Goal: Transaction & Acquisition: Purchase product/service

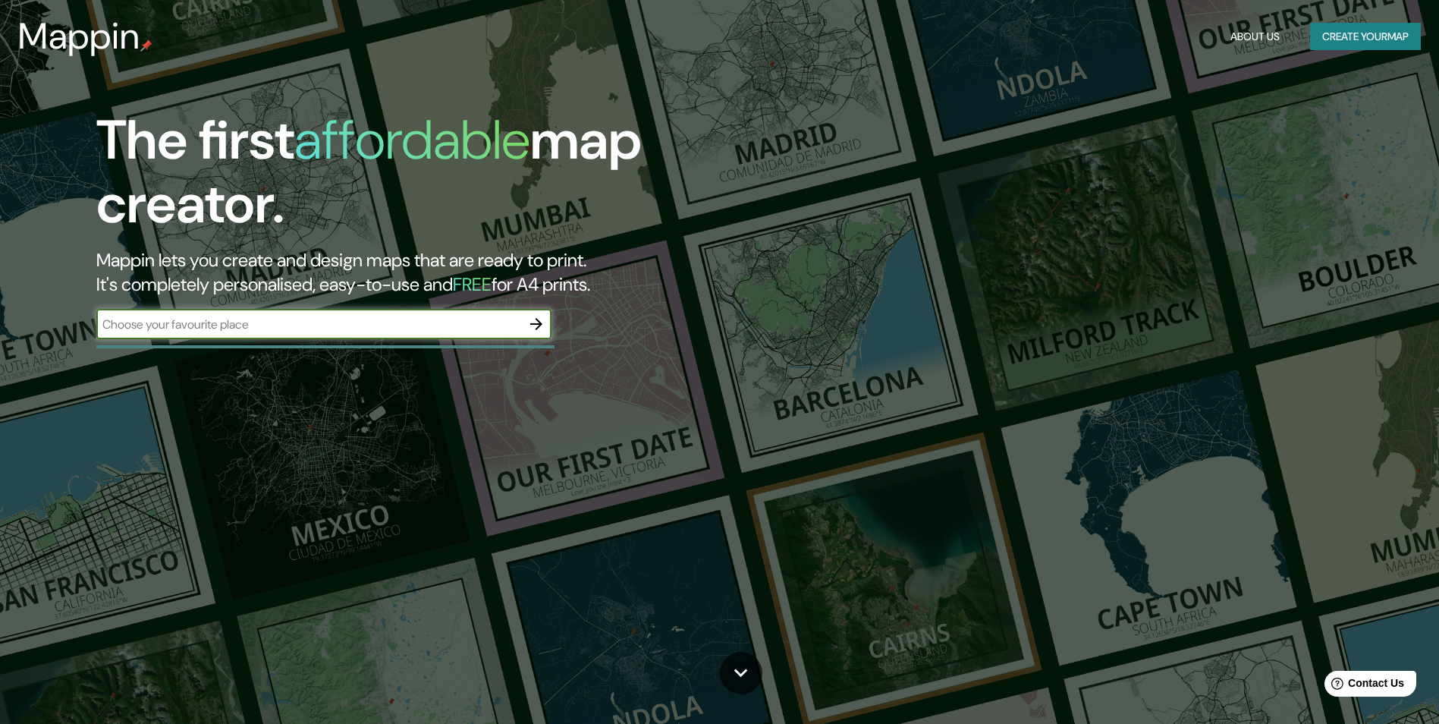
click at [208, 321] on input "text" at bounding box center [308, 324] width 425 height 17
type input "[GEOGRAPHIC_DATA]"
click at [537, 325] on icon "button" at bounding box center [536, 324] width 12 height 12
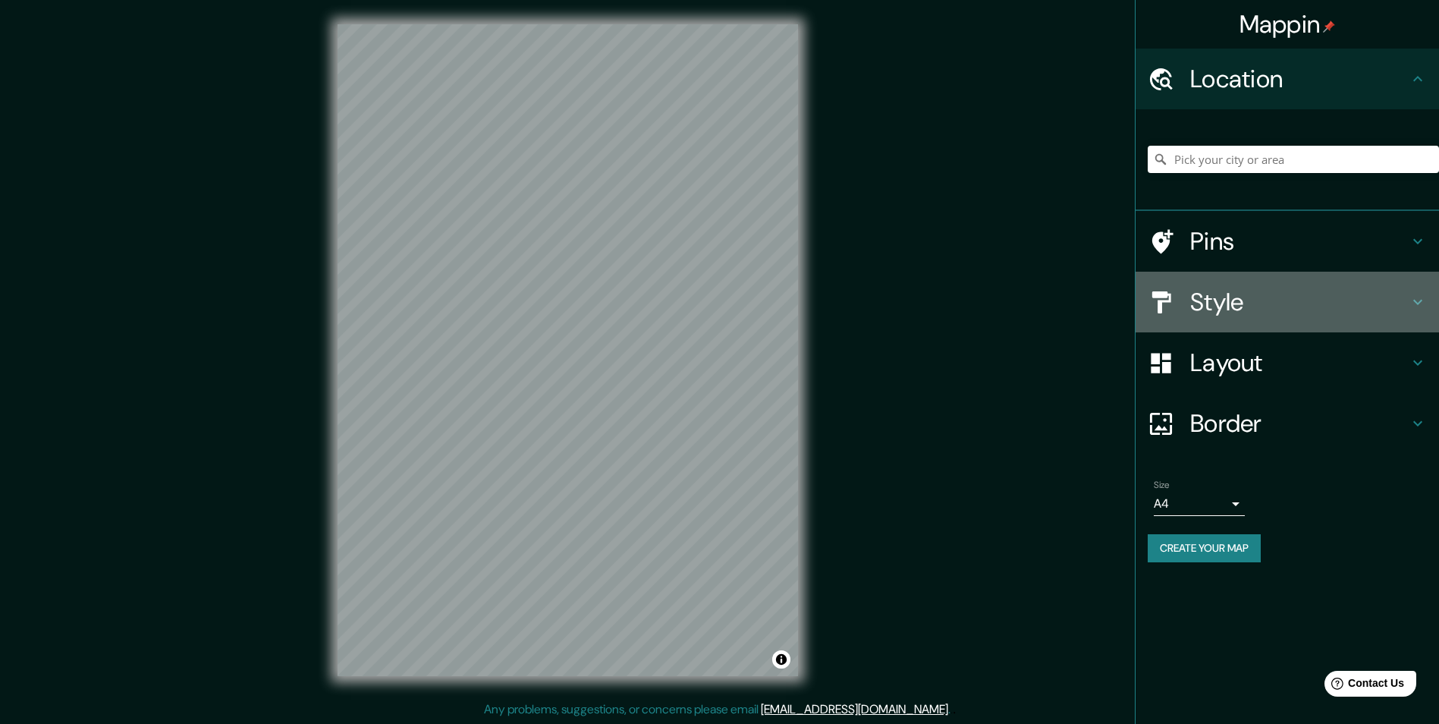
click at [1238, 305] on h4 "Style" at bounding box center [1300, 302] width 219 height 30
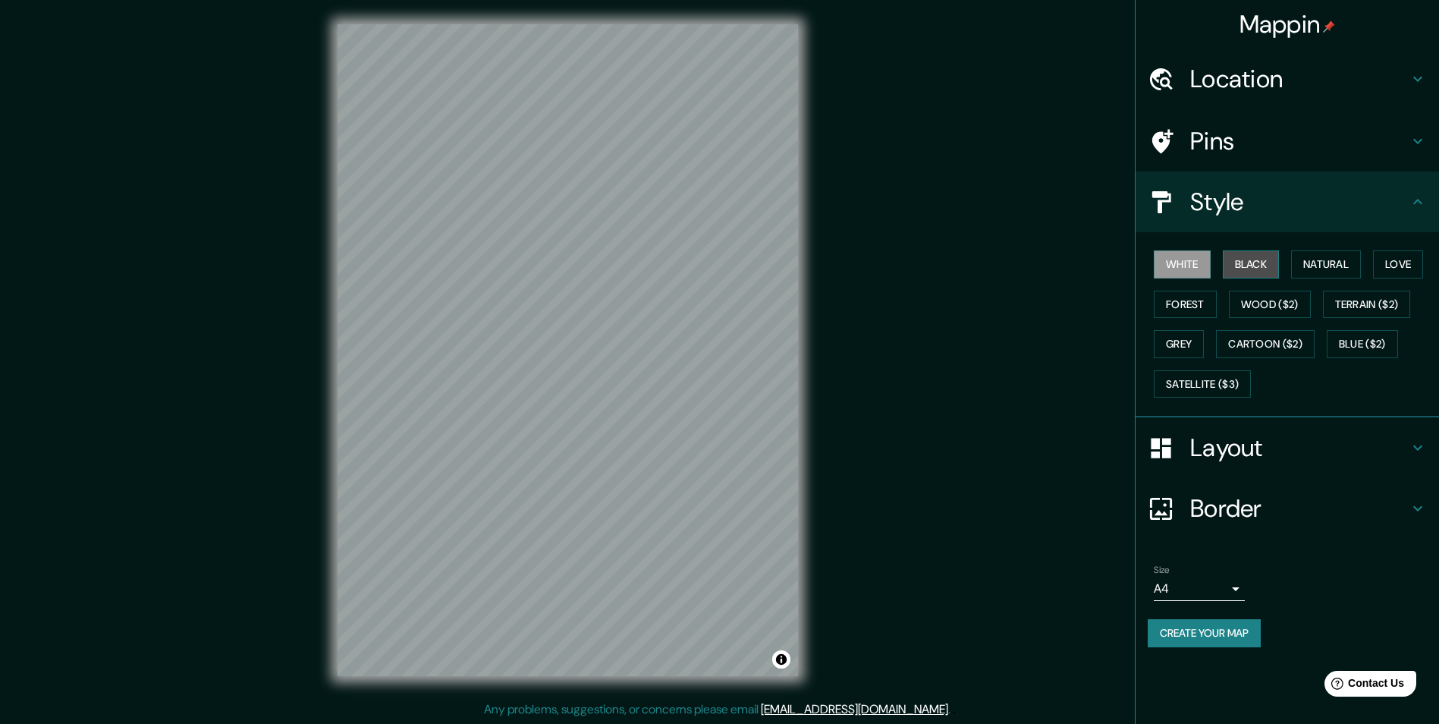
click at [1238, 266] on button "Black" at bounding box center [1251, 264] width 57 height 28
click at [1299, 262] on button "Natural" at bounding box center [1326, 264] width 70 height 28
click at [1421, 260] on button "Love" at bounding box center [1398, 264] width 50 height 28
click at [1201, 306] on button "Forest" at bounding box center [1185, 305] width 63 height 28
click at [1251, 300] on button "Wood ($2)" at bounding box center [1270, 305] width 82 height 28
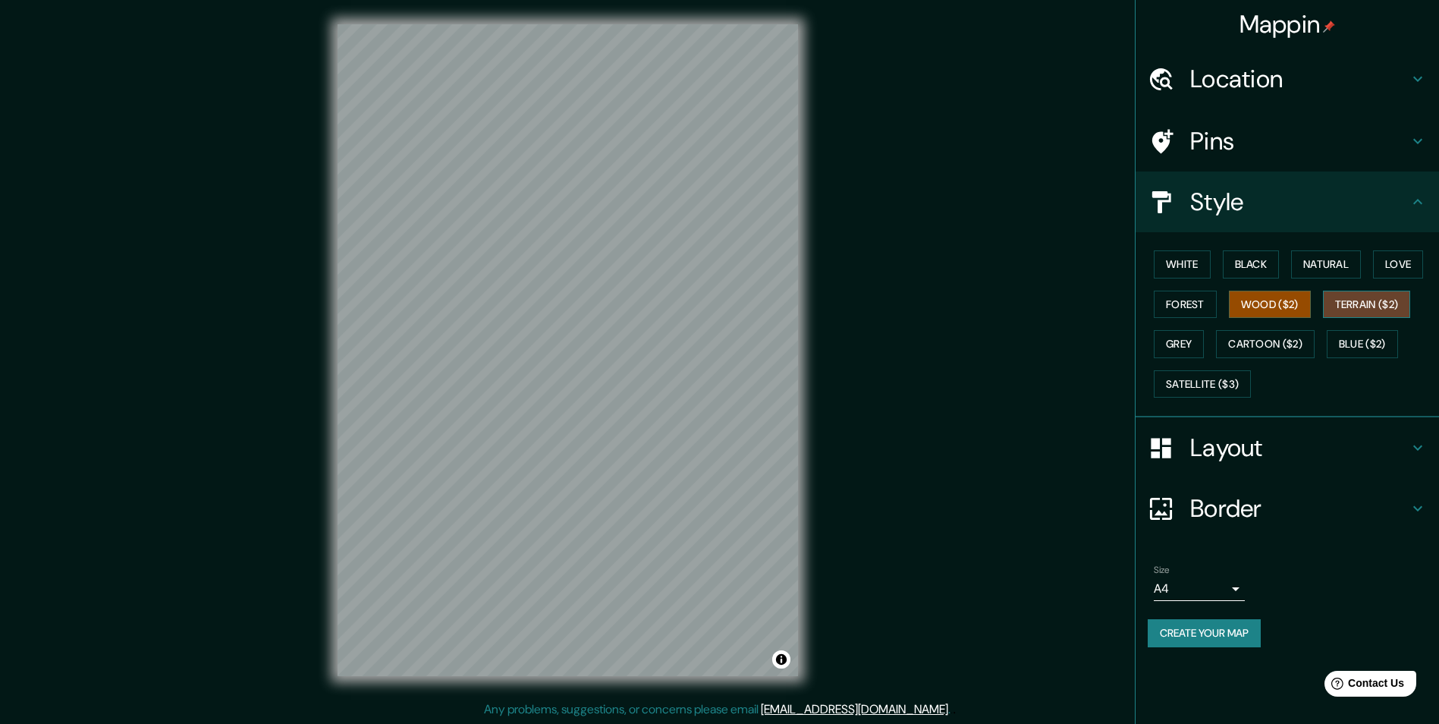
click at [1374, 302] on button "Terrain ($2)" at bounding box center [1367, 305] width 88 height 28
click at [1361, 336] on button "Blue ($2)" at bounding box center [1362, 344] width 71 height 28
click at [1286, 338] on button "Cartoon ($2)" at bounding box center [1265, 344] width 99 height 28
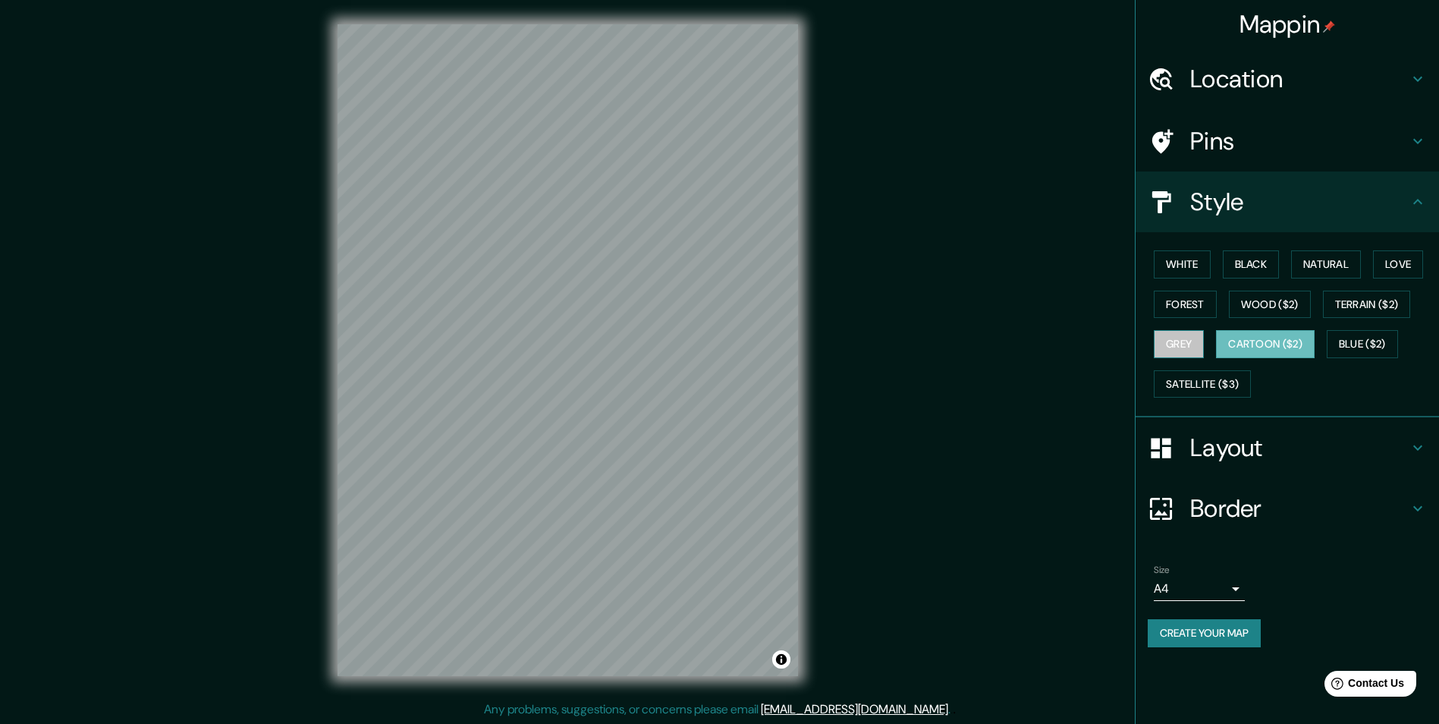
click at [1185, 338] on button "Grey" at bounding box center [1179, 344] width 50 height 28
click at [1219, 383] on button "Satellite ($3)" at bounding box center [1202, 384] width 97 height 28
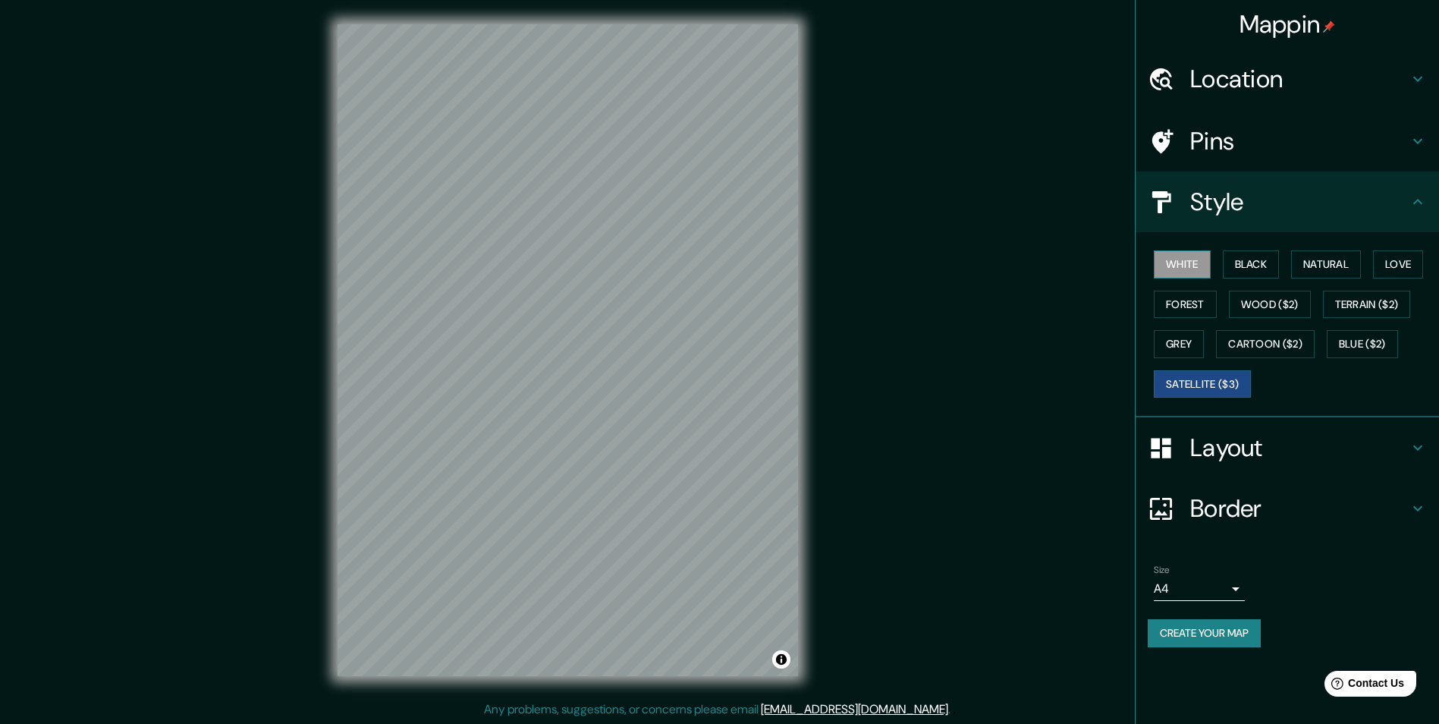
click at [1194, 269] on button "White" at bounding box center [1182, 264] width 57 height 28
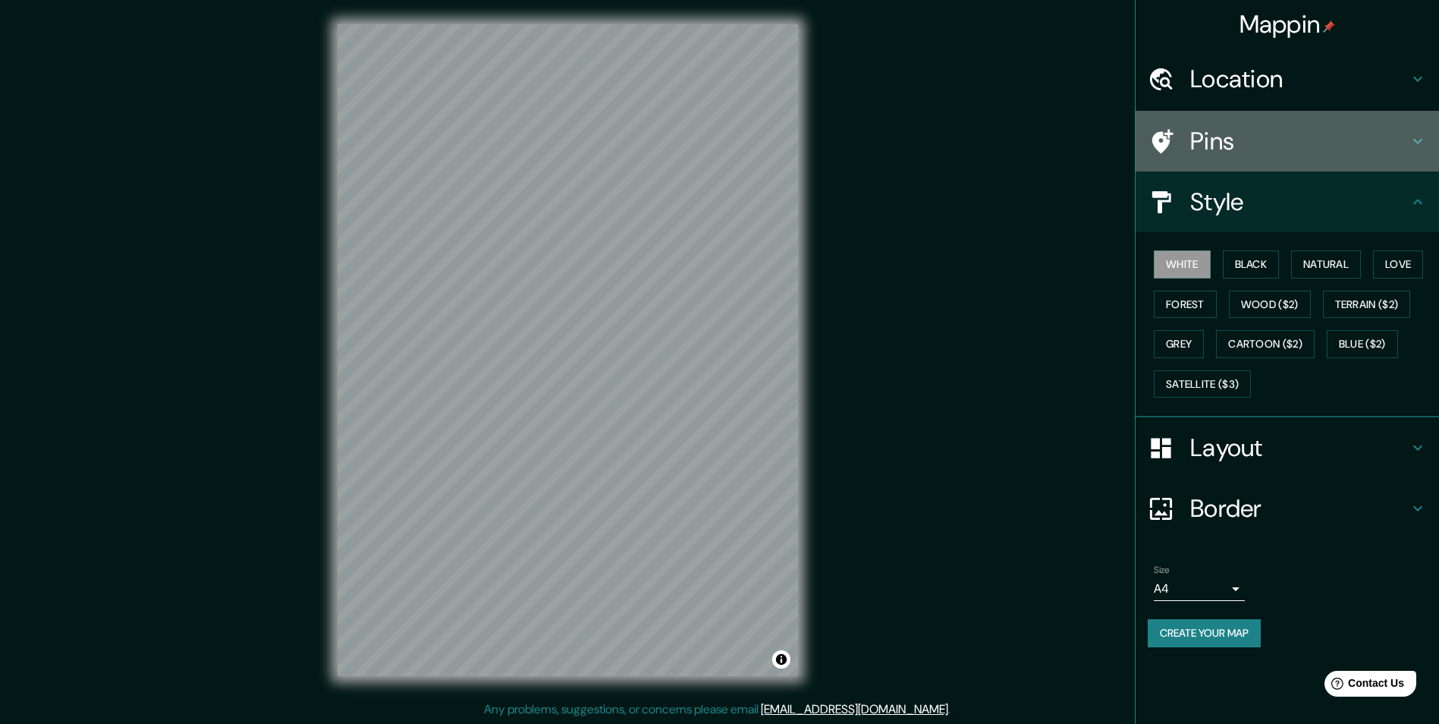
click at [1266, 134] on h4 "Pins" at bounding box center [1300, 141] width 219 height 30
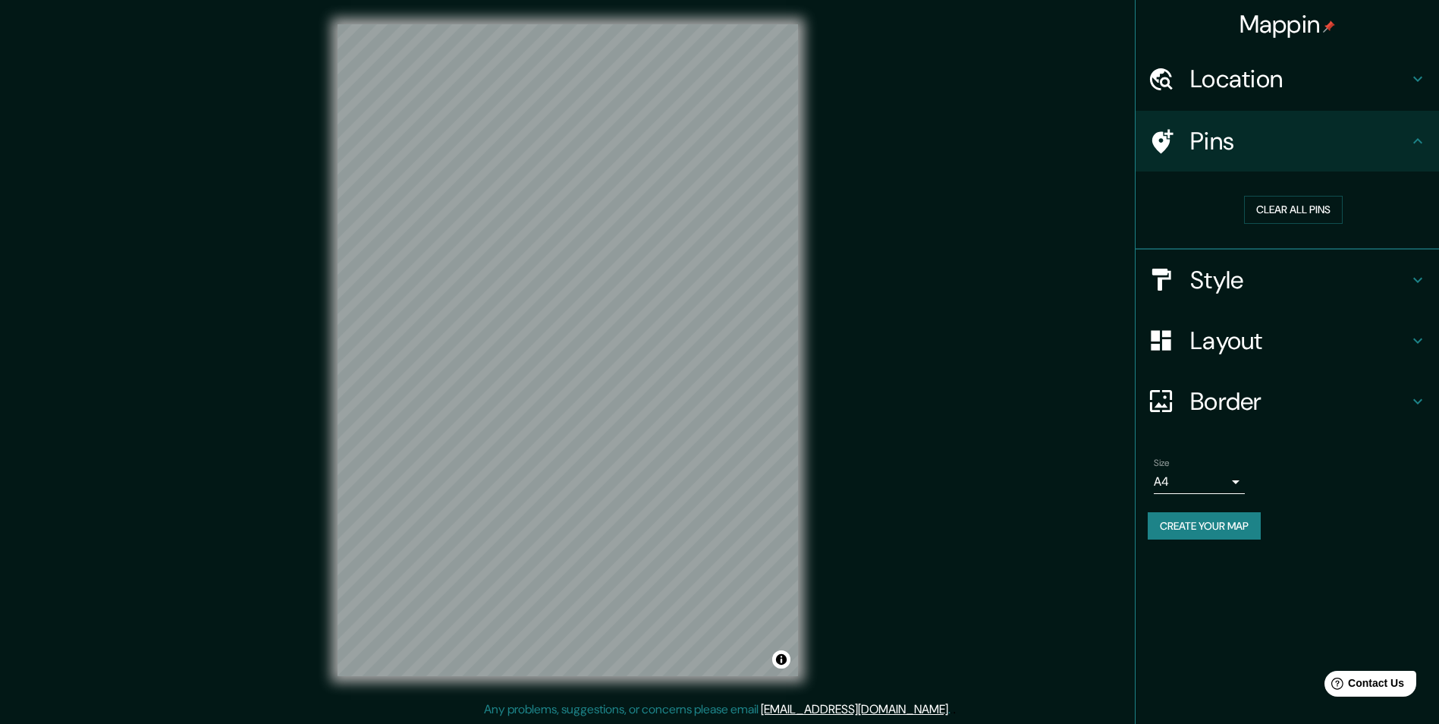
click at [1269, 74] on h4 "Location" at bounding box center [1300, 79] width 219 height 30
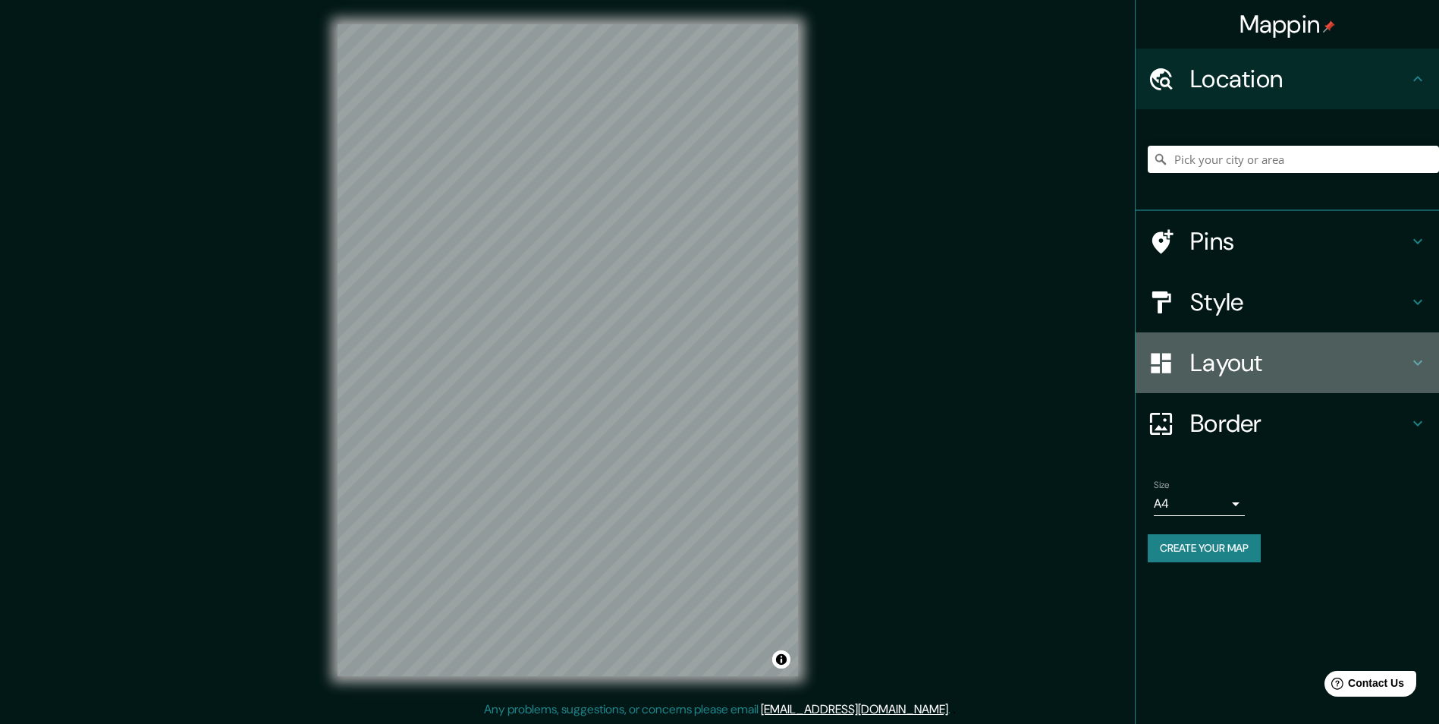
click at [1225, 368] on h4 "Layout" at bounding box center [1300, 363] width 219 height 30
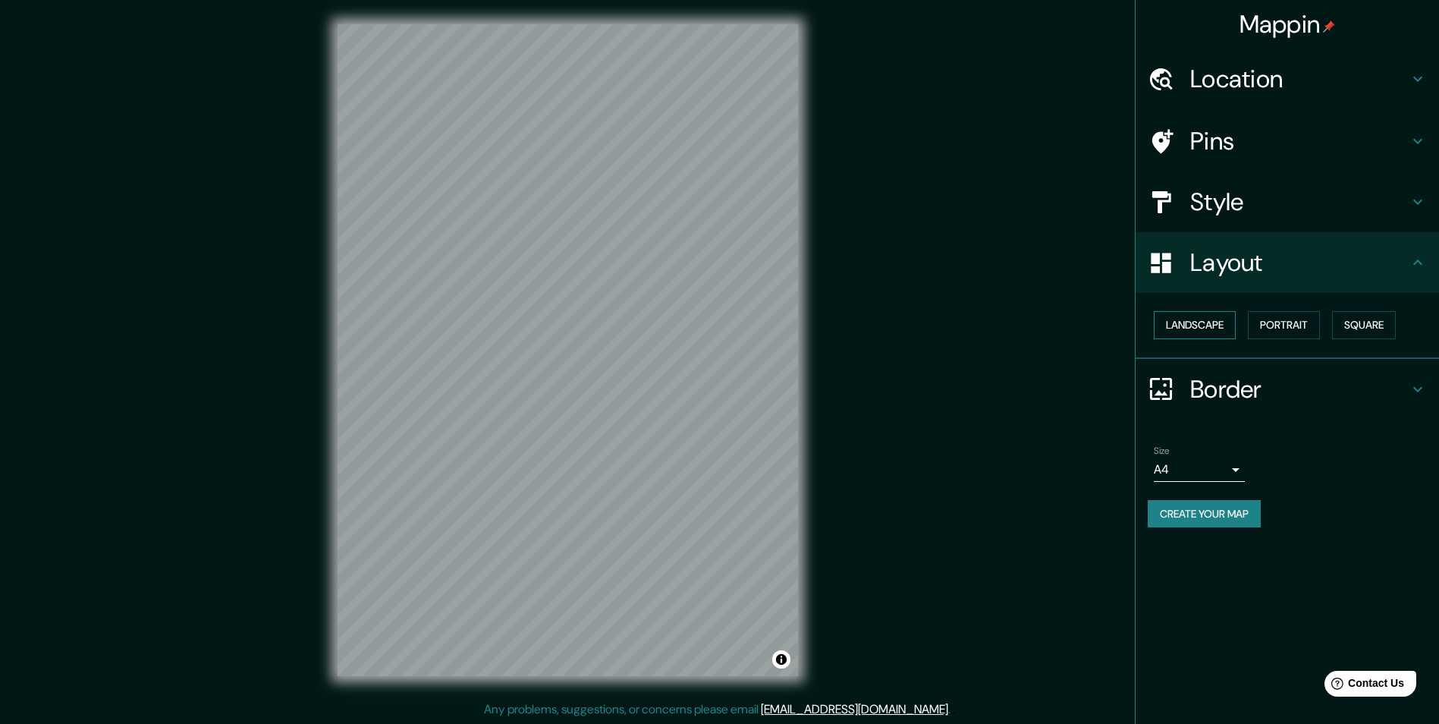
click at [1209, 317] on button "Landscape" at bounding box center [1195, 325] width 82 height 28
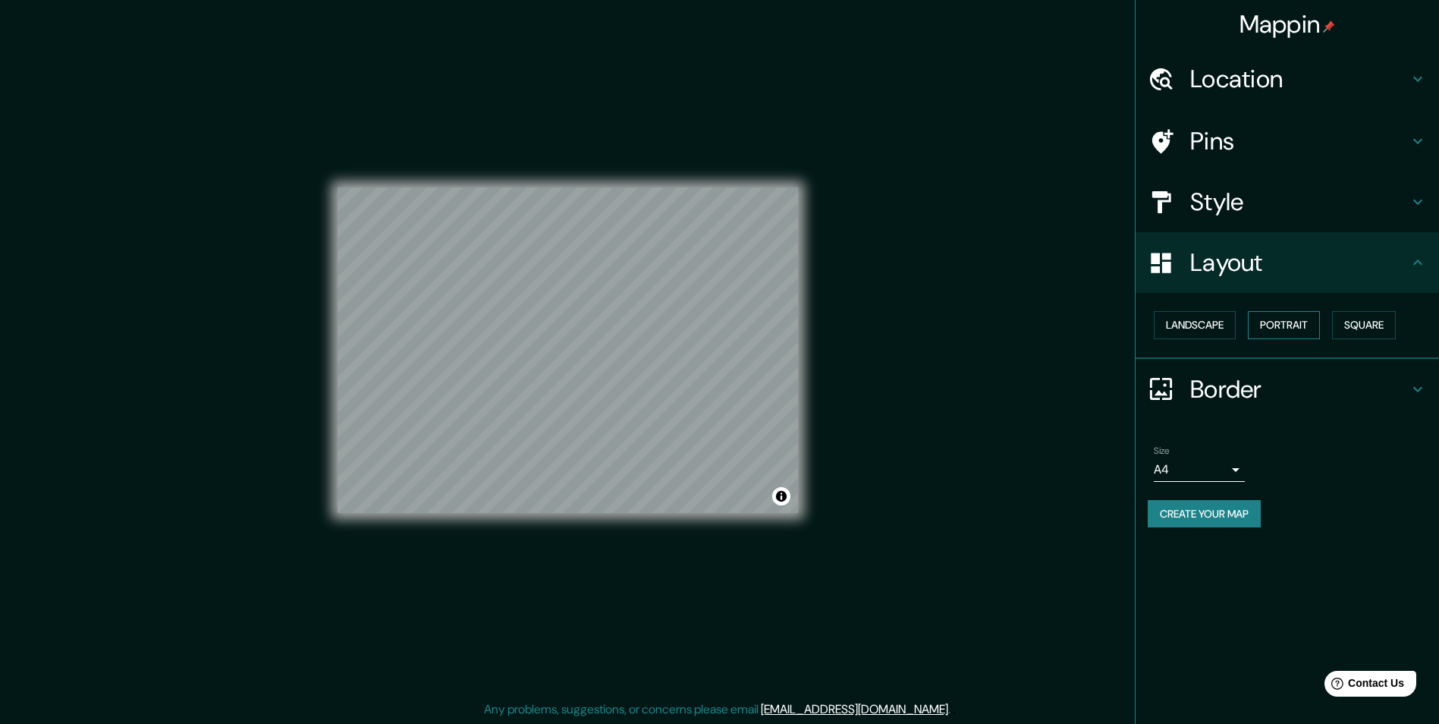
click at [1276, 316] on button "Portrait" at bounding box center [1284, 325] width 72 height 28
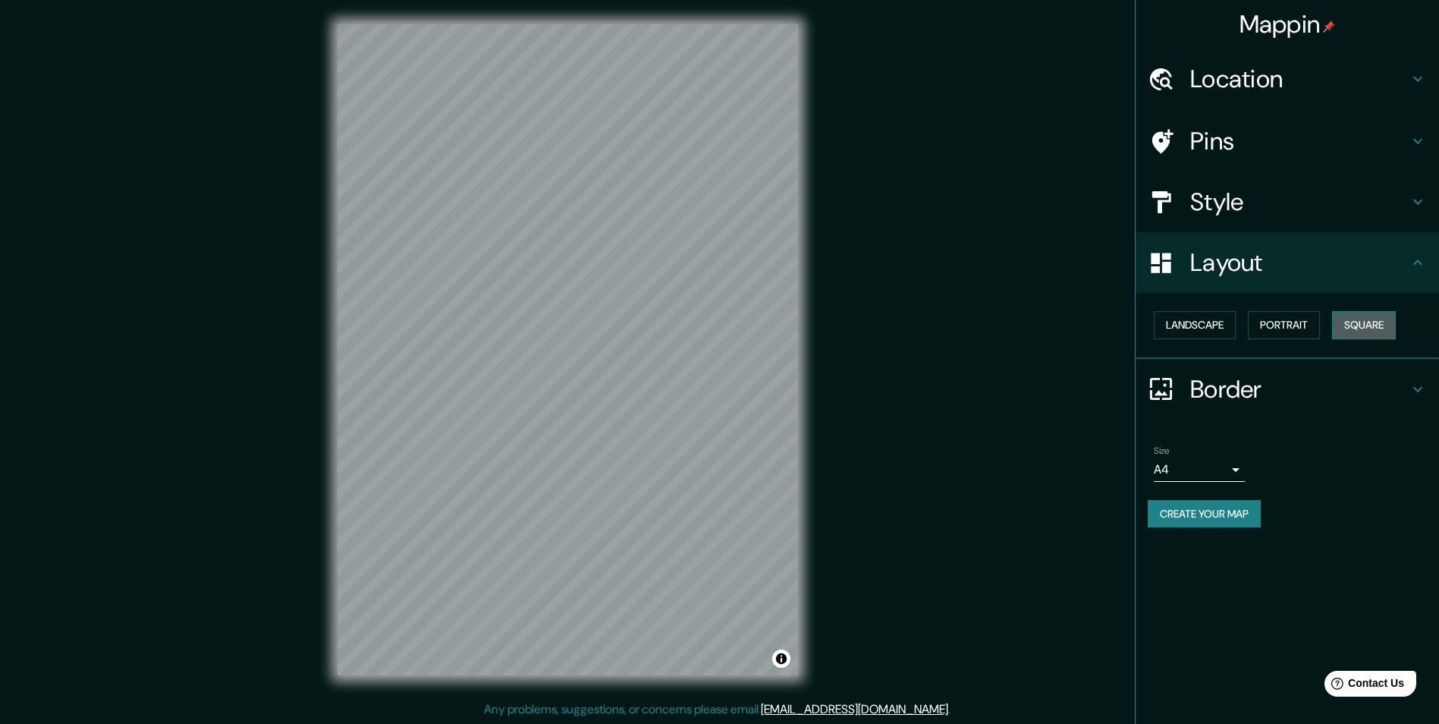
click at [1369, 329] on button "Square" at bounding box center [1364, 325] width 64 height 28
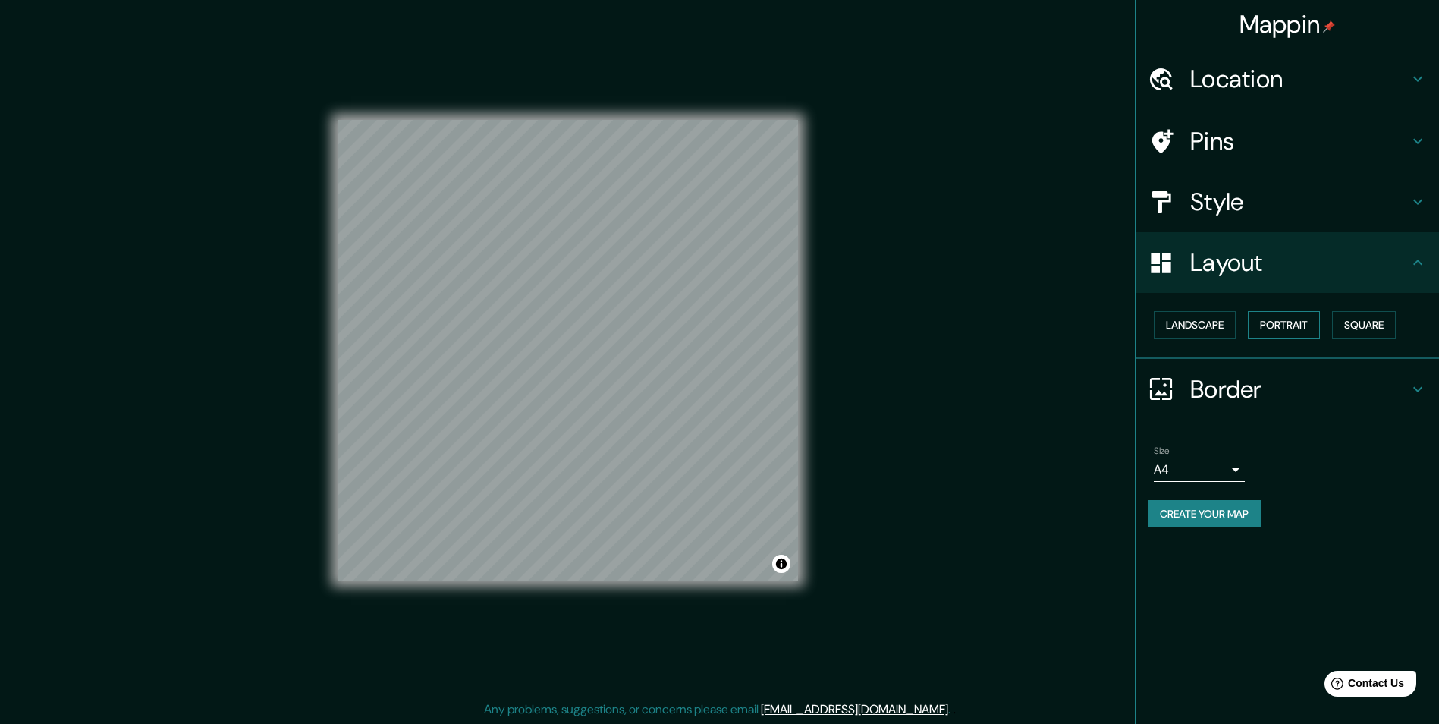
click at [1279, 332] on button "Portrait" at bounding box center [1284, 325] width 72 height 28
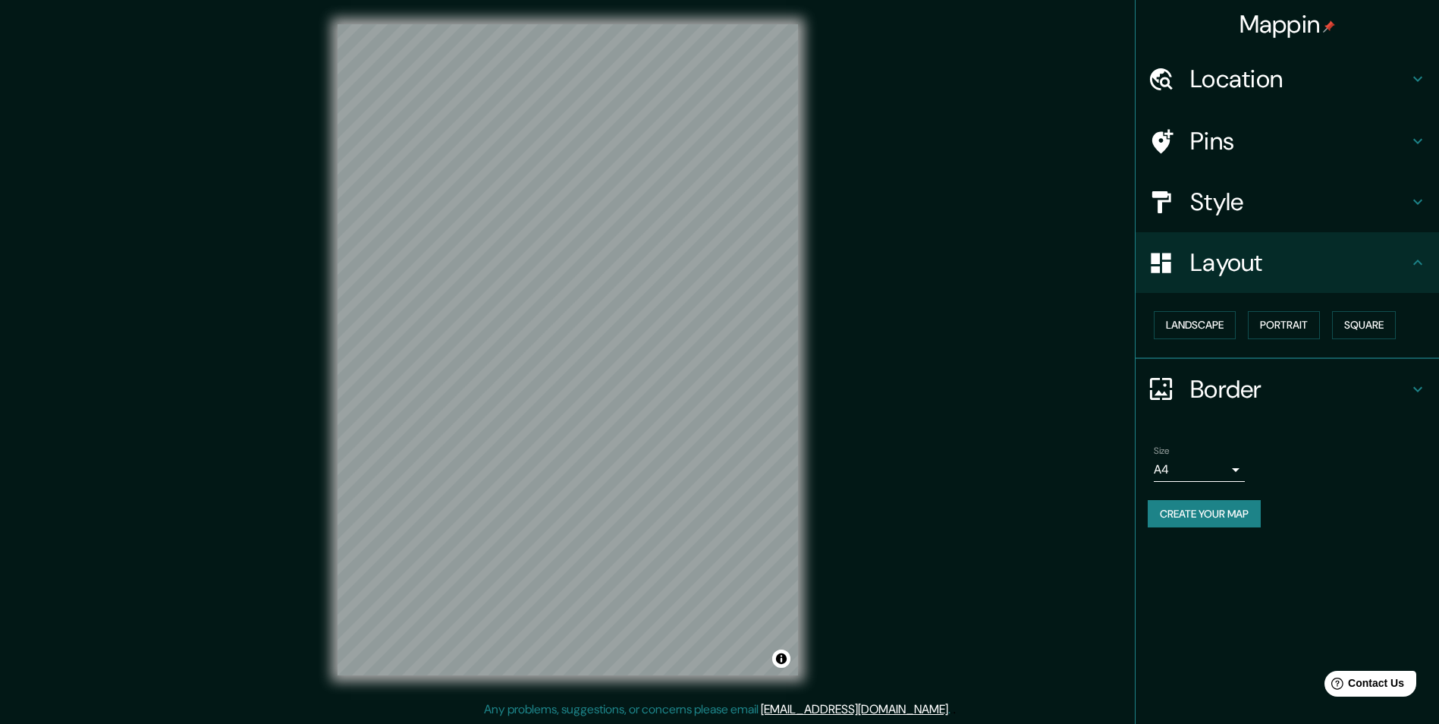
click at [1356, 259] on h4 "Layout" at bounding box center [1300, 262] width 219 height 30
click at [1271, 385] on h4 "Border" at bounding box center [1300, 389] width 219 height 30
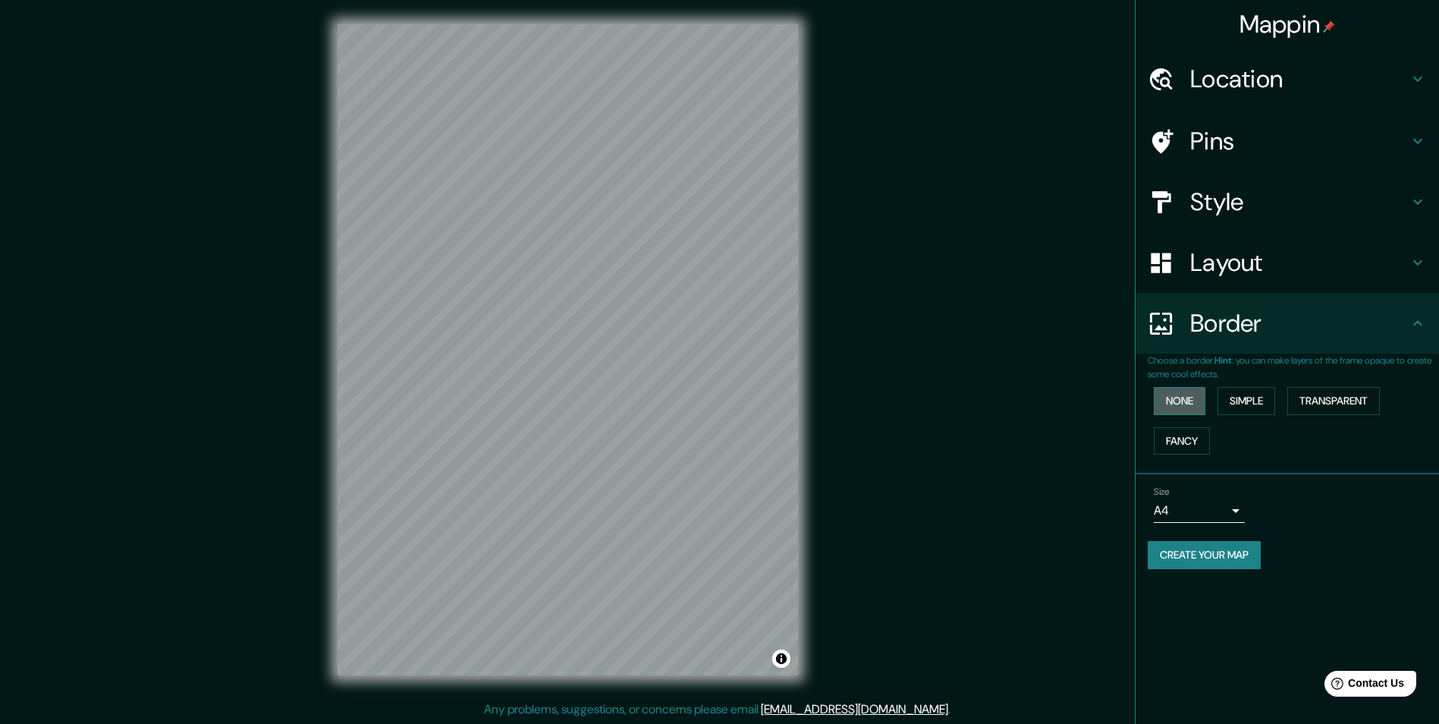
click at [1178, 390] on button "None" at bounding box center [1180, 401] width 52 height 28
click at [1246, 396] on button "Simple" at bounding box center [1247, 401] width 58 height 28
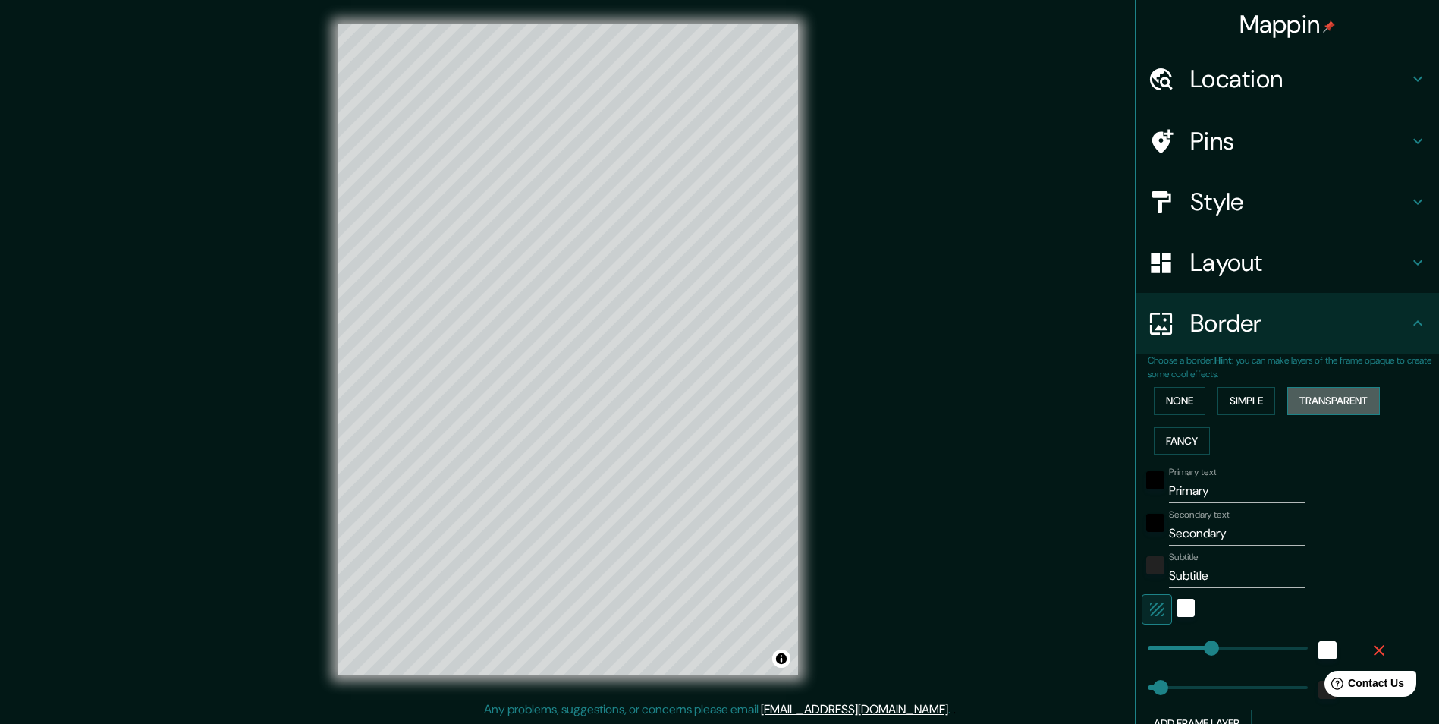
click at [1307, 396] on button "Transparent" at bounding box center [1334, 401] width 93 height 28
click at [1186, 431] on button "Fancy" at bounding box center [1182, 441] width 56 height 28
click at [1173, 410] on button "None" at bounding box center [1180, 401] width 52 height 28
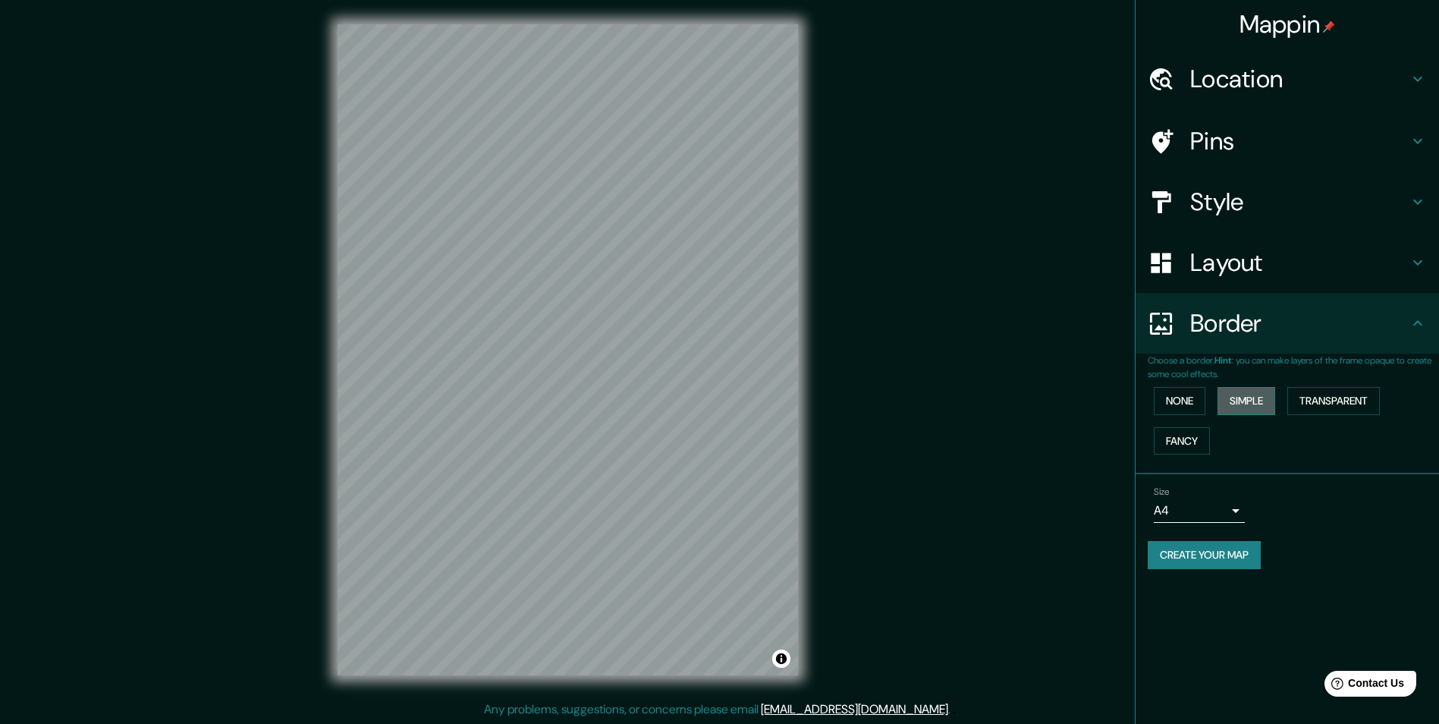
click at [1228, 398] on button "Simple" at bounding box center [1247, 401] width 58 height 28
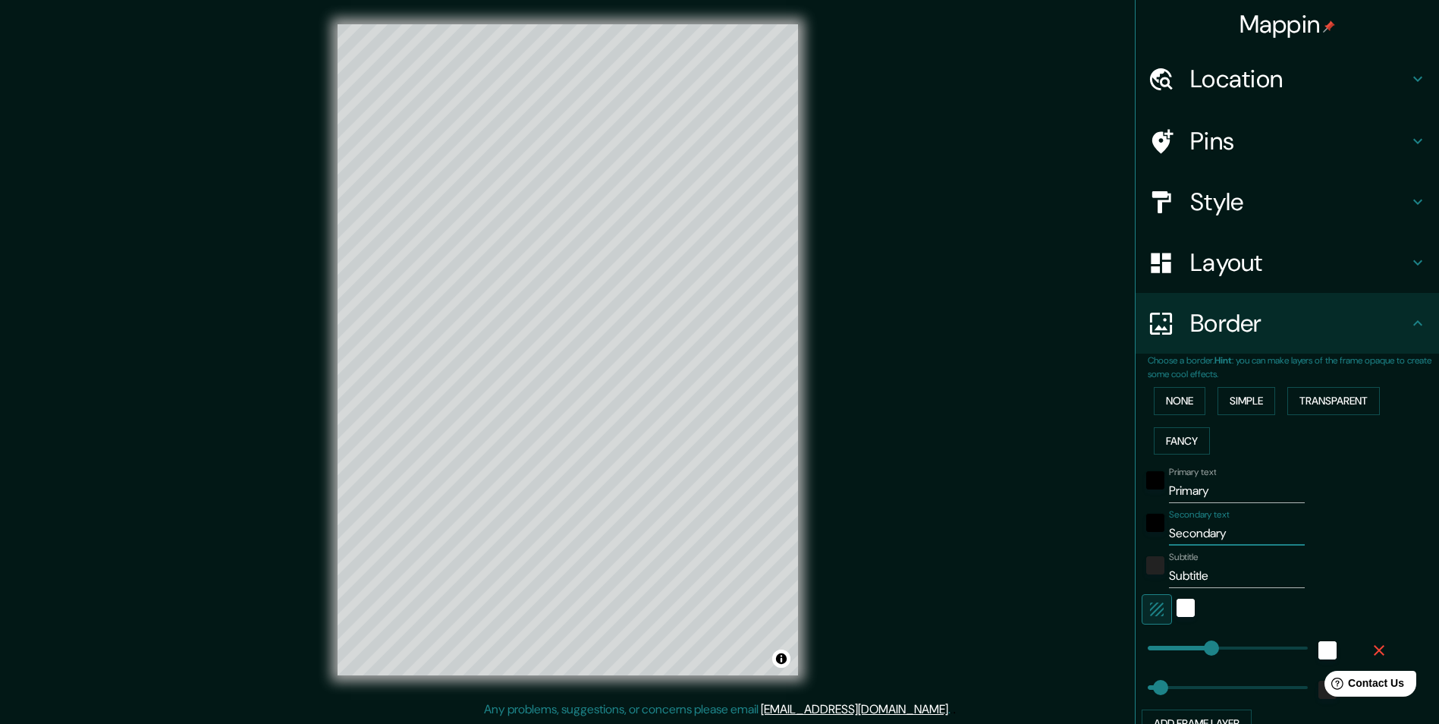
drag, startPoint x: 1222, startPoint y: 540, endPoint x: 1127, endPoint y: 541, distance: 94.9
click at [1136, 541] on div "Choose a border. Hint : you can make layers of the frame opaque to create some …" at bounding box center [1288, 553] width 304 height 398
click at [1214, 489] on input "Primary" at bounding box center [1237, 491] width 136 height 24
drag, startPoint x: 1230, startPoint y: 489, endPoint x: 1137, endPoint y: 492, distance: 92.6
click at [1142, 492] on div "Primary text Primary" at bounding box center [1266, 485] width 249 height 36
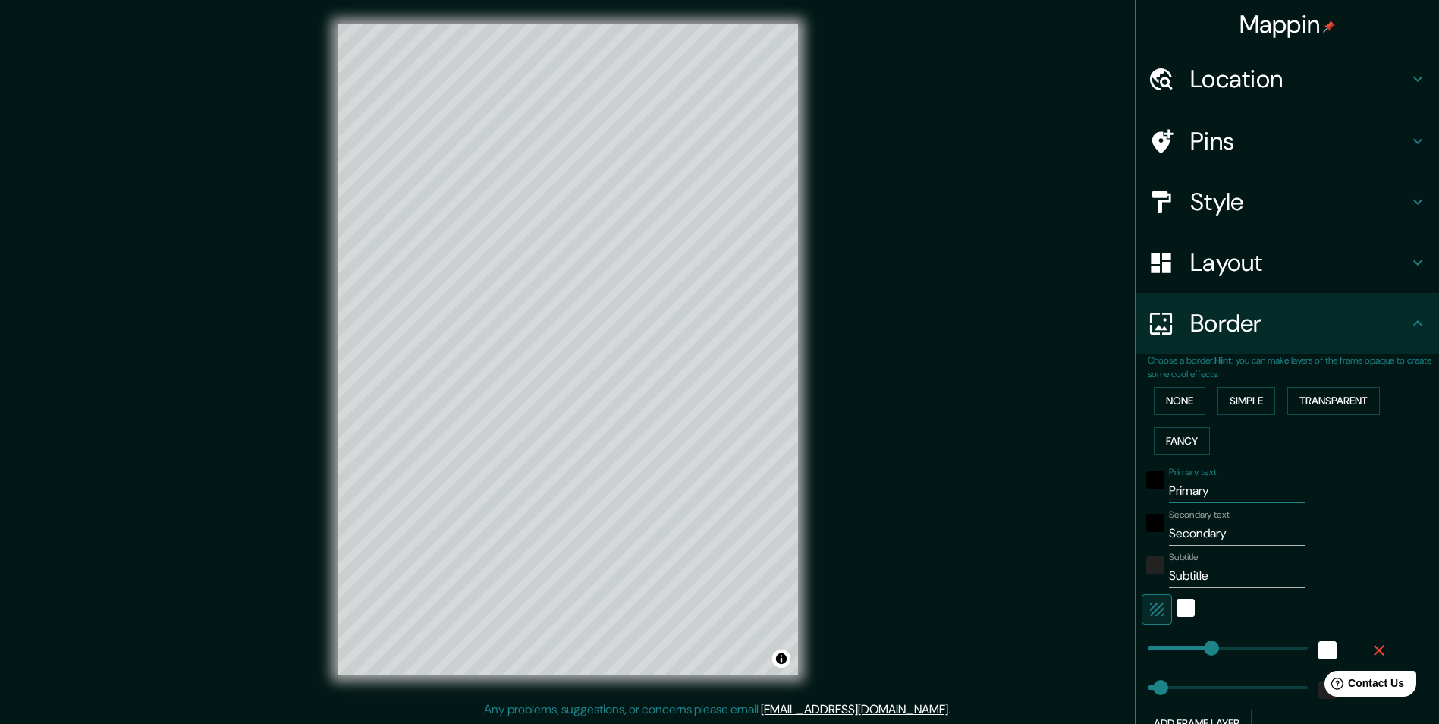
type input "243"
type input "49"
drag, startPoint x: 1147, startPoint y: 535, endPoint x: 1130, endPoint y: 538, distance: 17.7
click at [1136, 538] on div "Choose a border. Hint : you can make layers of the frame opaque to create some …" at bounding box center [1288, 553] width 304 height 398
type input "A"
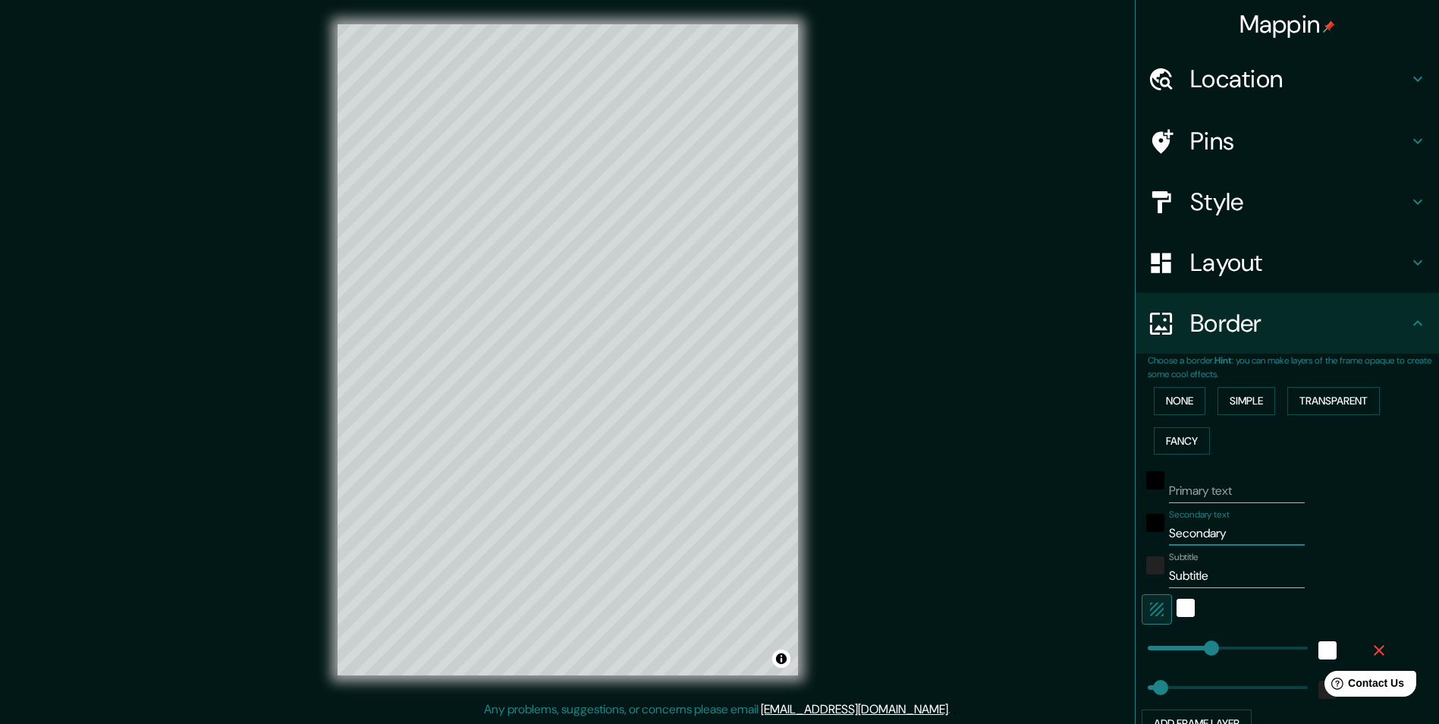
type input "243"
type input "49"
type input "A"
type input "243"
type input "49"
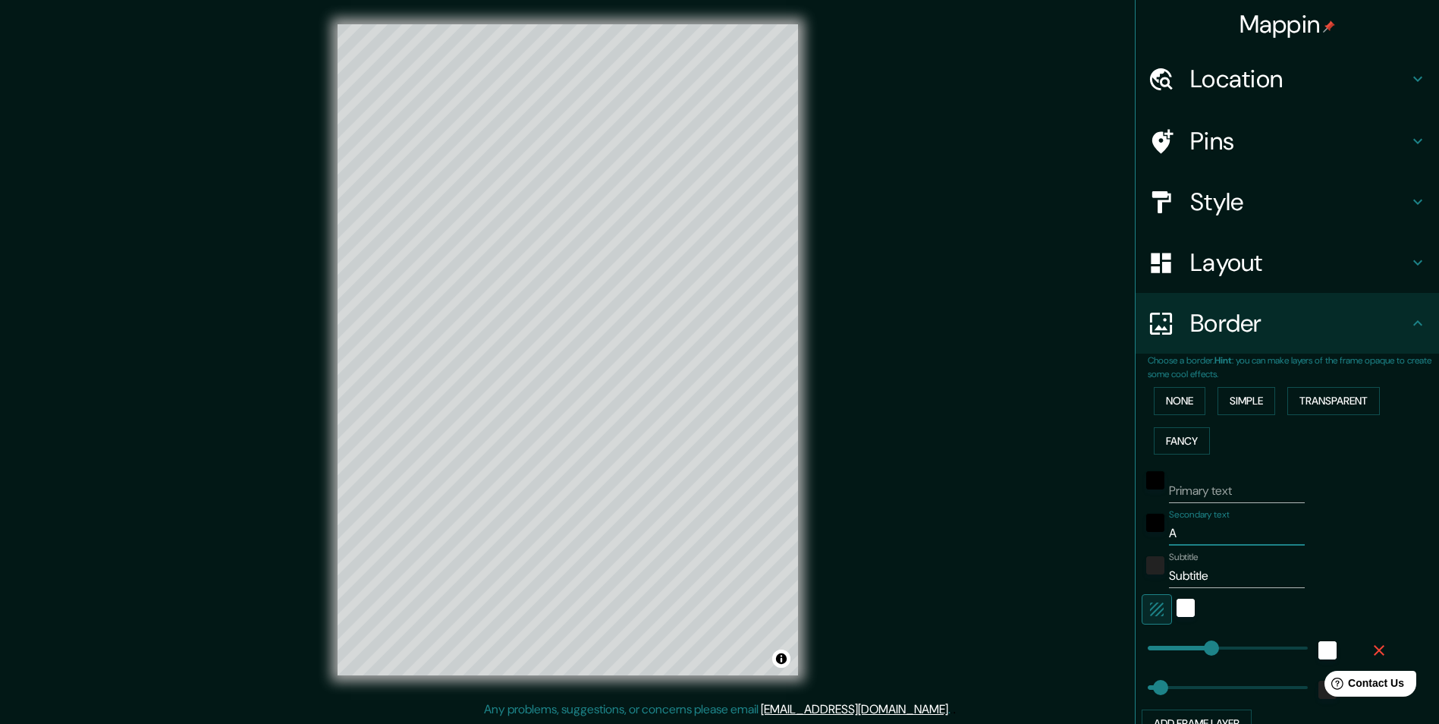
type input "A C"
type input "243"
type input "49"
type input "A CO"
type input "243"
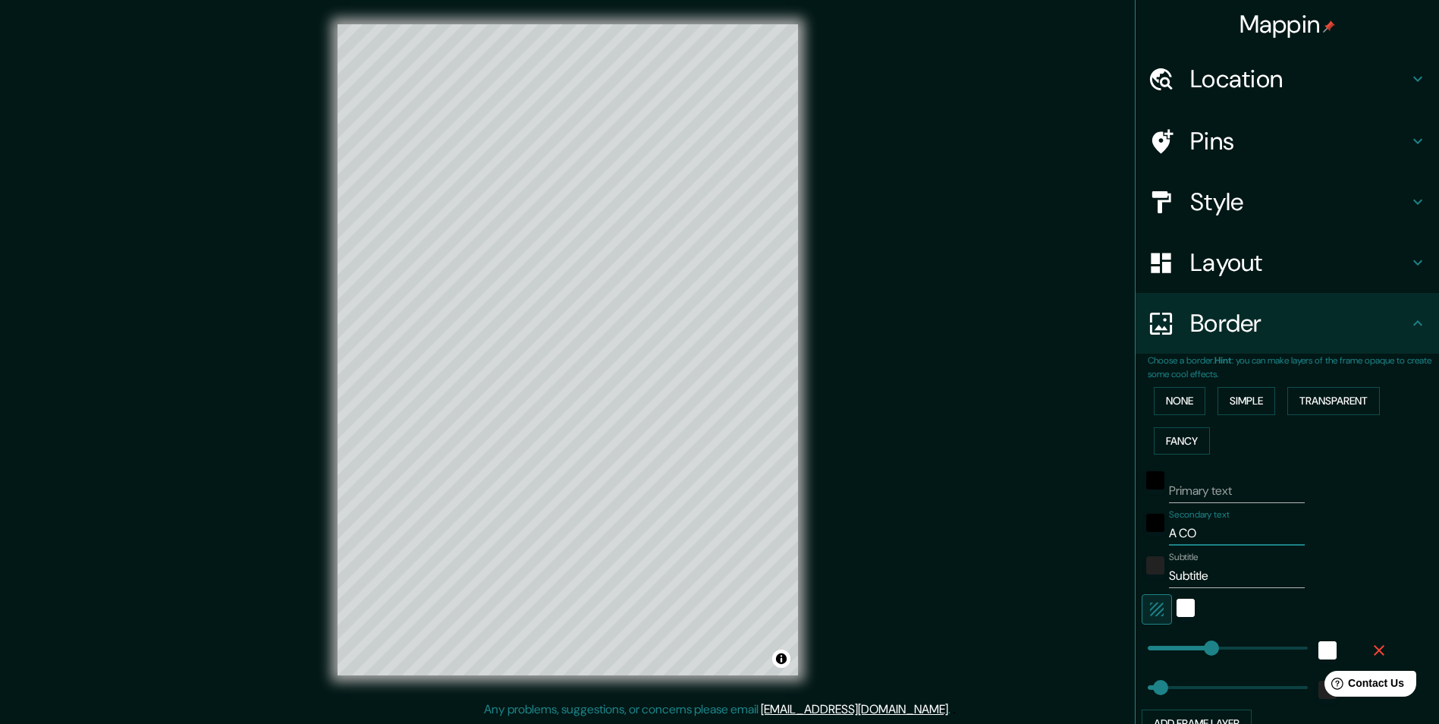
type input "49"
type input "A COr"
type input "243"
type input "49"
type input "A COru"
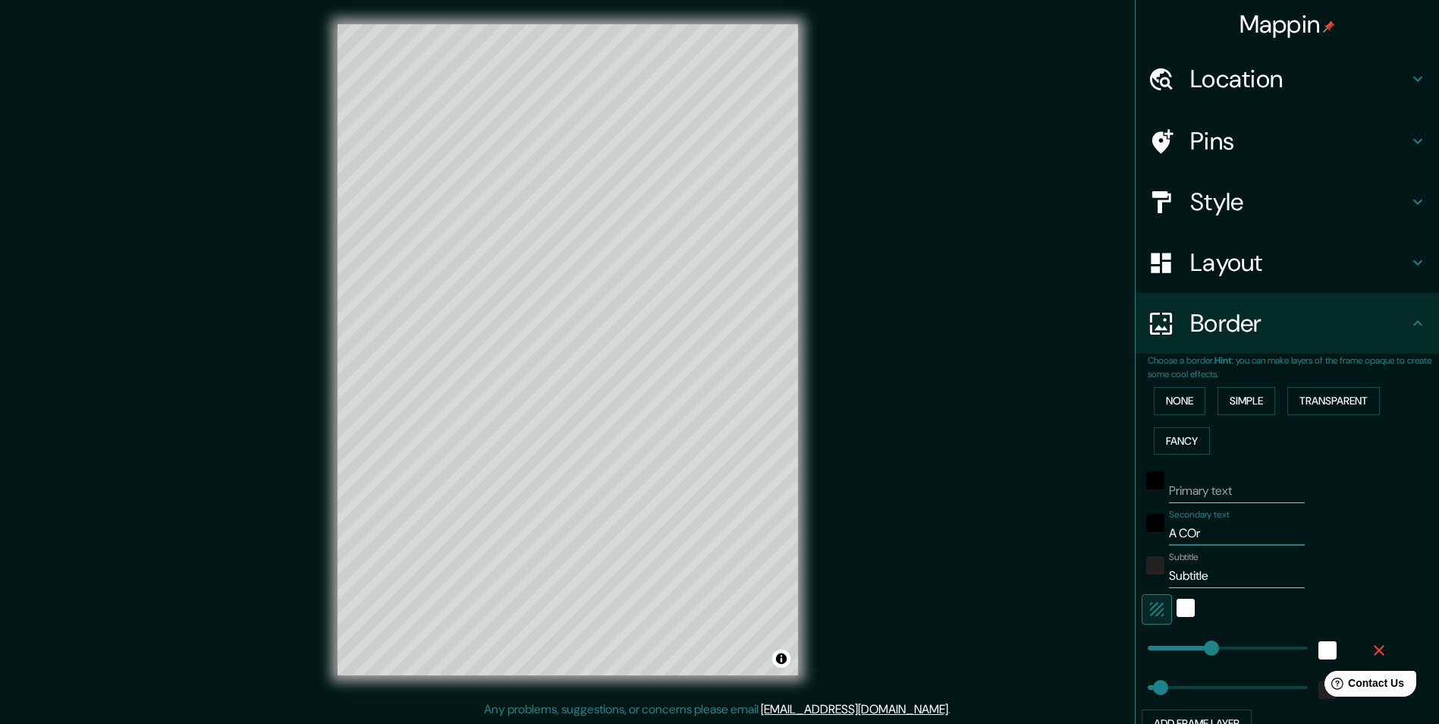
type input "243"
type input "49"
type input "A COruñ"
type input "243"
type input "49"
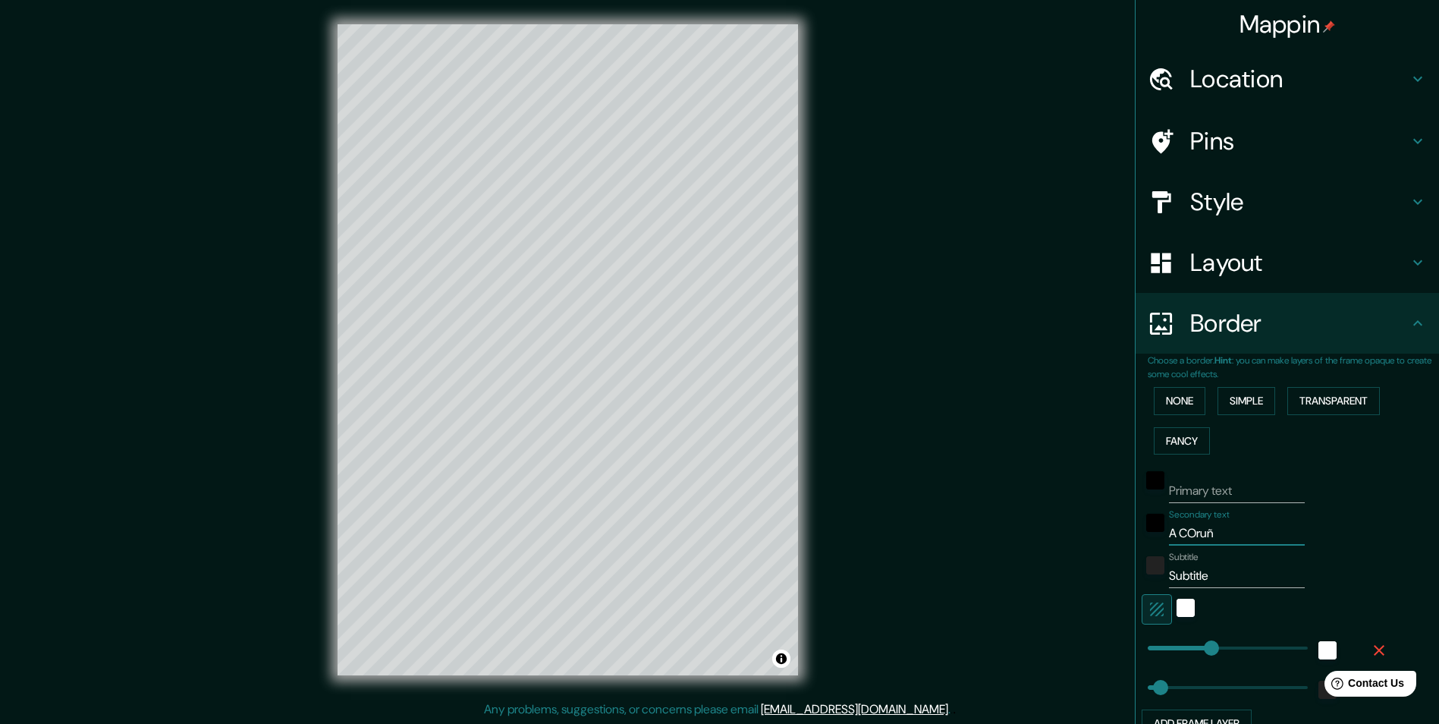
type input "A COruña"
type input "243"
type input "49"
type input "A COruña"
drag, startPoint x: 1213, startPoint y: 579, endPoint x: 1158, endPoint y: 565, distance: 57.2
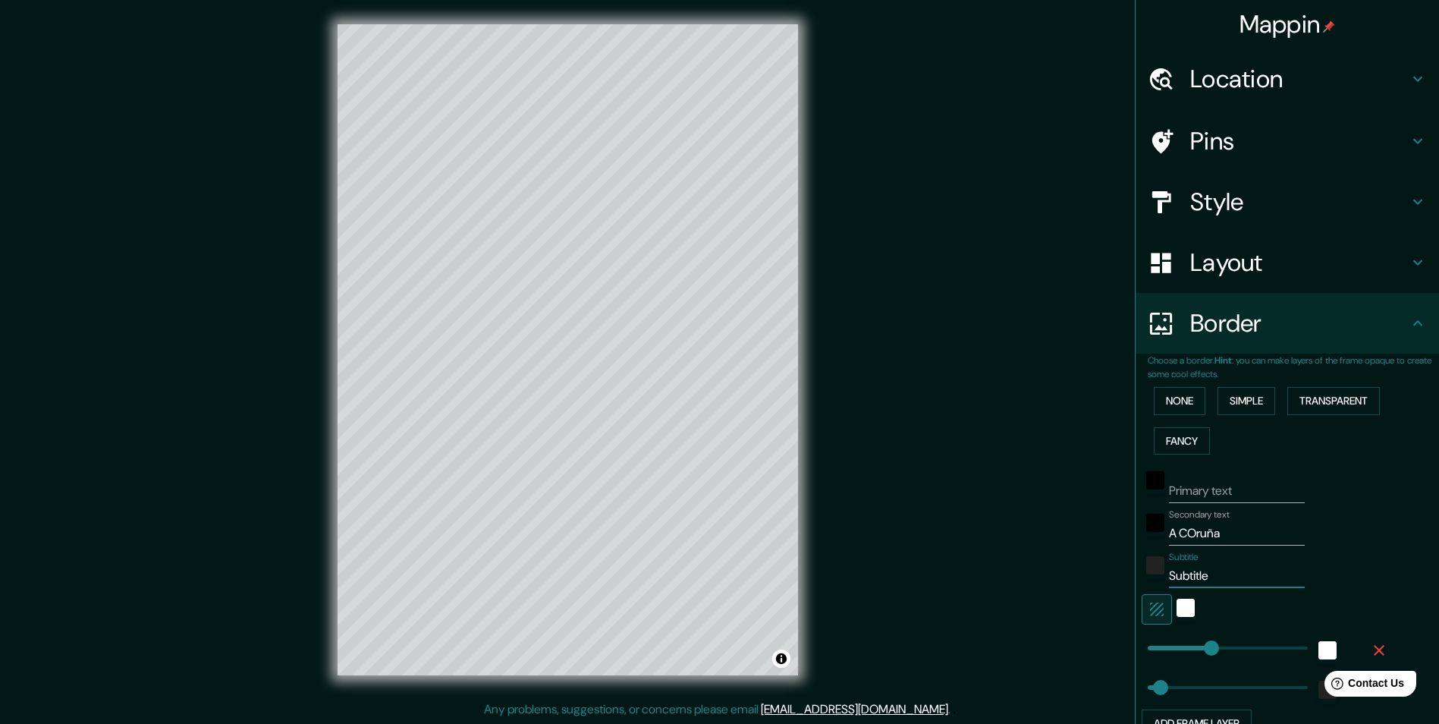
click at [1169, 580] on input "Subtitle" at bounding box center [1237, 576] width 136 height 24
type input "243"
type input "49"
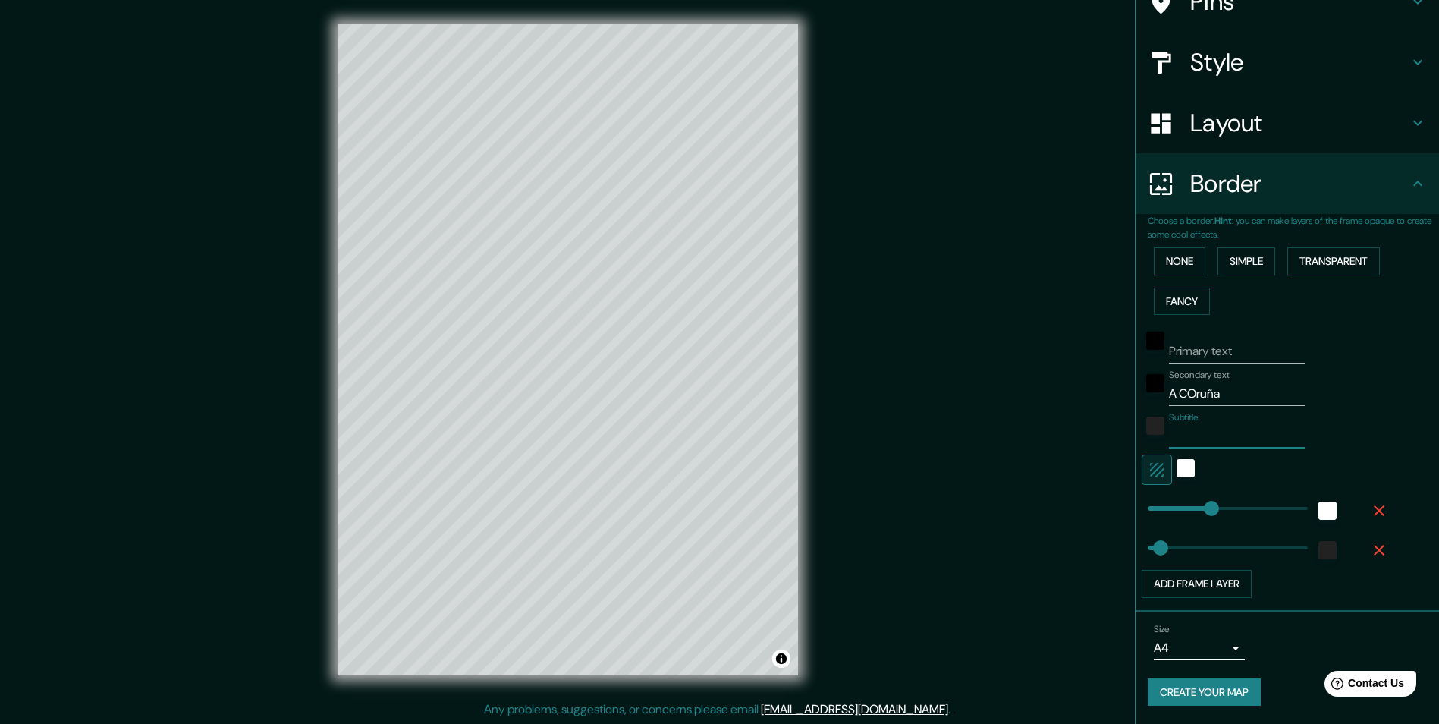
scroll to position [1, 0]
type input "243"
type input "383"
drag, startPoint x: 1198, startPoint y: 509, endPoint x: 1238, endPoint y: 508, distance: 39.5
type input "49"
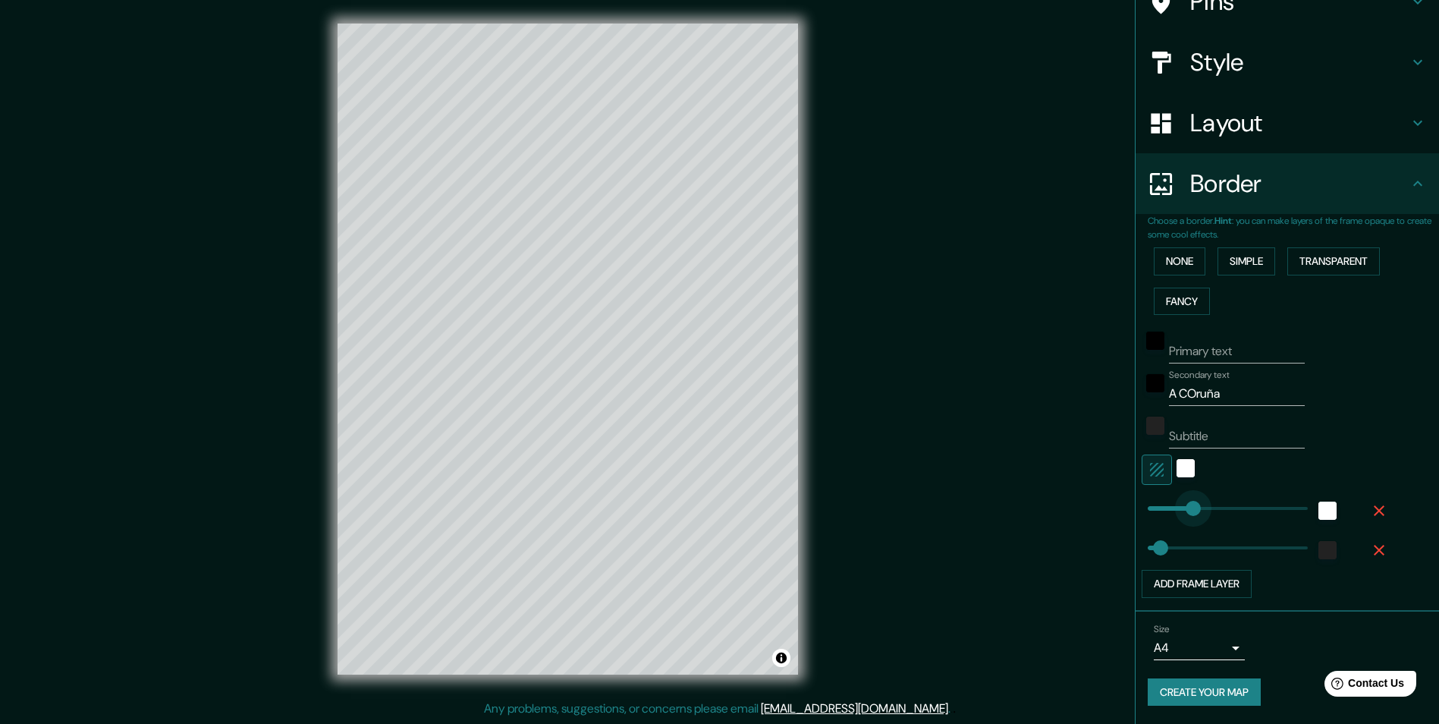
type input "170"
drag, startPoint x: 1238, startPoint y: 508, endPoint x: 1181, endPoint y: 508, distance: 56.2
type input "49"
type input "144"
type input "0"
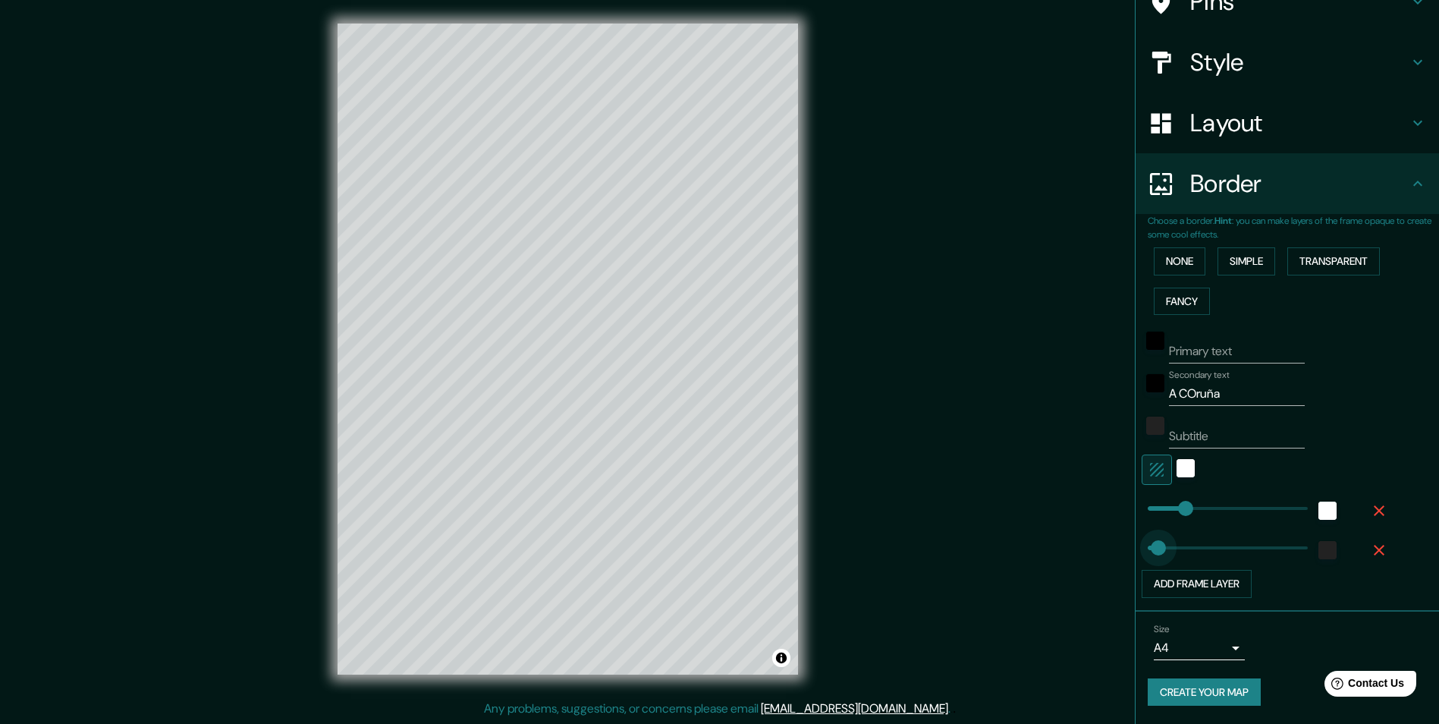
drag, startPoint x: 1154, startPoint y: 545, endPoint x: 1132, endPoint y: 548, distance: 22.2
type input "300"
drag, startPoint x: 1132, startPoint y: 548, endPoint x: 1216, endPoint y: 550, distance: 83.5
type input "484"
drag, startPoint x: 1216, startPoint y: 550, endPoint x: 1264, endPoint y: 545, distance: 48.9
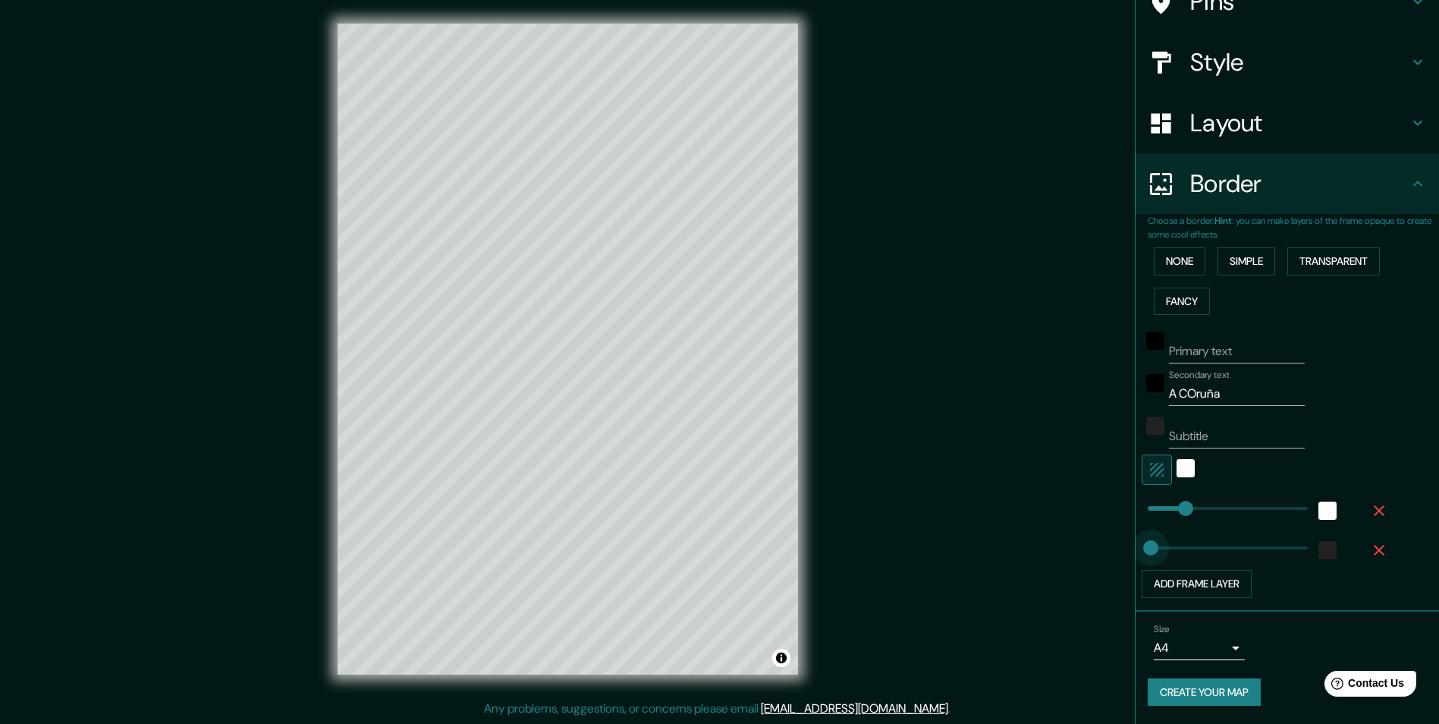
type input "6"
drag, startPoint x: 1209, startPoint y: 549, endPoint x: 1138, endPoint y: 552, distance: 70.6
type input "37"
drag, startPoint x: 1138, startPoint y: 552, endPoint x: 1147, endPoint y: 550, distance: 8.5
click at [1177, 467] on div "white" at bounding box center [1186, 468] width 18 height 18
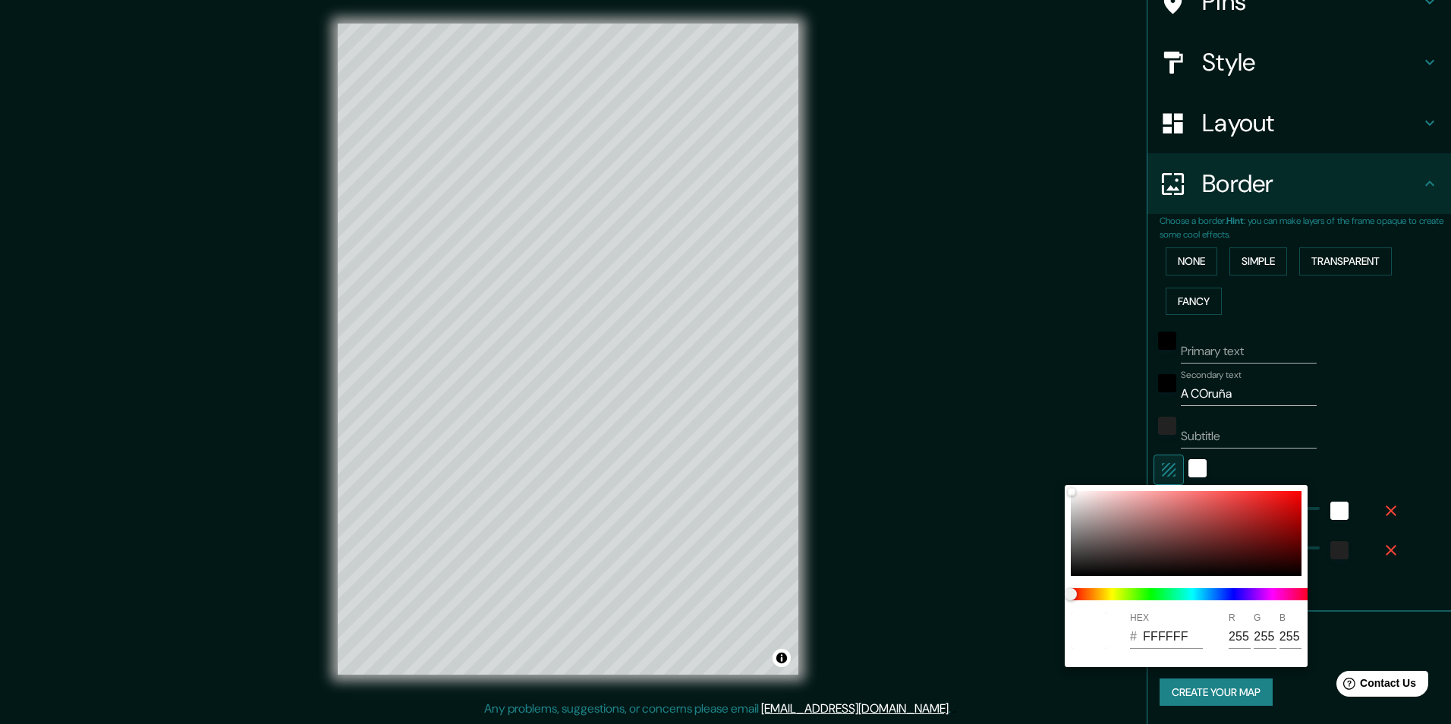
click at [1219, 461] on div at bounding box center [725, 362] width 1451 height 724
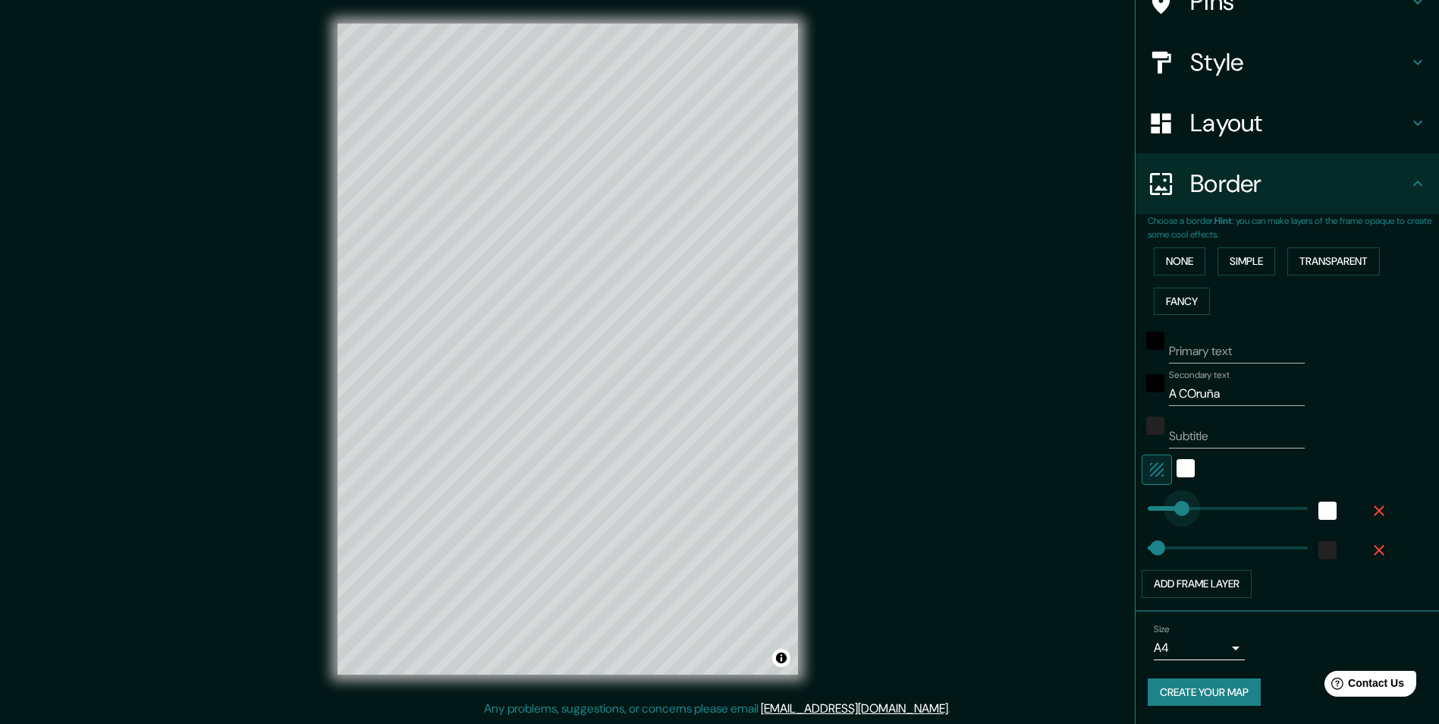
type input "109"
click at [1215, 436] on input "Subtitle" at bounding box center [1237, 436] width 136 height 24
type input "a"
type input "[GEOGRAPHIC_DATA]"
drag, startPoint x: 1216, startPoint y: 394, endPoint x: 1118, endPoint y: 382, distance: 97.9
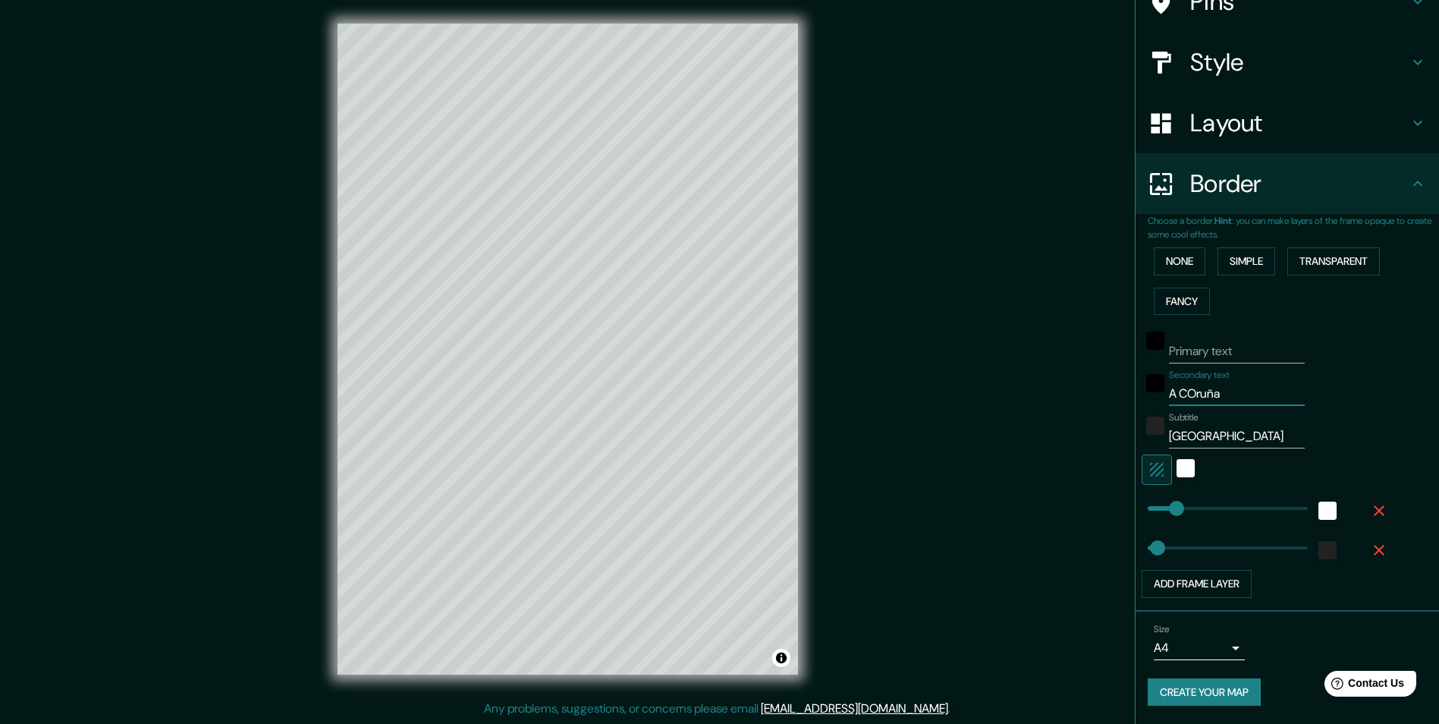
click at [1122, 385] on div "Mappin Location Pins Style Layout Border Choose a border. Hint : you can make l…" at bounding box center [719, 361] width 1439 height 725
click at [1209, 394] on input "Secondary text" at bounding box center [1237, 394] width 136 height 24
type input "[GEOGRAPHIC_DATA]"
drag, startPoint x: 1244, startPoint y: 439, endPoint x: 1129, endPoint y: 432, distance: 115.6
click at [1136, 432] on div "Choose a border. Hint : you can make layers of the frame opaque to create some …" at bounding box center [1288, 413] width 304 height 398
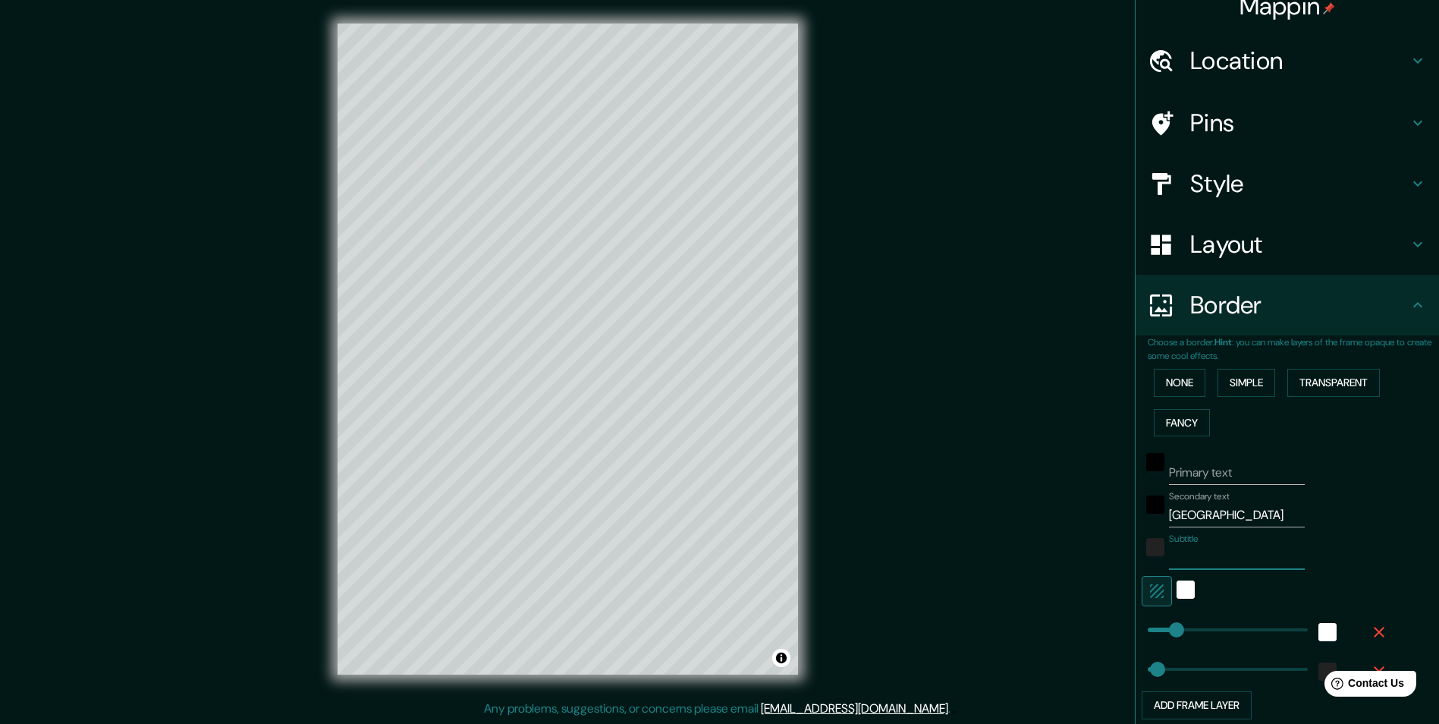
scroll to position [0, 0]
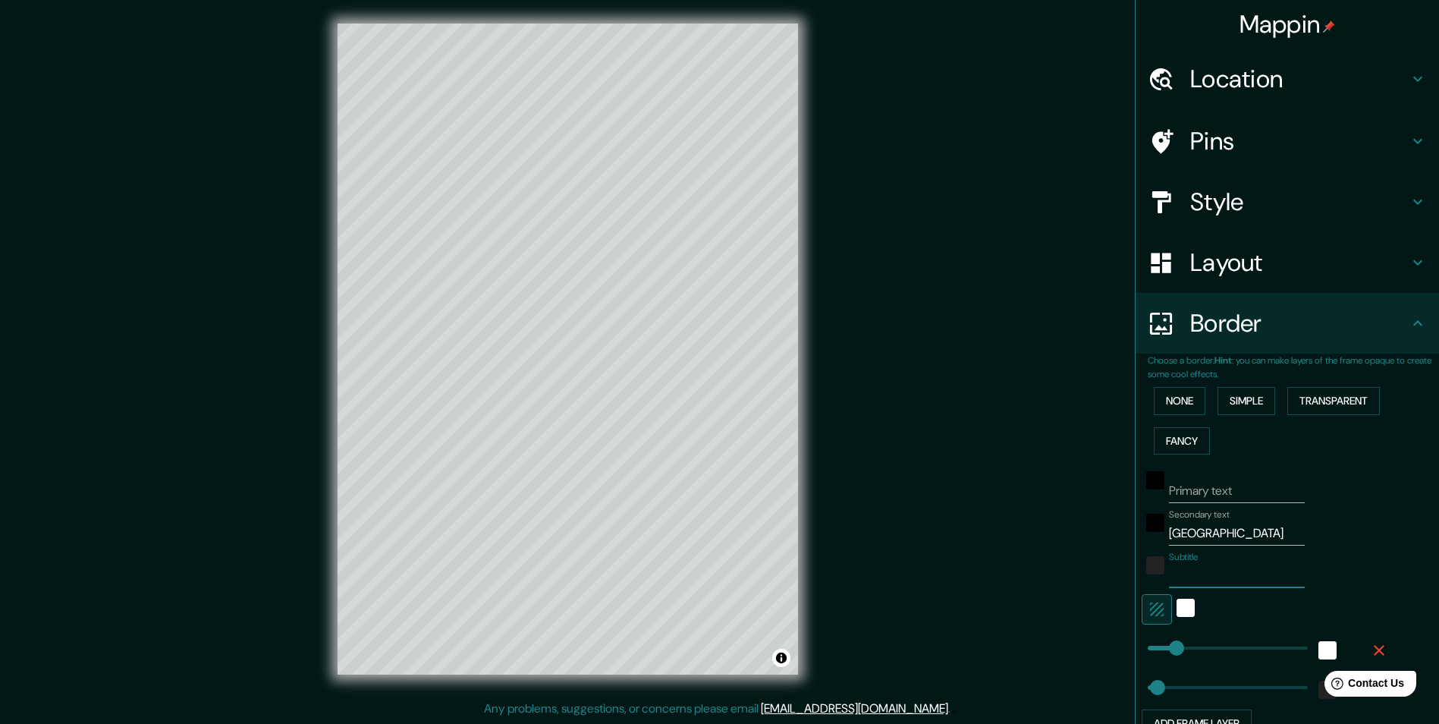
click at [1267, 262] on h4 "Layout" at bounding box center [1300, 262] width 219 height 30
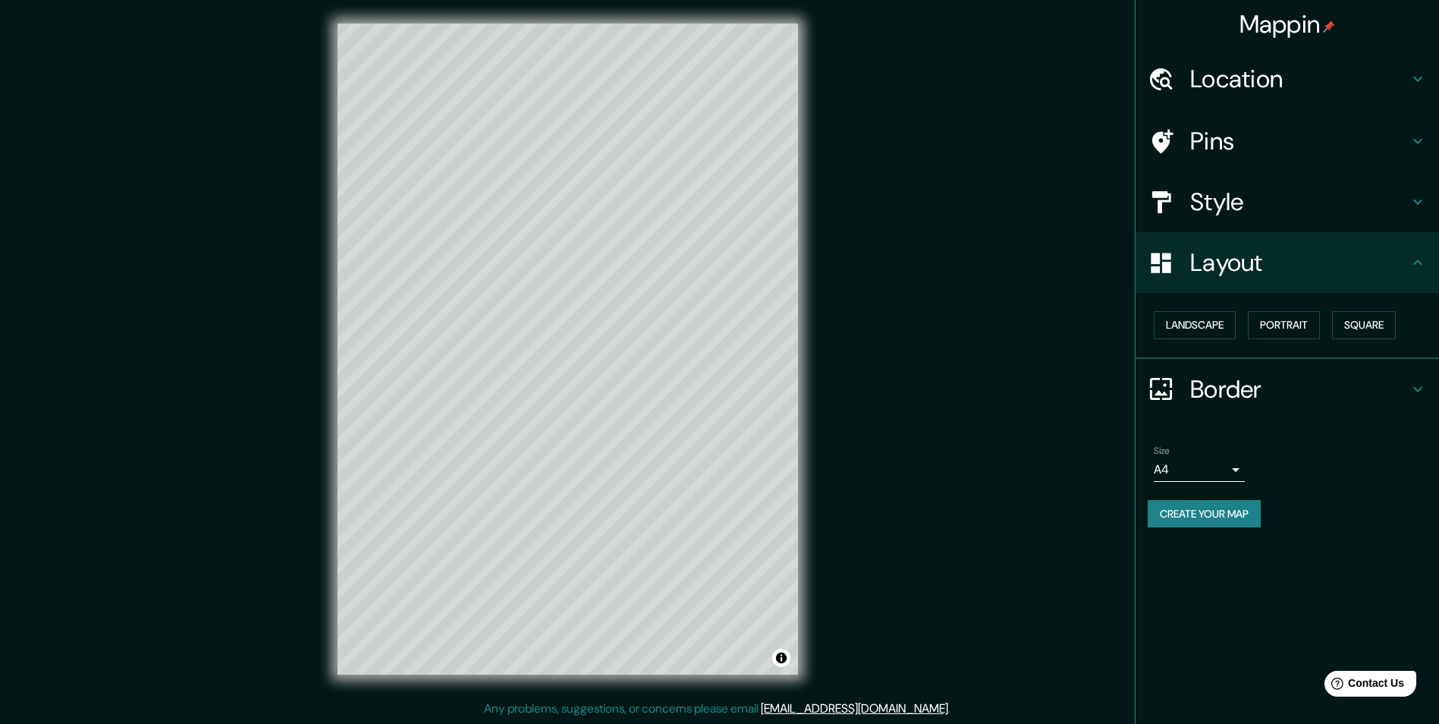
click at [1238, 199] on h4 "Style" at bounding box center [1300, 202] width 219 height 30
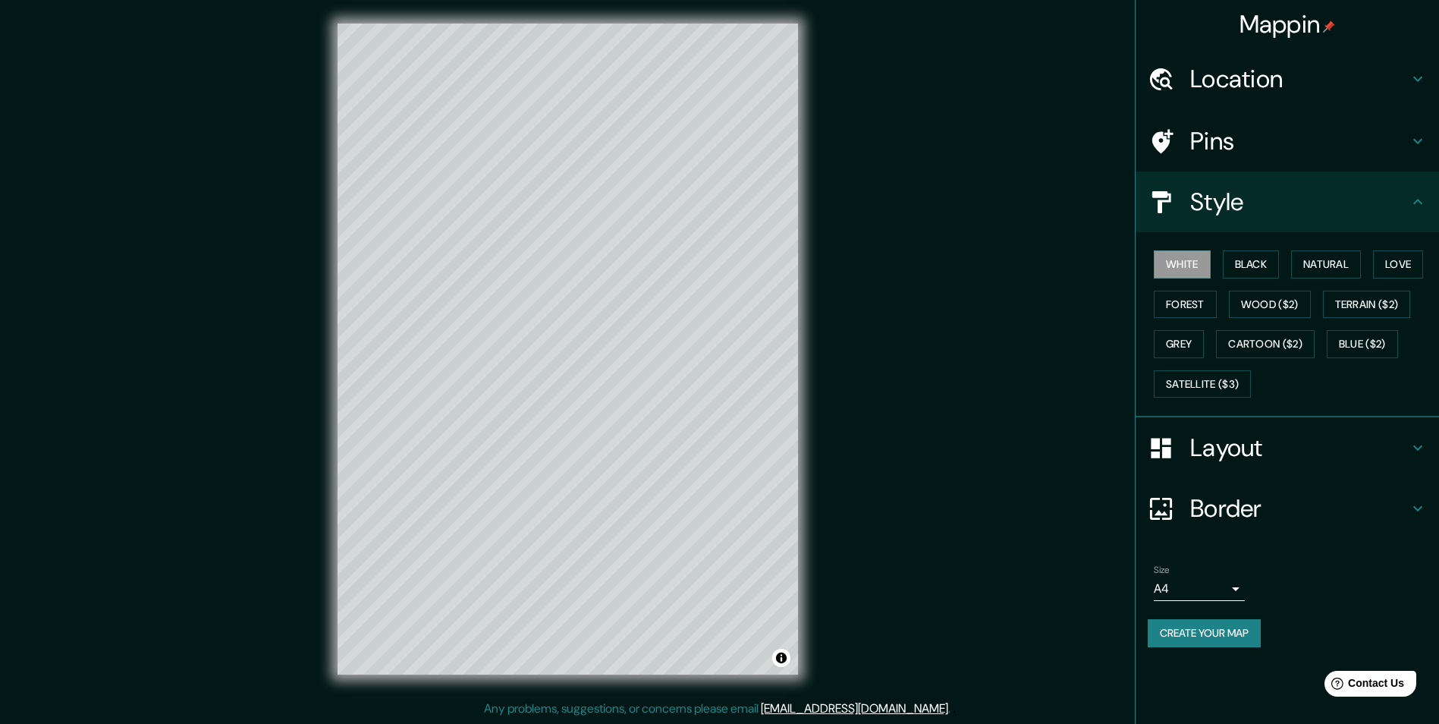
click at [1249, 83] on h4 "Location" at bounding box center [1300, 79] width 219 height 30
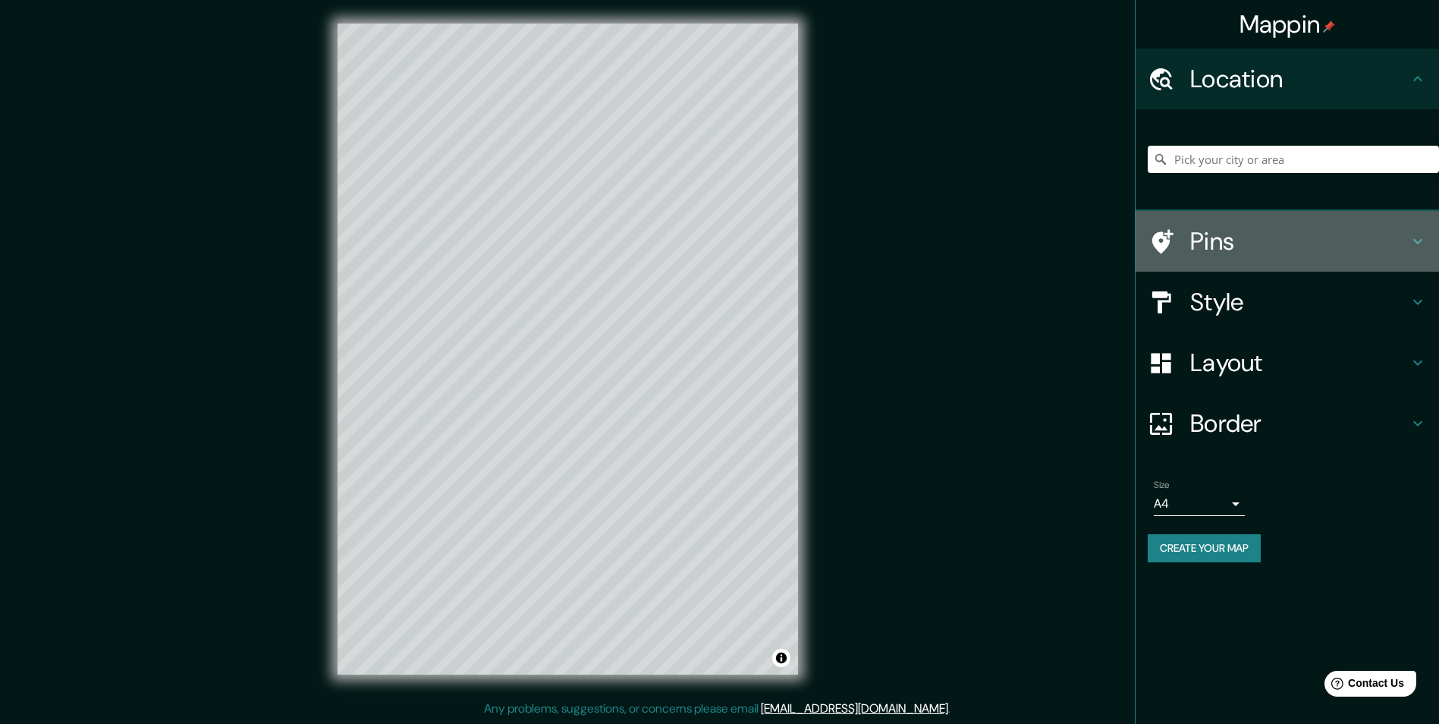
click at [1213, 242] on h4 "Pins" at bounding box center [1300, 241] width 219 height 30
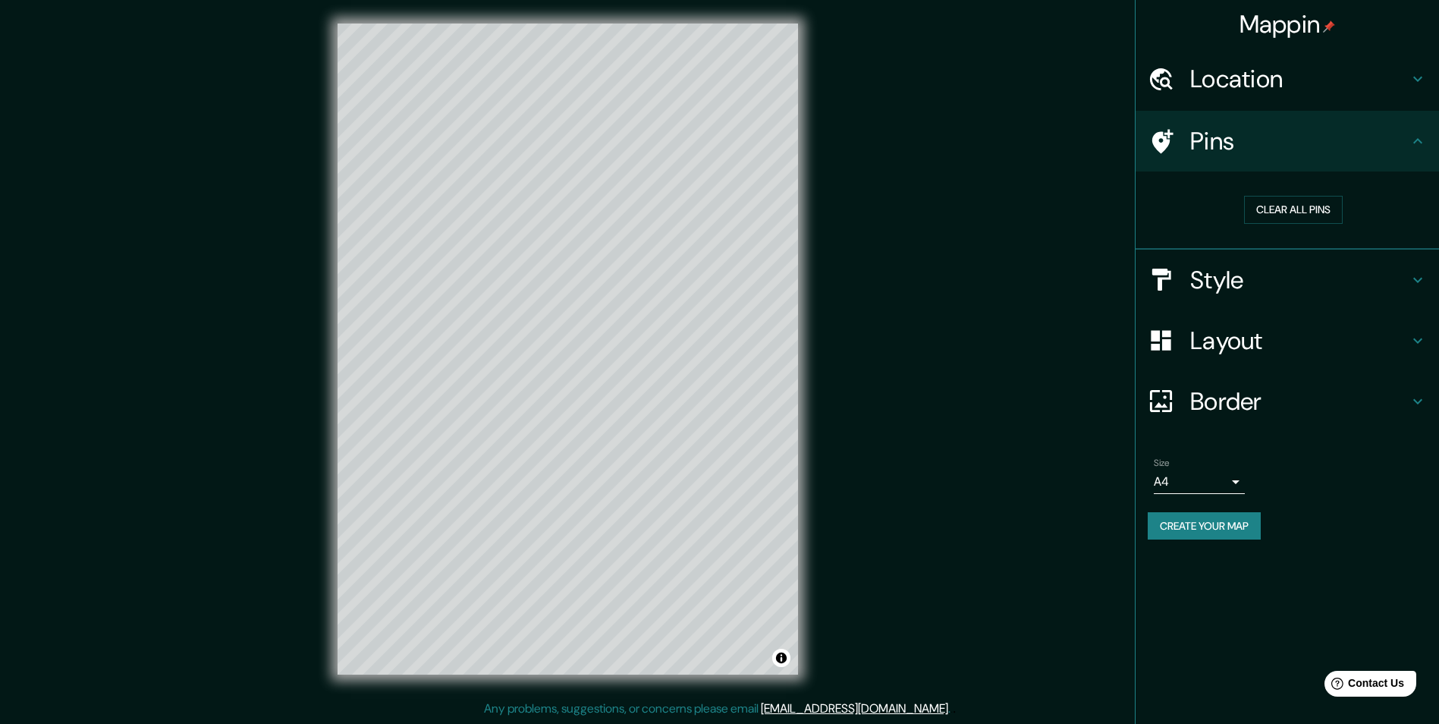
click at [1254, 278] on h4 "Style" at bounding box center [1300, 280] width 219 height 30
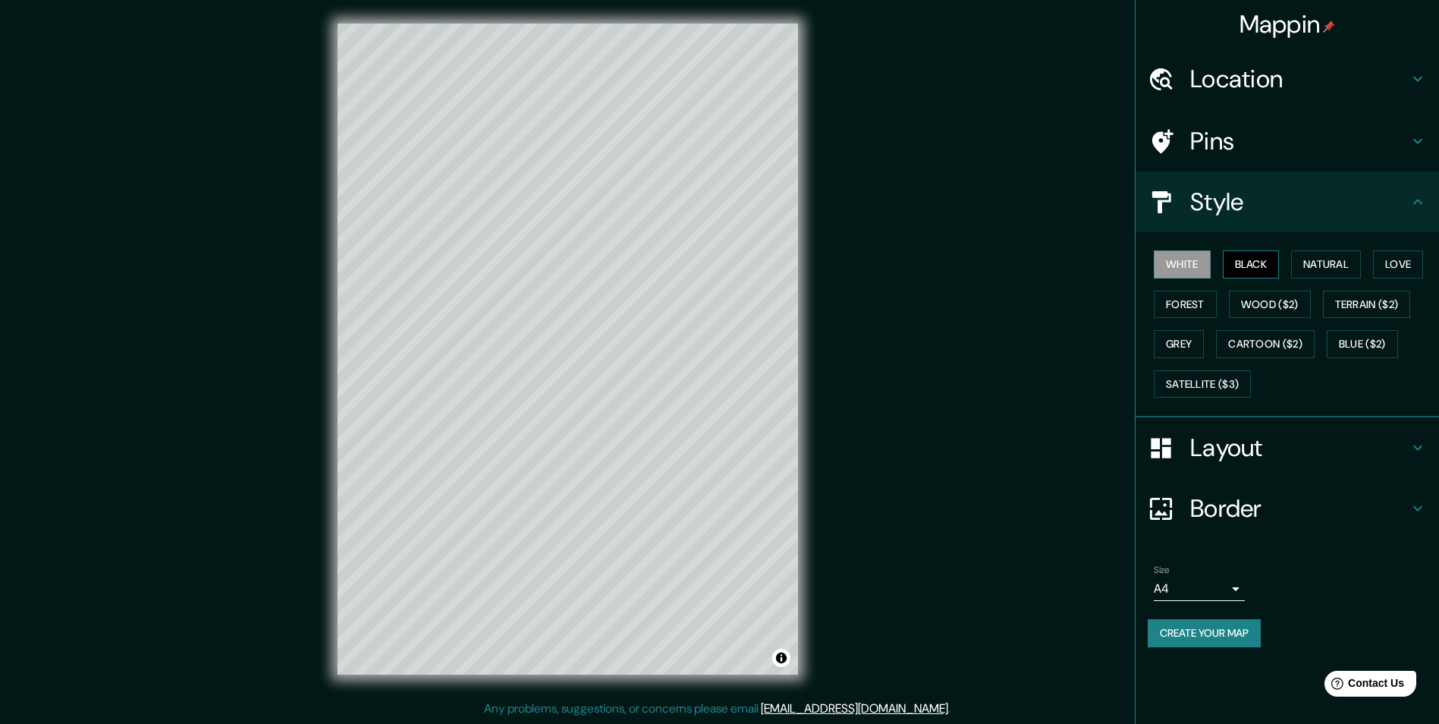
click at [1250, 270] on button "Black" at bounding box center [1251, 264] width 57 height 28
click at [1332, 264] on button "Natural" at bounding box center [1326, 264] width 70 height 28
click at [1407, 264] on button "Love" at bounding box center [1398, 264] width 50 height 28
click at [1207, 307] on button "Forest" at bounding box center [1185, 305] width 63 height 28
click at [1265, 306] on button "Wood ($2)" at bounding box center [1270, 305] width 82 height 28
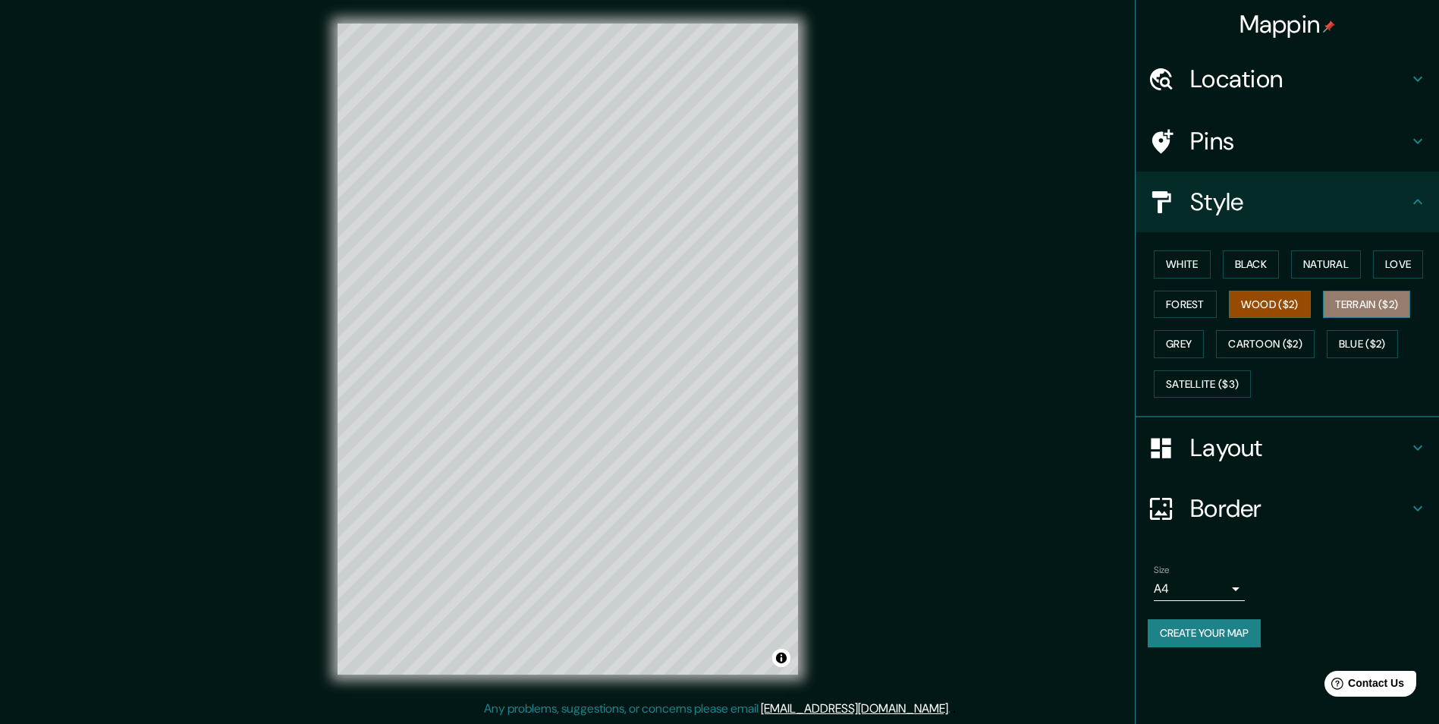
click at [1398, 307] on button "Terrain ($2)" at bounding box center [1367, 305] width 88 height 28
click at [1182, 351] on button "Grey" at bounding box center [1179, 344] width 50 height 28
click at [1252, 341] on button "Cartoon ($2)" at bounding box center [1265, 344] width 99 height 28
click at [1380, 347] on button "Blue ($2)" at bounding box center [1362, 344] width 71 height 28
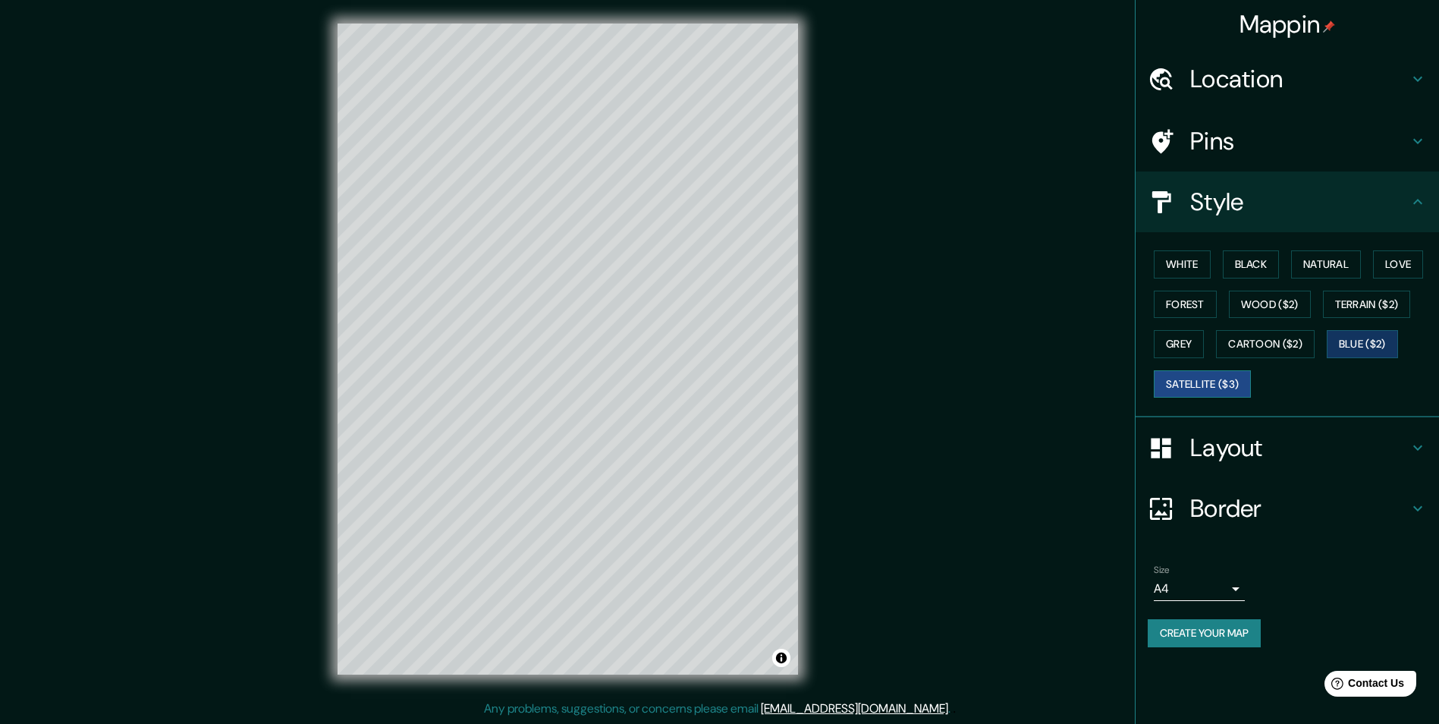
click at [1225, 377] on button "Satellite ($3)" at bounding box center [1202, 384] width 97 height 28
click at [1187, 266] on button "White" at bounding box center [1182, 264] width 57 height 28
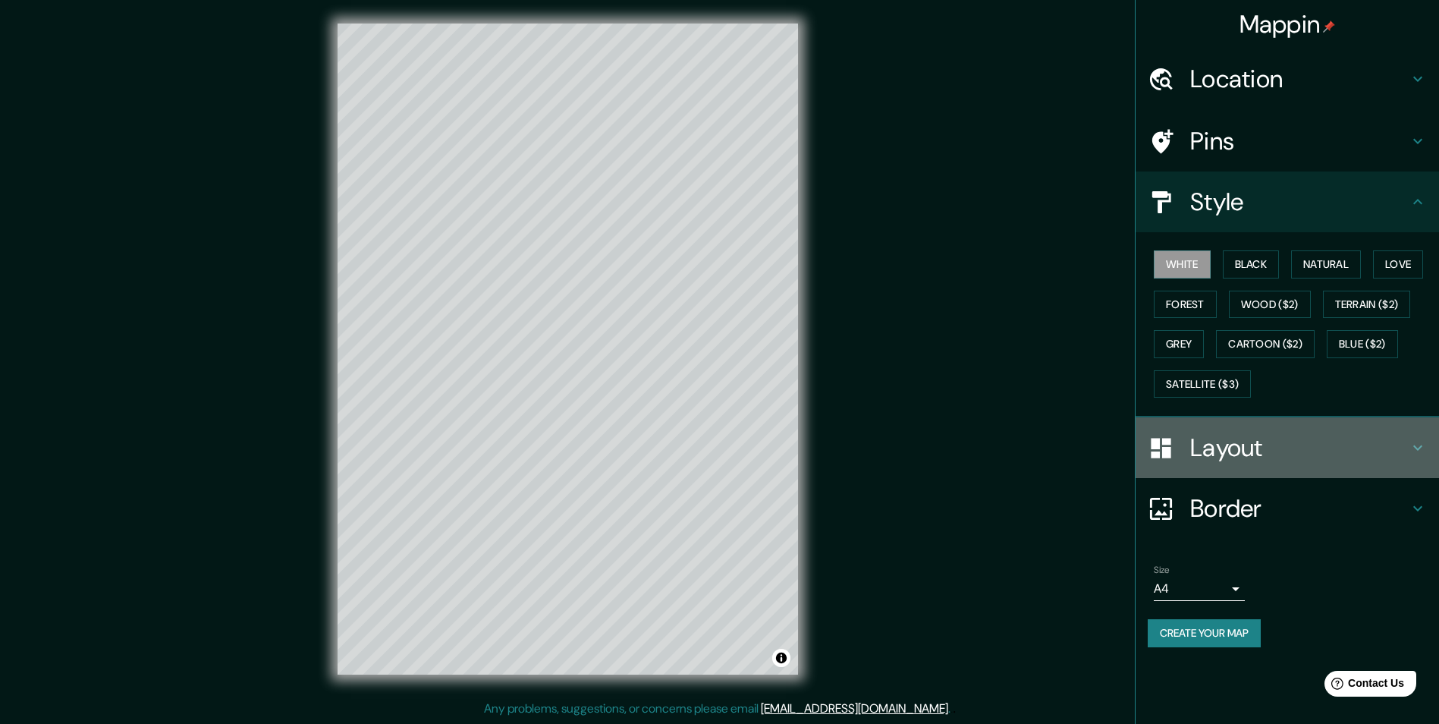
click at [1225, 443] on h4 "Layout" at bounding box center [1300, 448] width 219 height 30
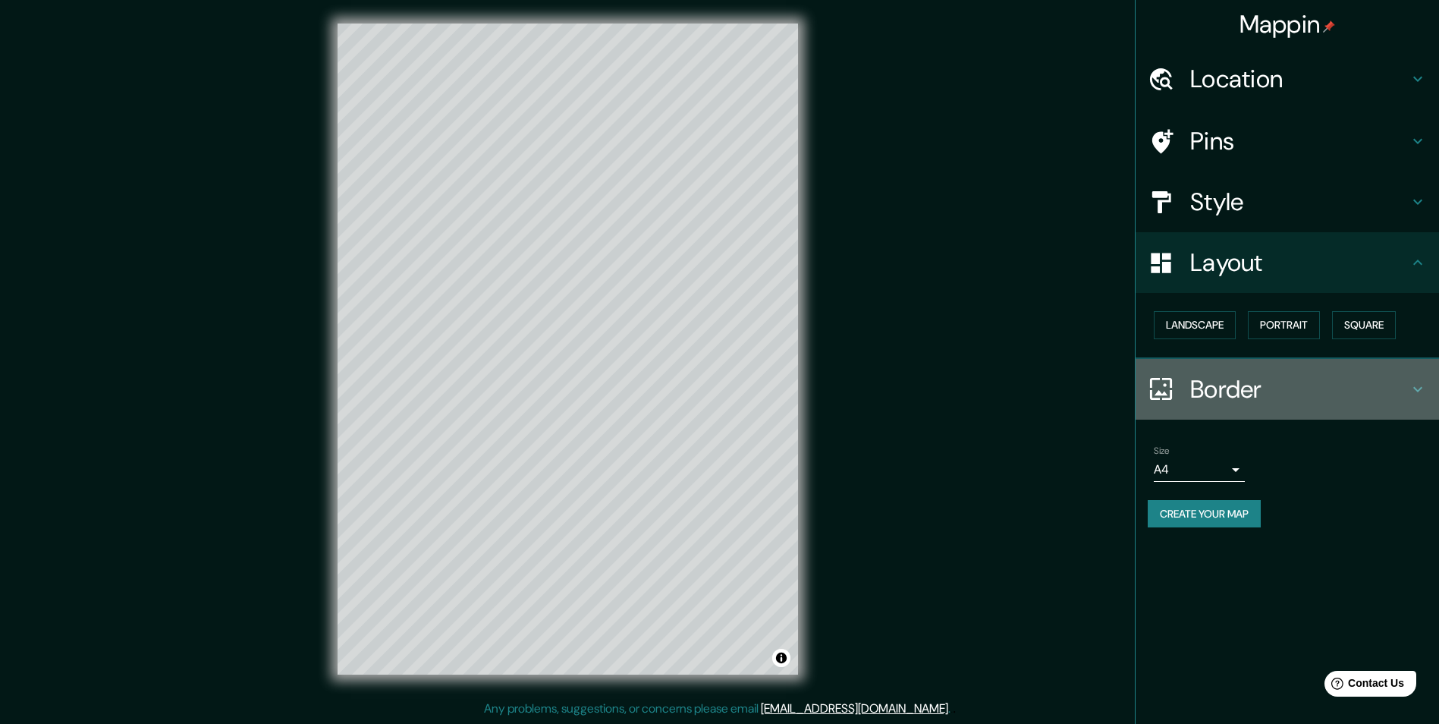
click at [1268, 385] on h4 "Border" at bounding box center [1300, 389] width 219 height 30
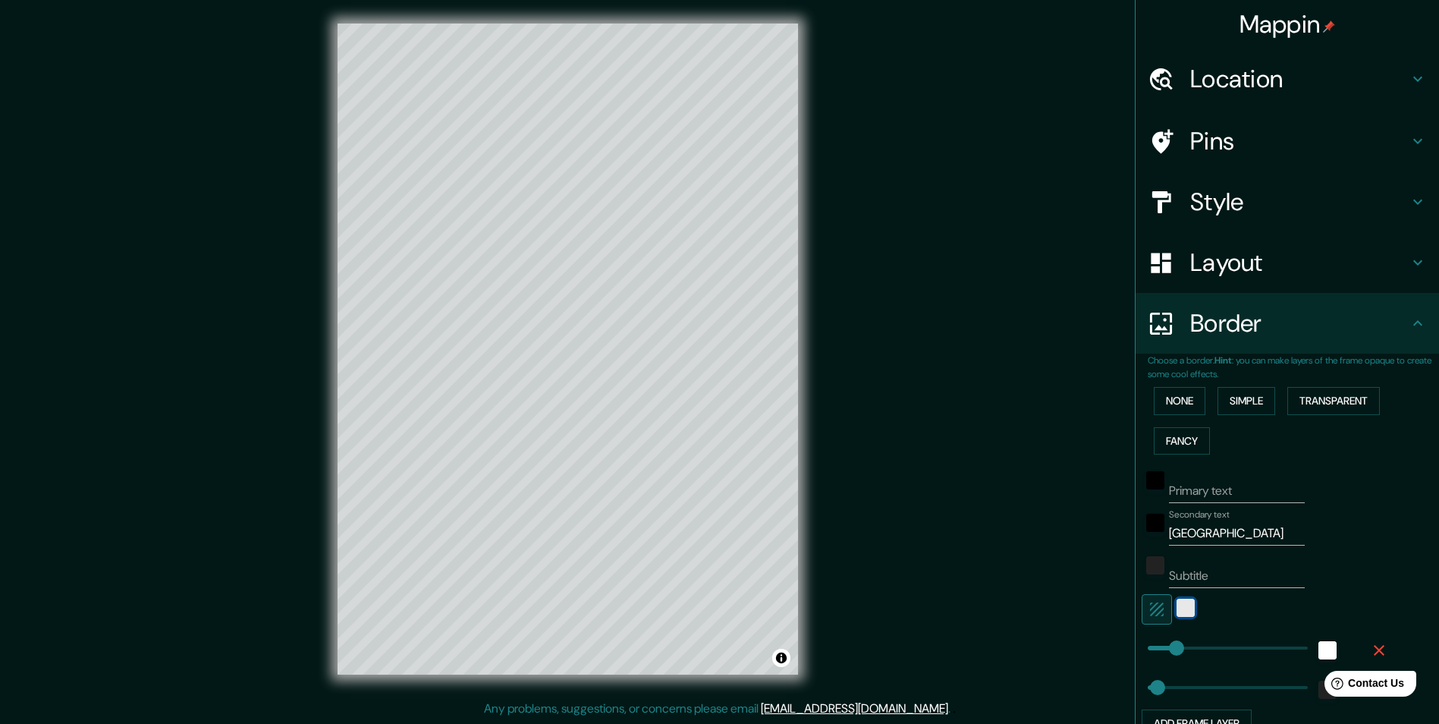
click at [1177, 612] on div "white" at bounding box center [1186, 608] width 18 height 18
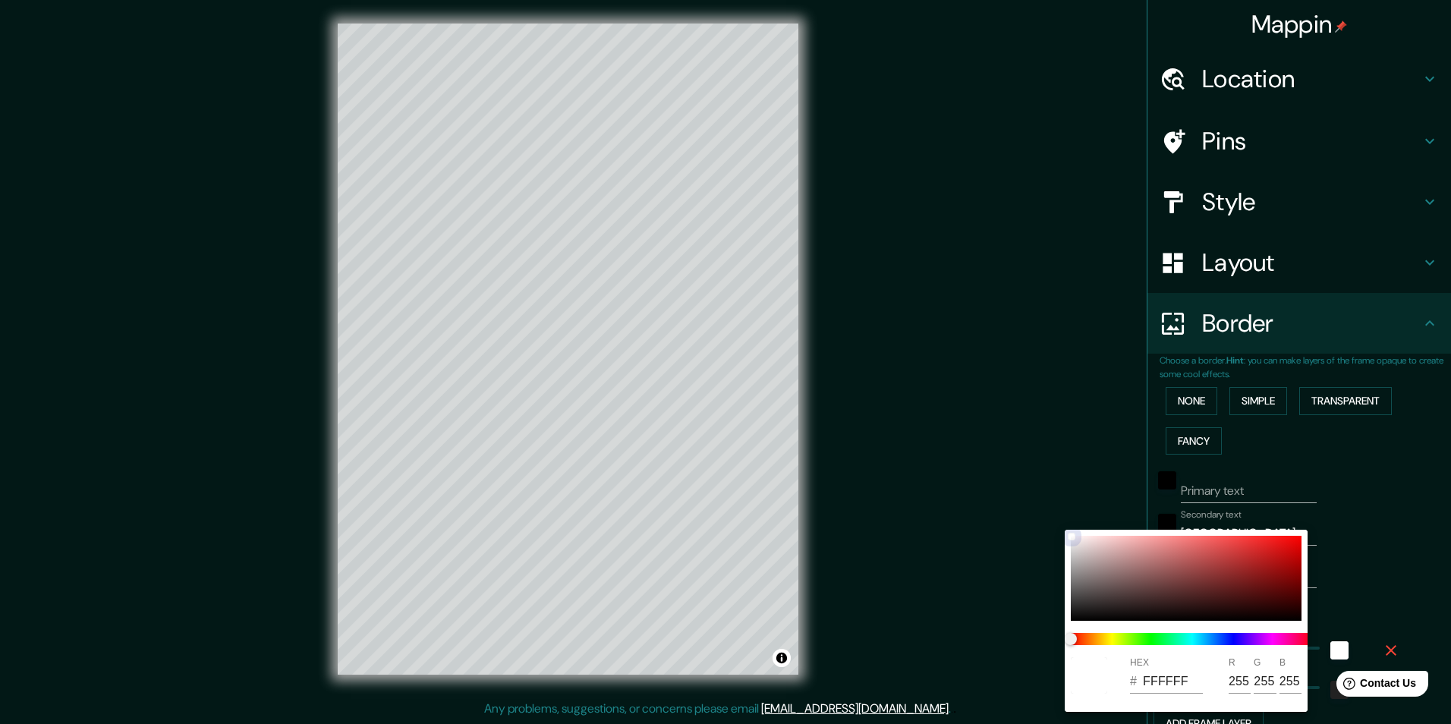
type input "C85050"
type input "200"
type input "80"
type input "CF4B4B"
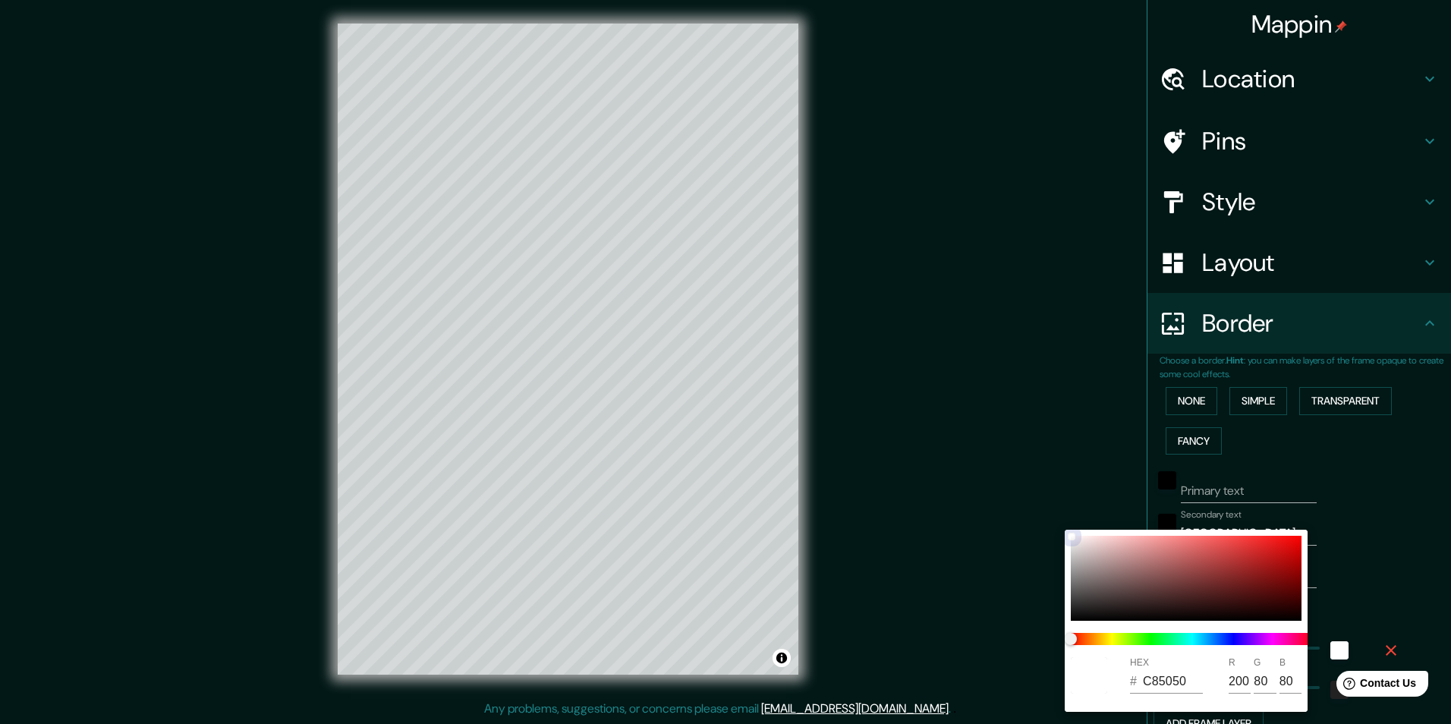
type input "207"
type input "75"
type input "D64B4B"
type input "214"
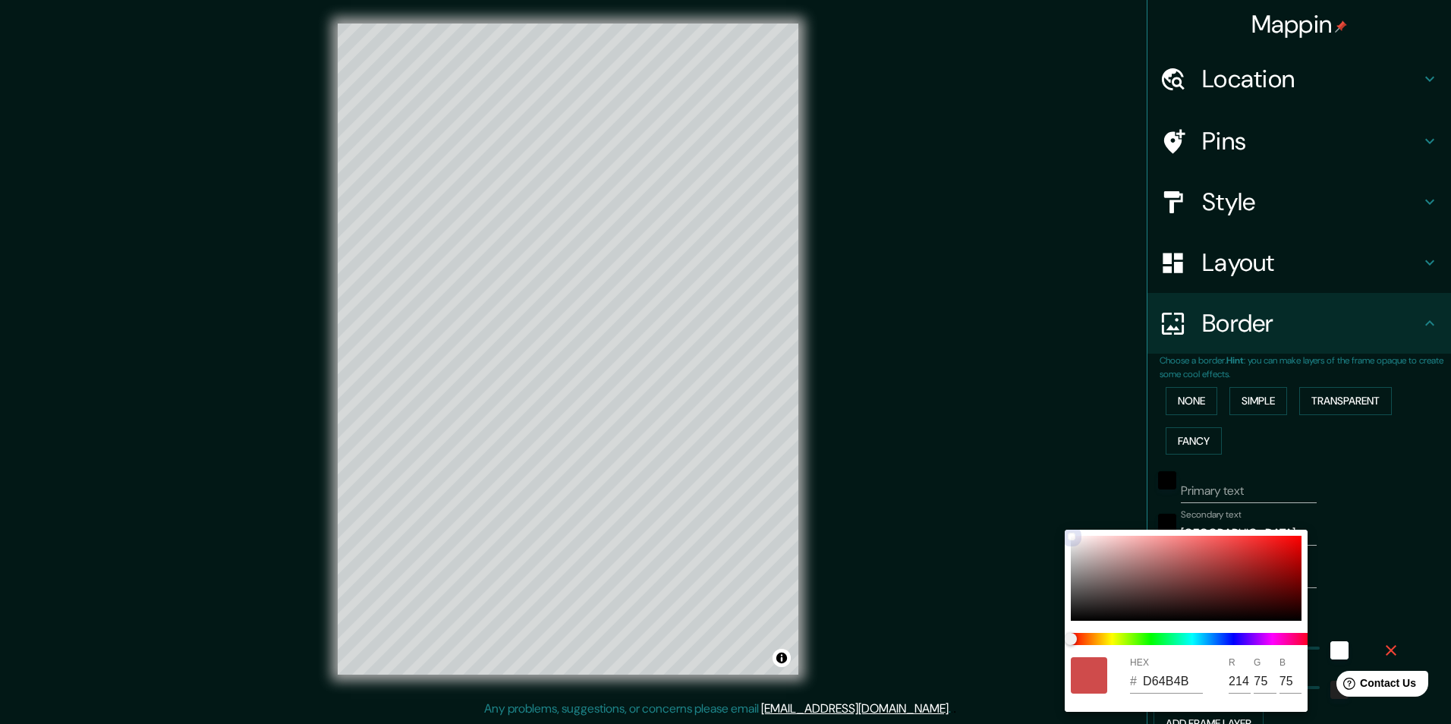
type input "D64949"
type input "73"
type input "D84949"
type input "216"
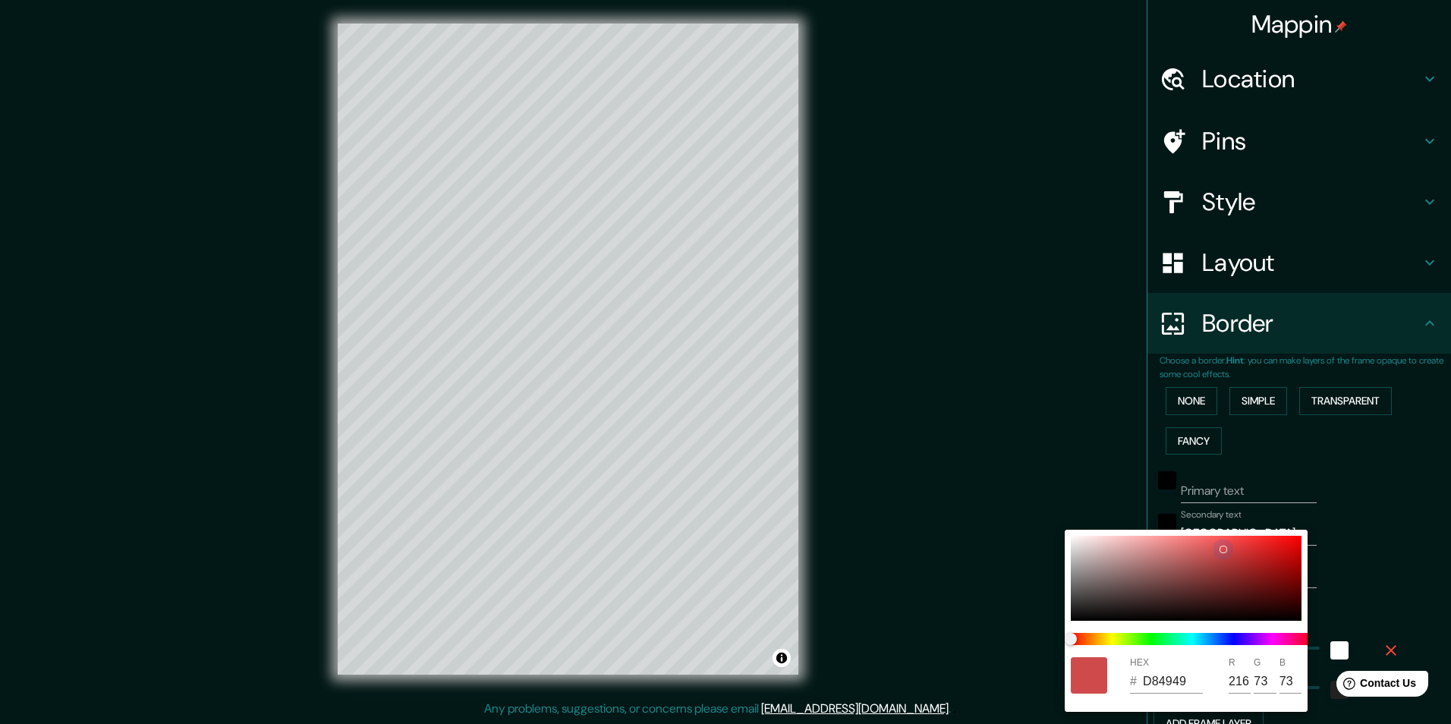
type input "DA4848"
type input "218"
type input "72"
type input "DD4949"
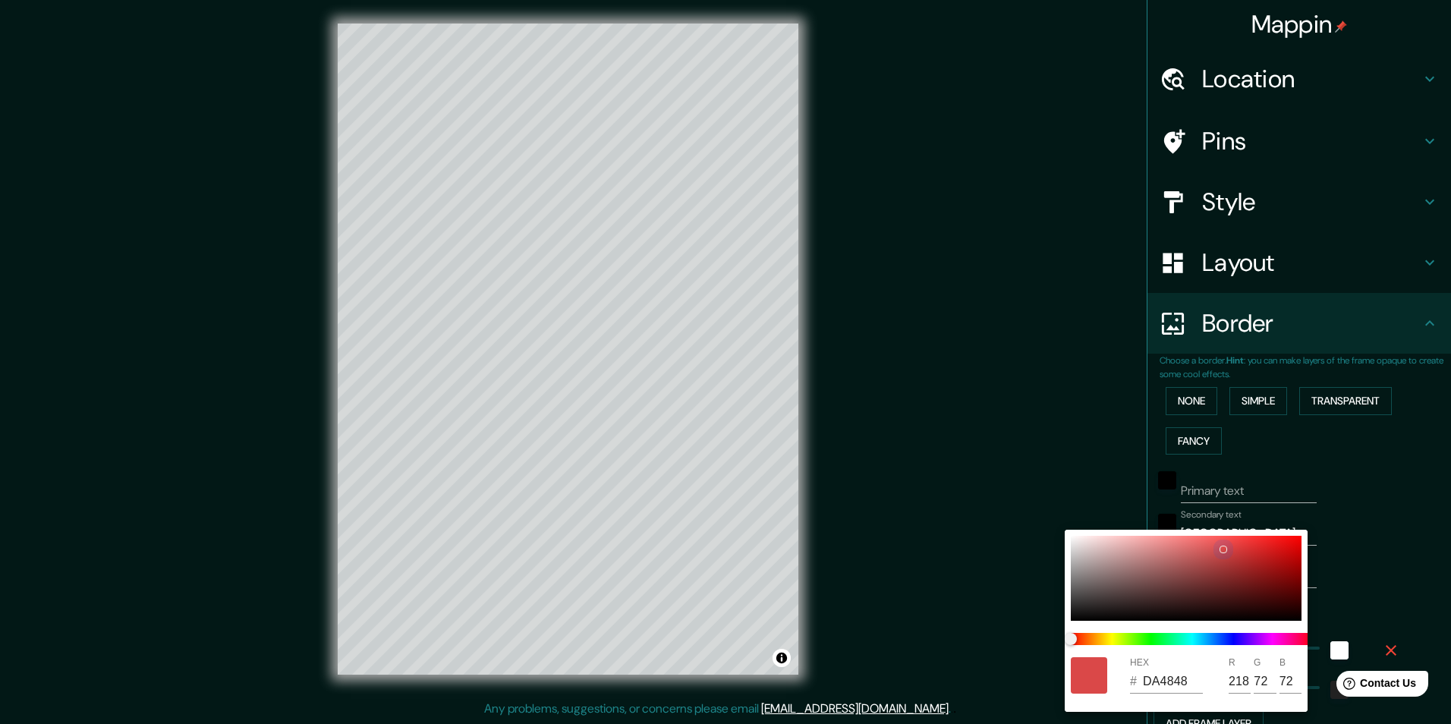
type input "221"
type input "73"
type input "DD4747"
type input "71"
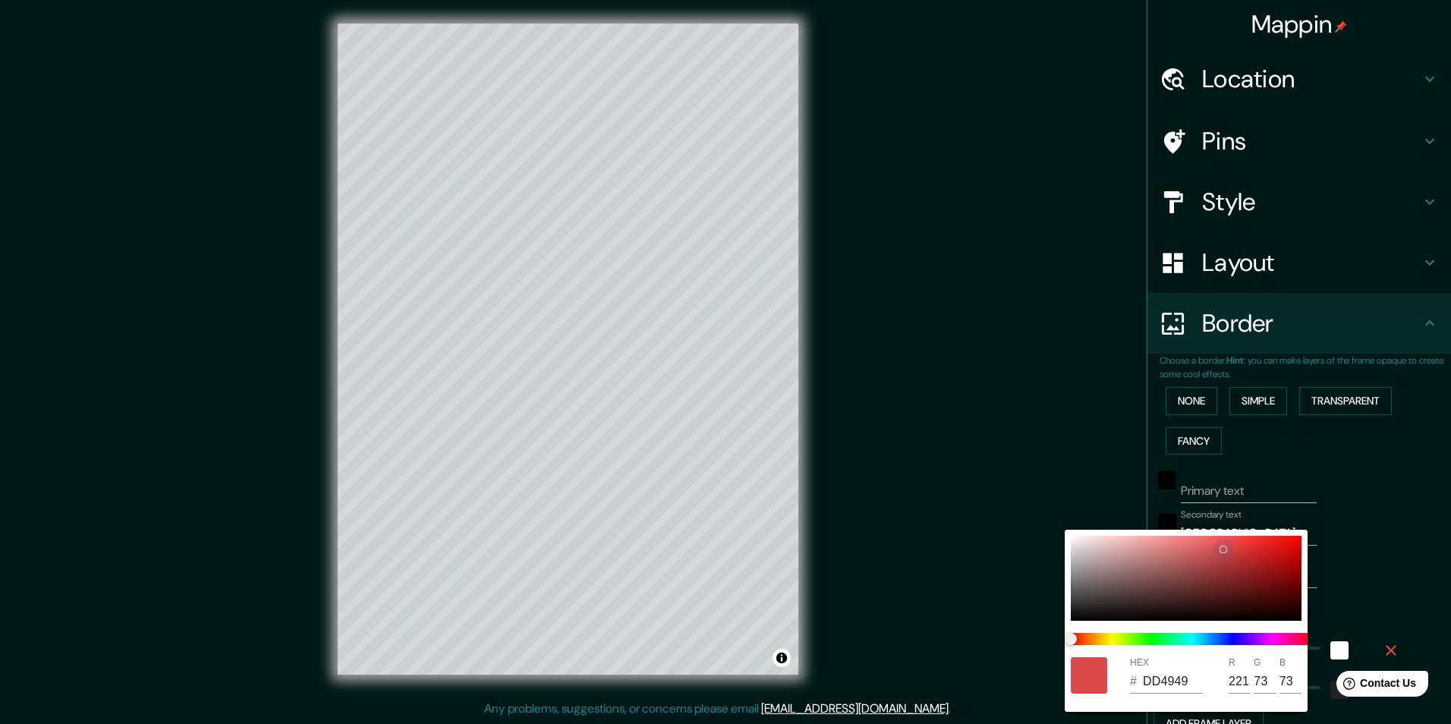
type input "71"
type input "DAC9C9"
type input "218"
type input "201"
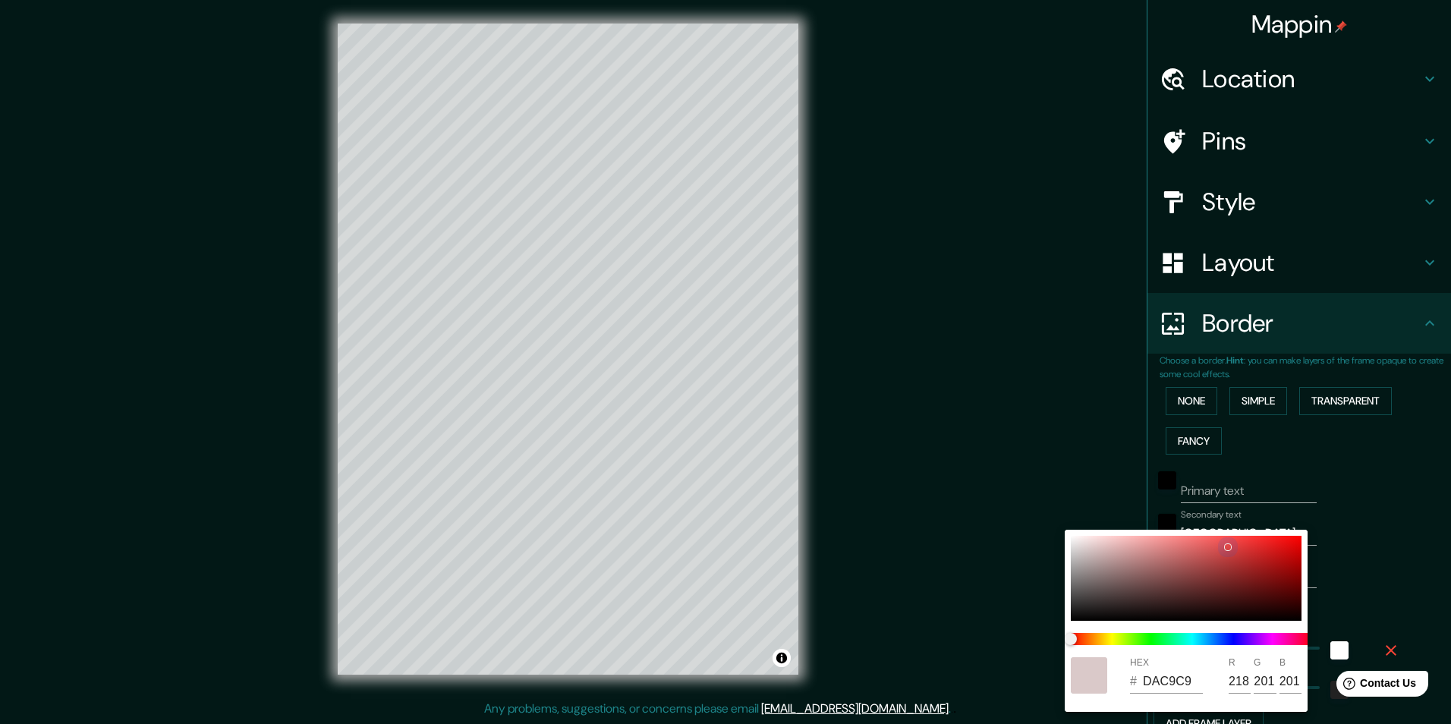
type input "DACBCB"
type input "203"
type input "DACCCC"
type input "204"
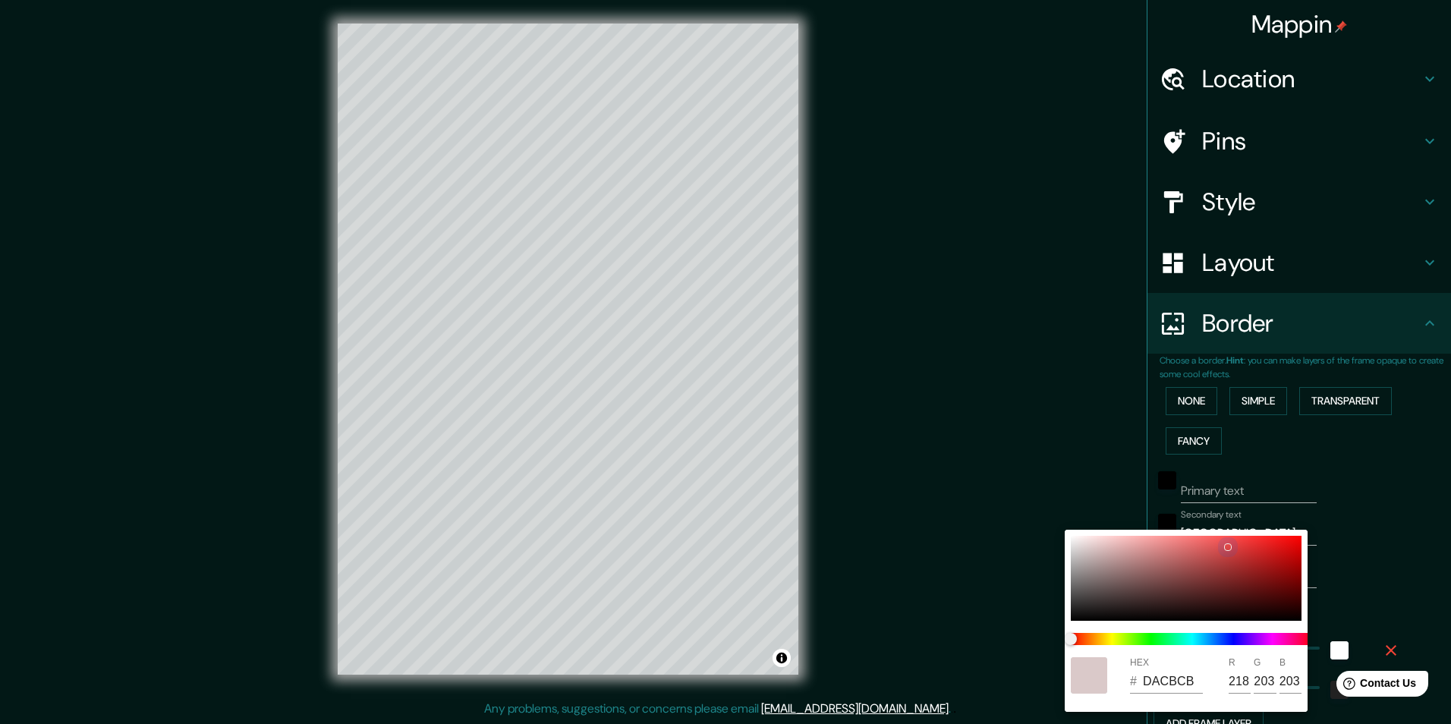
type input "204"
type input "DACDCD"
type input "205"
type input "DAD2D2"
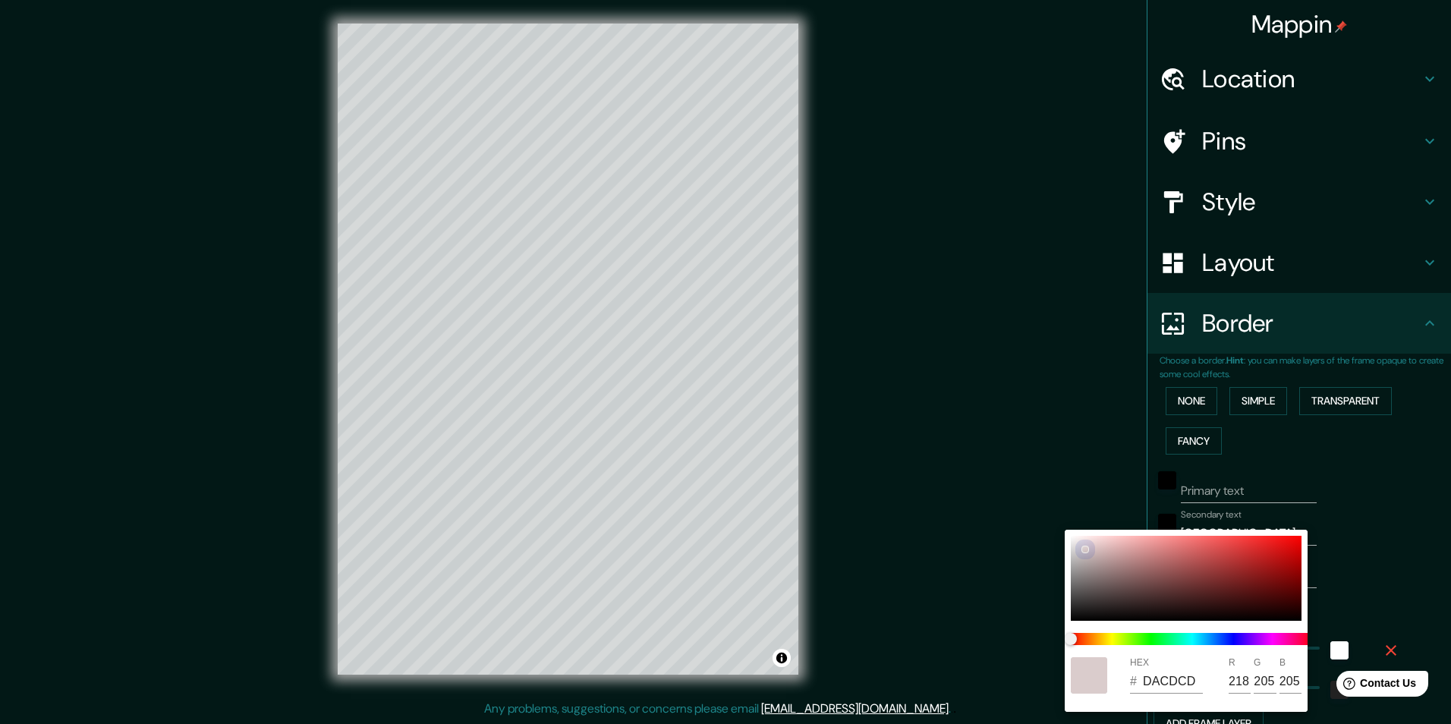
type input "210"
type input "DADADA"
type input "218"
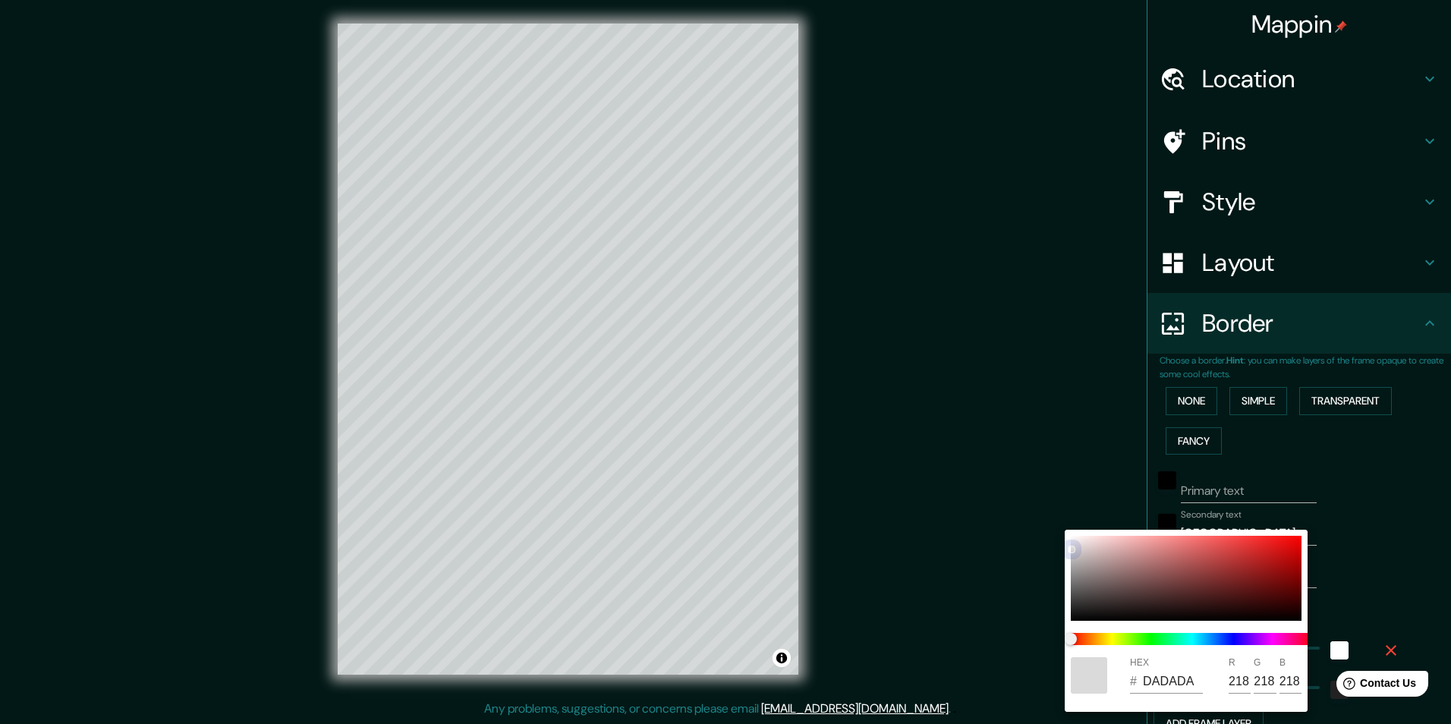
drag, startPoint x: 1203, startPoint y: 556, endPoint x: 1077, endPoint y: 574, distance: 126.5
click at [1068, 596] on div "HEX # DADADA R 218 G 218 B 218" at bounding box center [1186, 621] width 243 height 182
type input "D1CFCF"
type input "209"
type input "207"
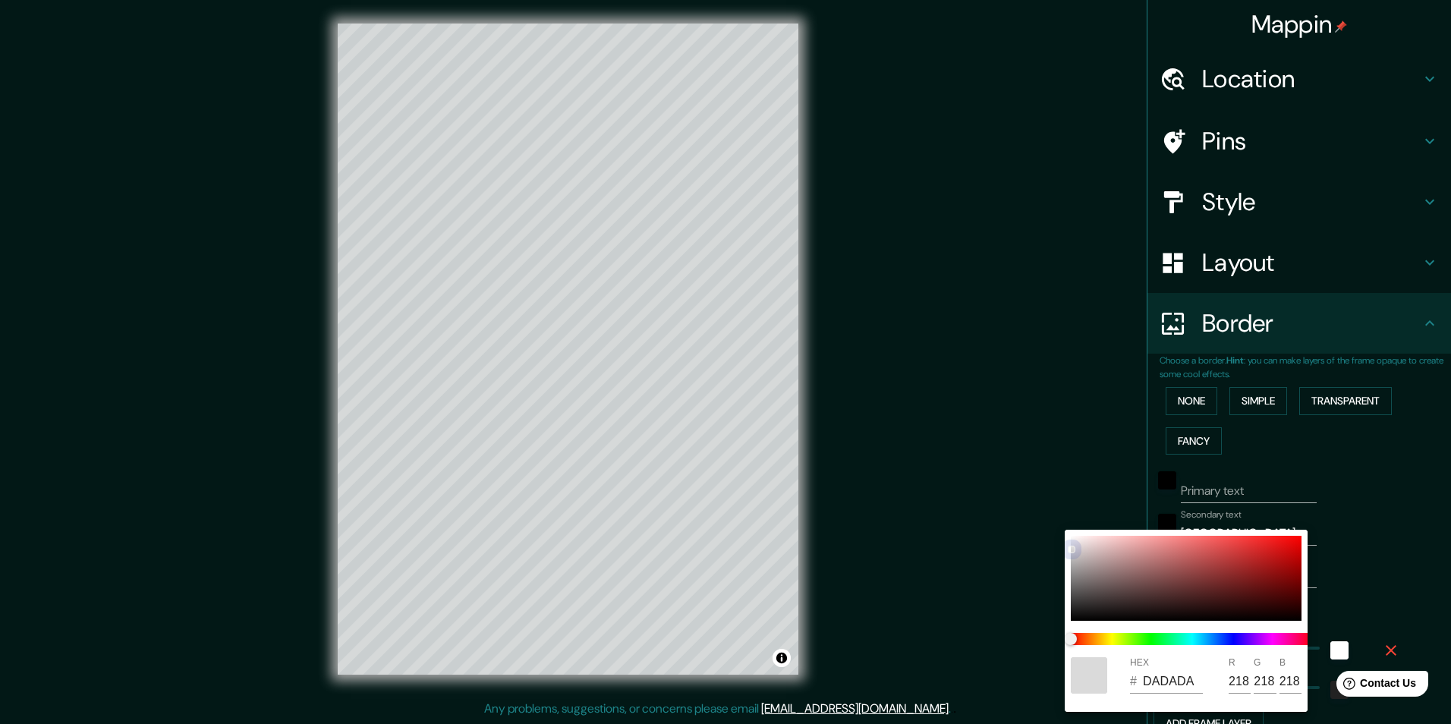
type input "207"
type input "C8C6C6"
type input "200"
type input "198"
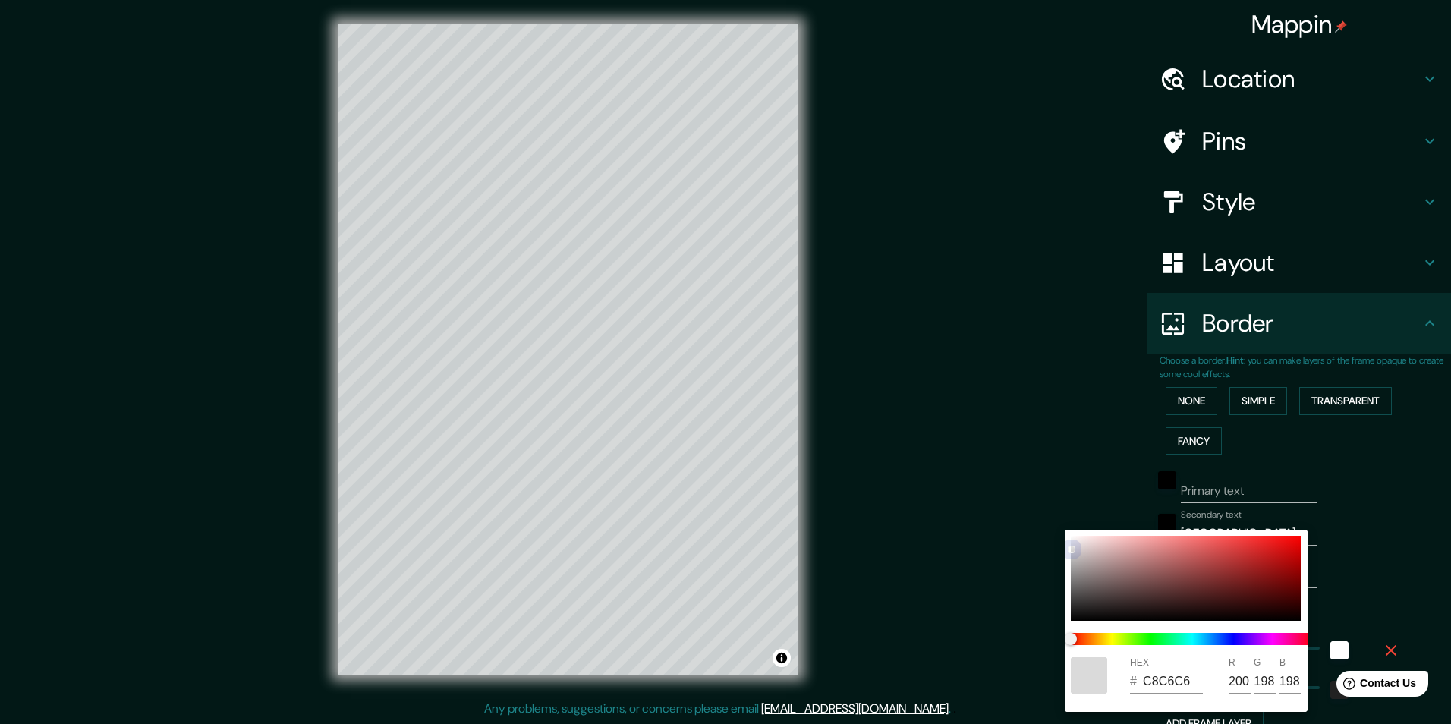
type input "BCBBBB"
type input "188"
type input "187"
type input "AFADAD"
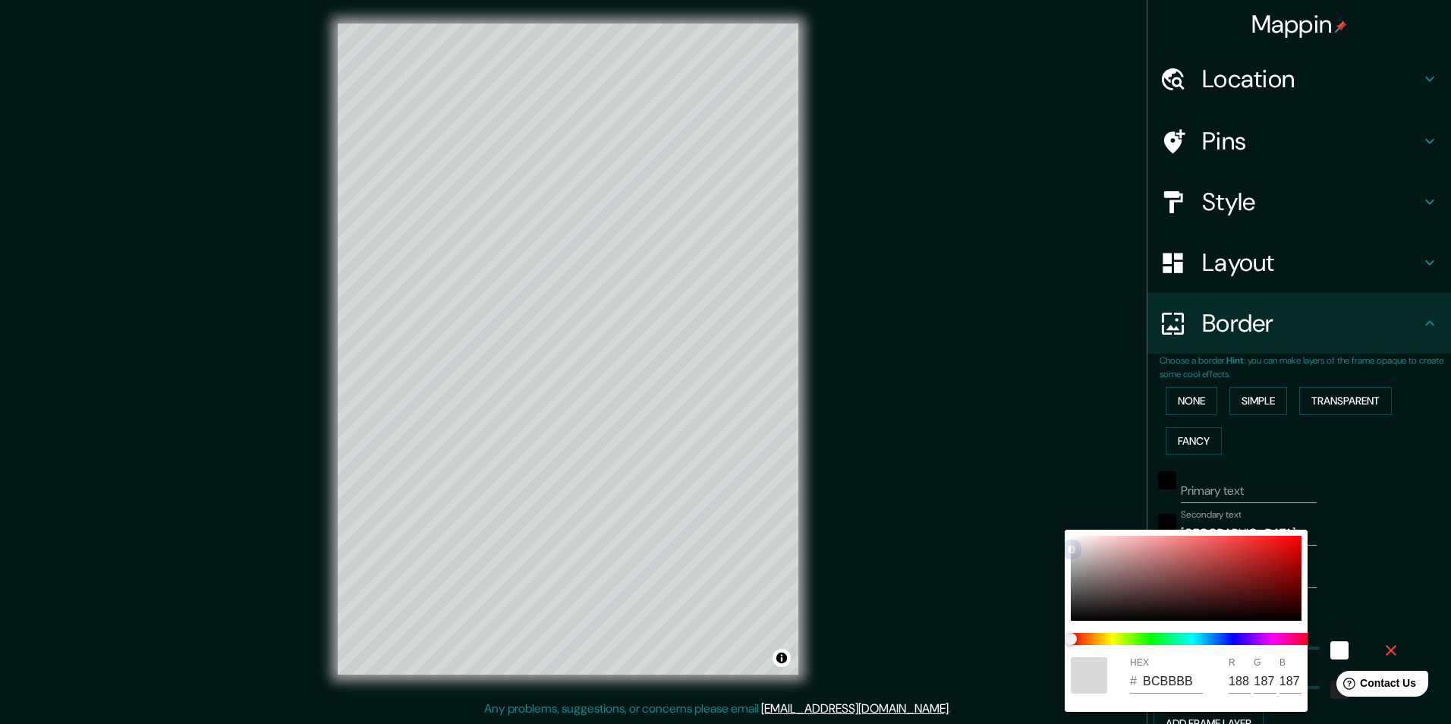
type input "175"
type input "173"
type input "ACABAB"
type input "172"
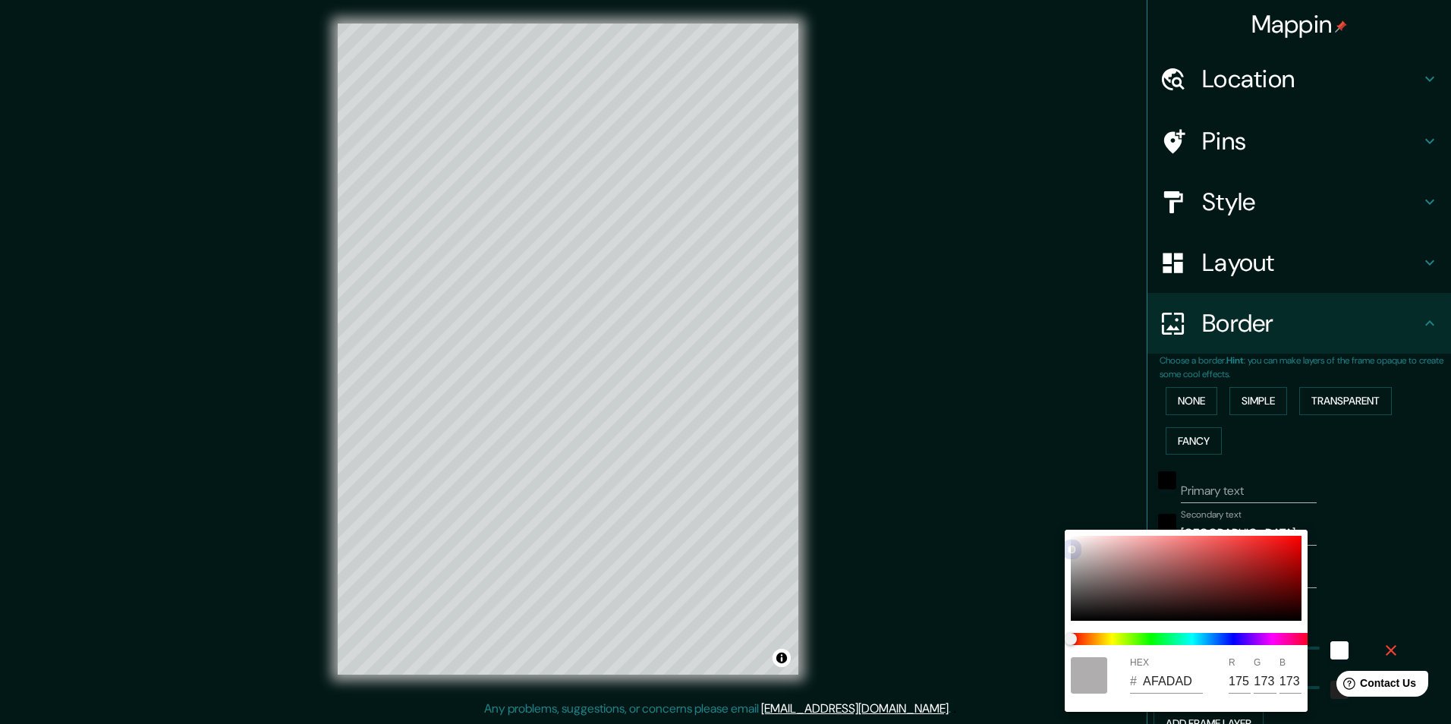
type input "171"
type input "A8A6A6"
type input "168"
type input "166"
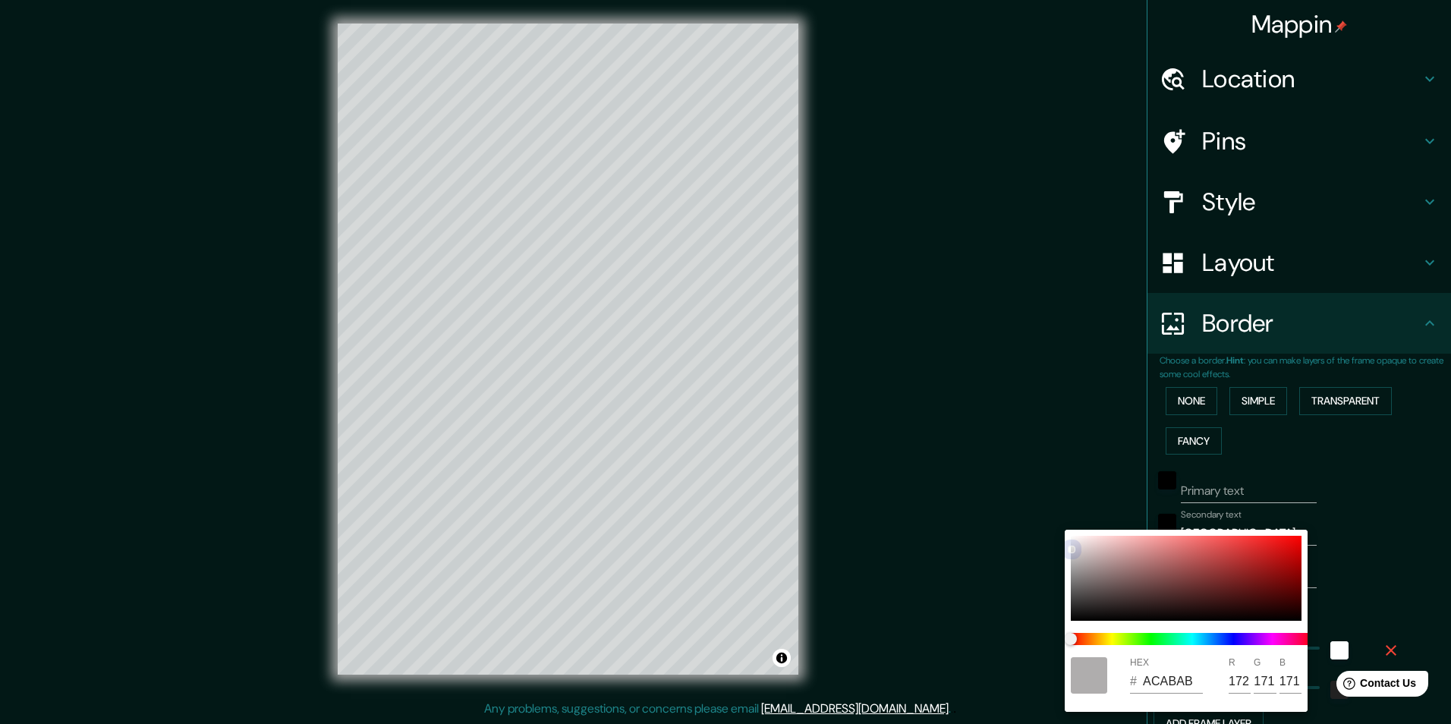
type input "166"
type input "989696"
type input "152"
type input "150"
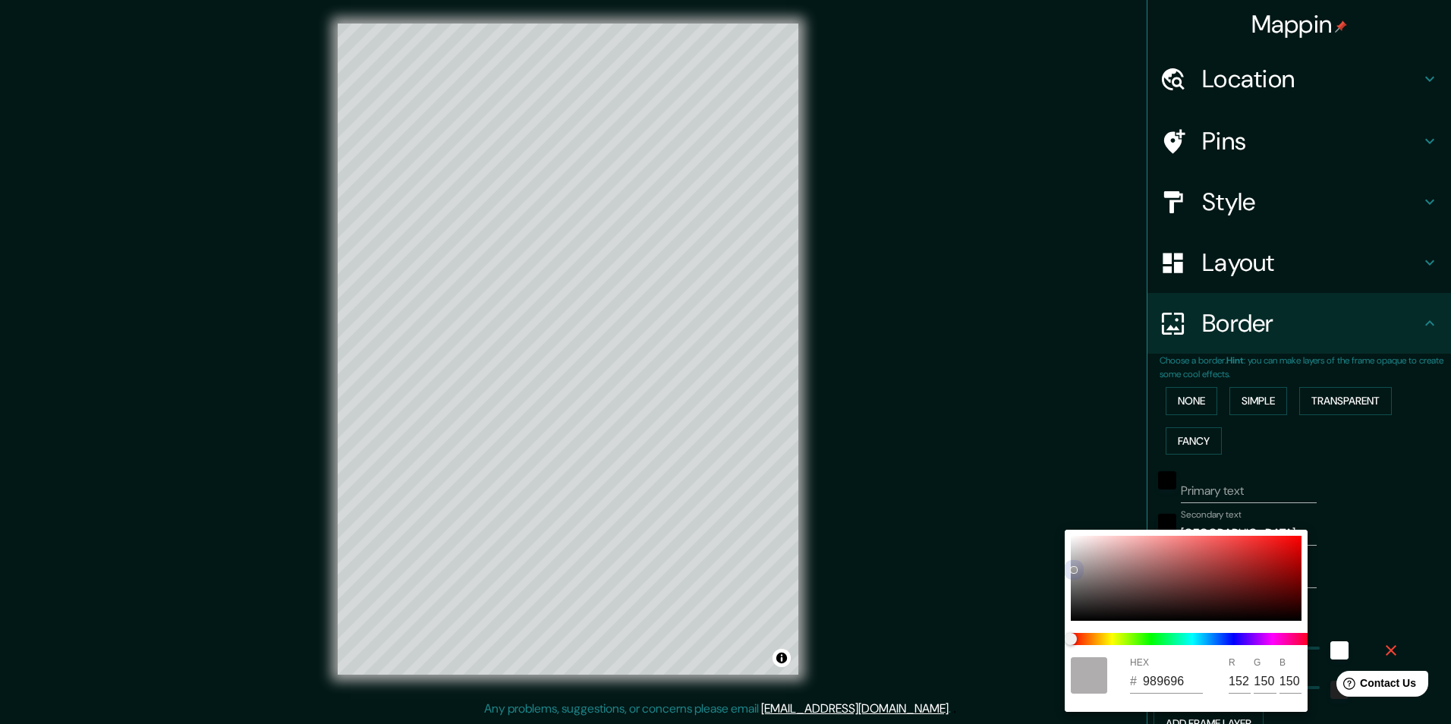
type input "757474"
type input "117"
type input "116"
type input "6E6D6D"
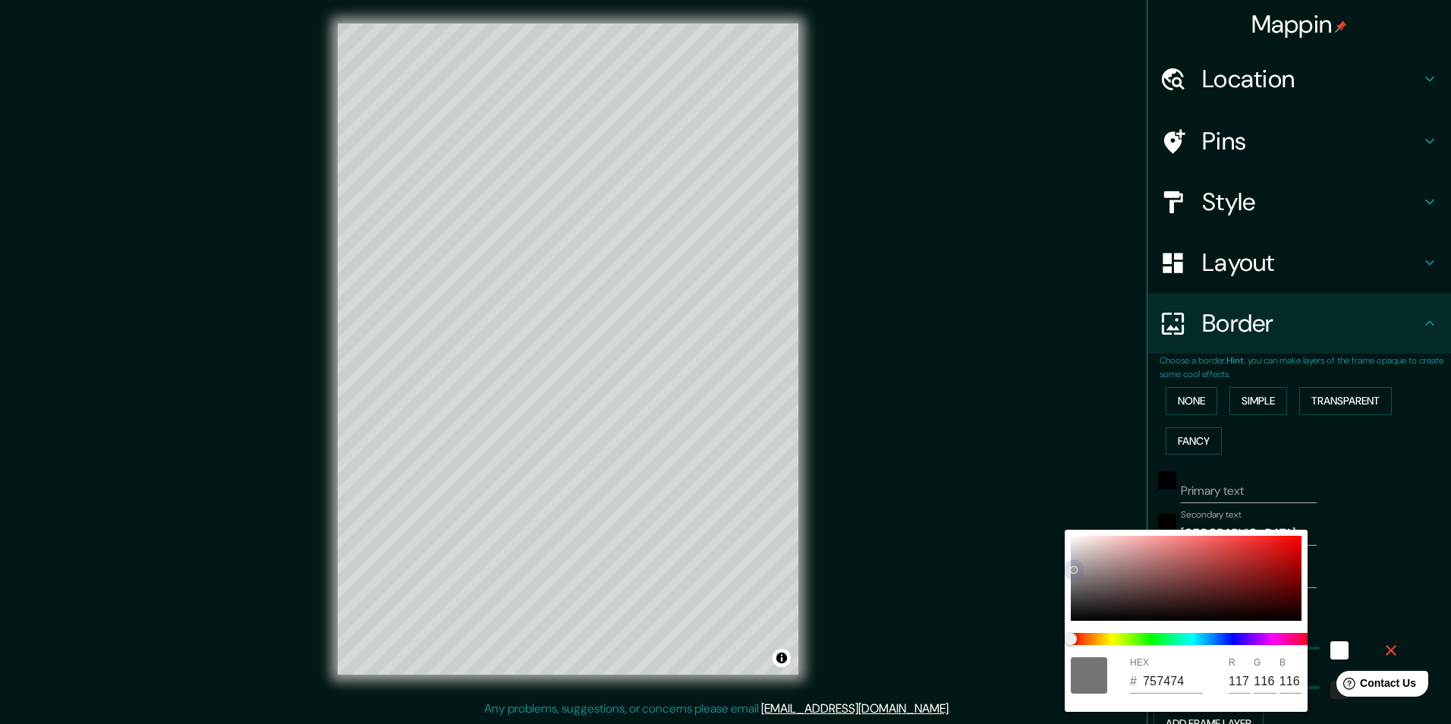
type input "110"
type input "109"
type input "6C6B6B"
type input "108"
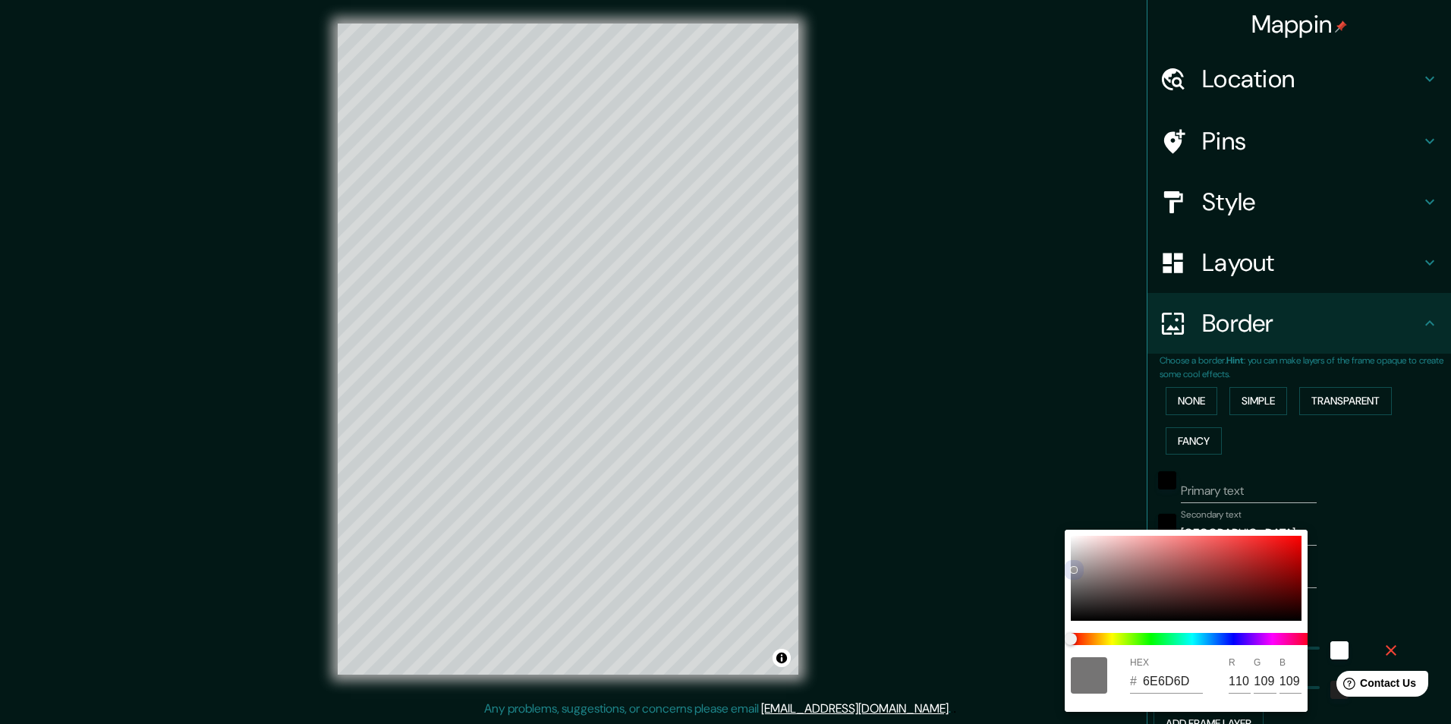
type input "107"
type input "606060"
type input "96"
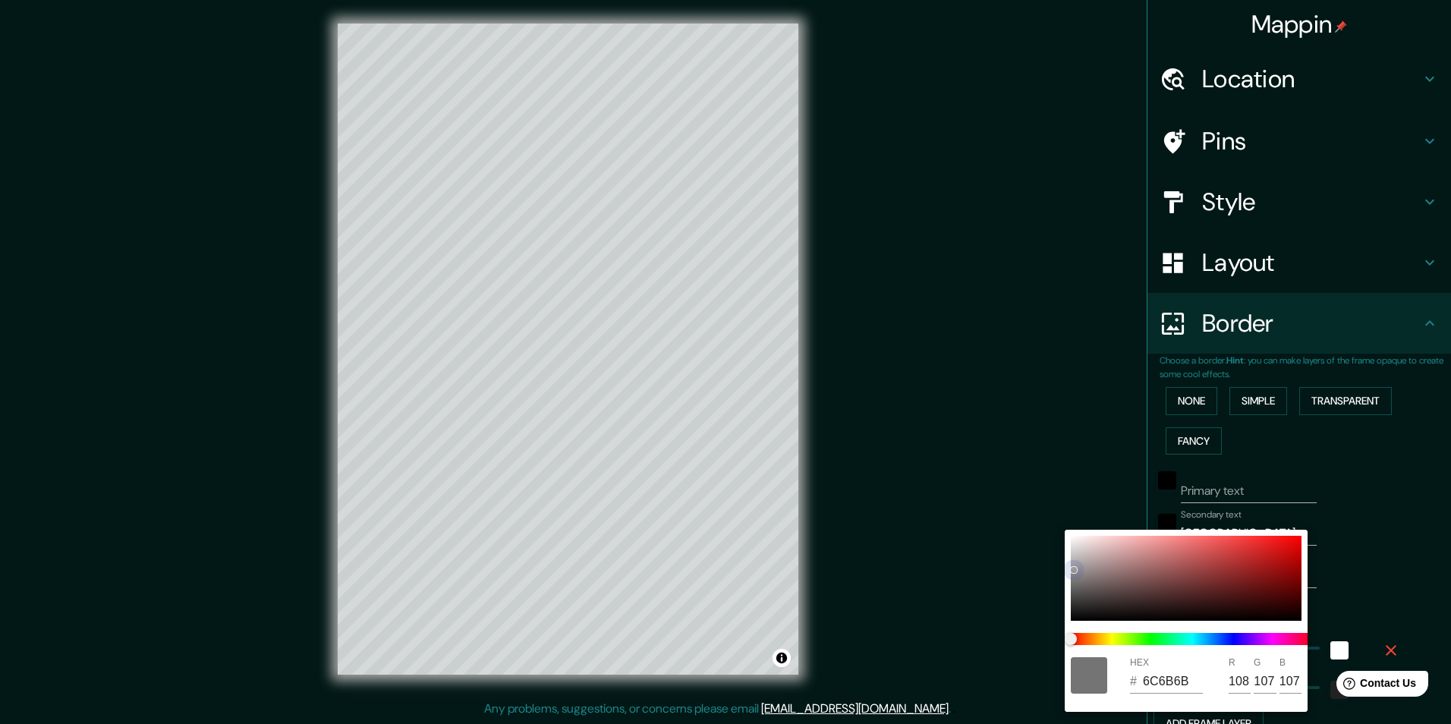
type input "96"
type input "5A5959"
type input "90"
type input "89"
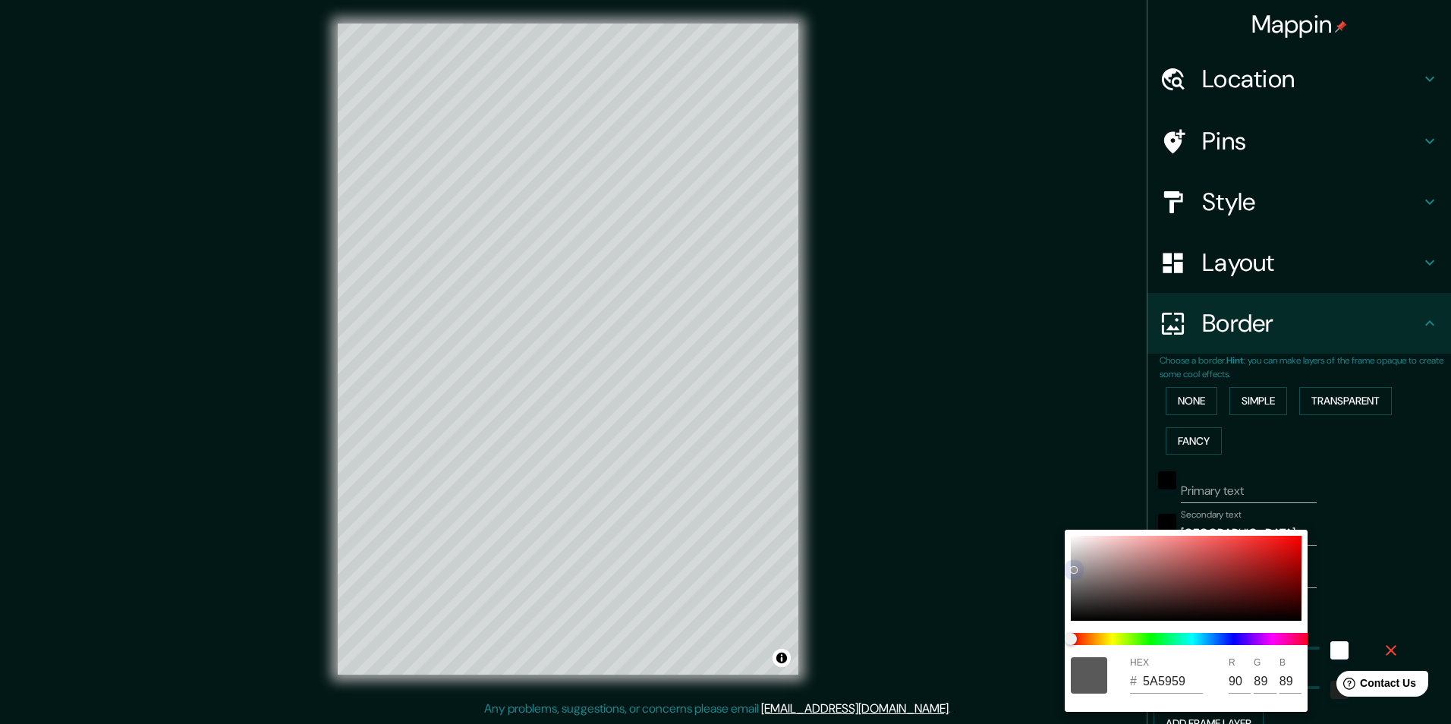
type input "505050"
type input "80"
type input "4C4B4B"
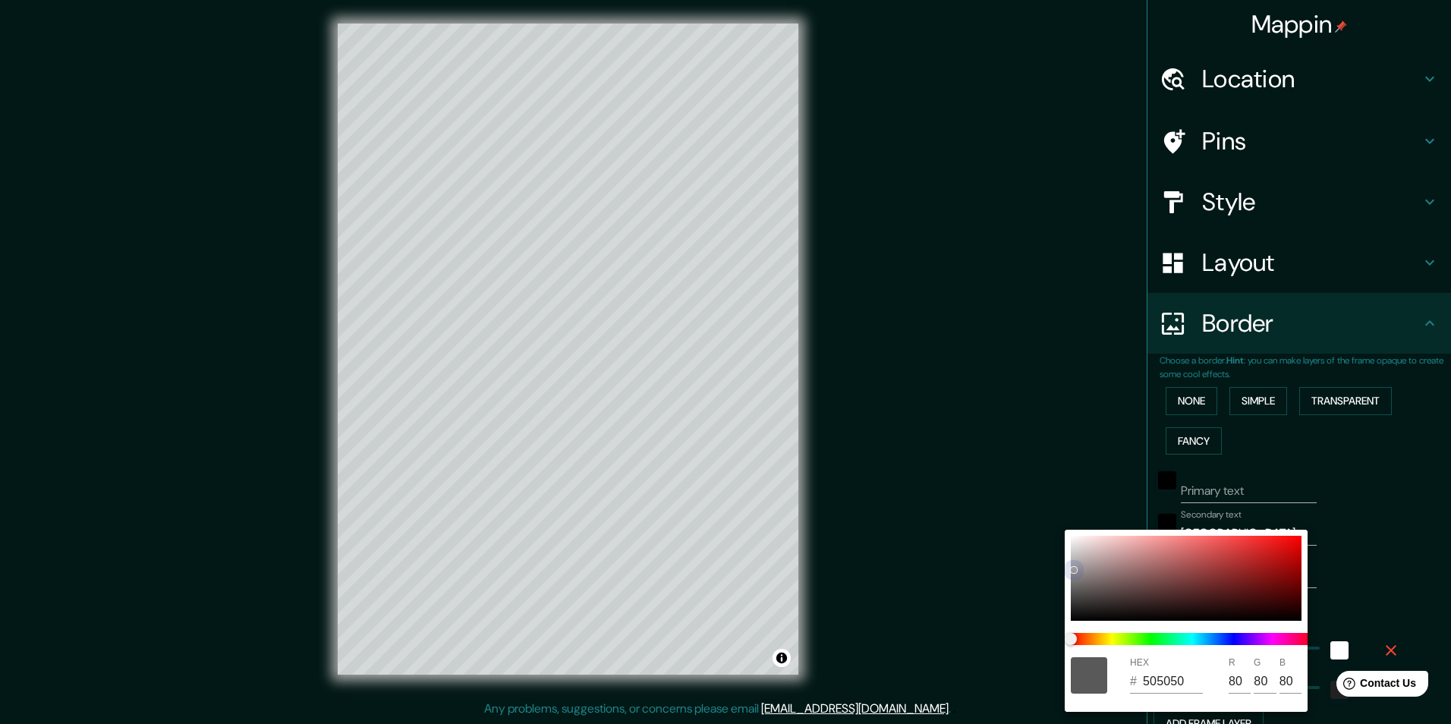
type input "76"
type input "75"
type input "4A4949"
type input "74"
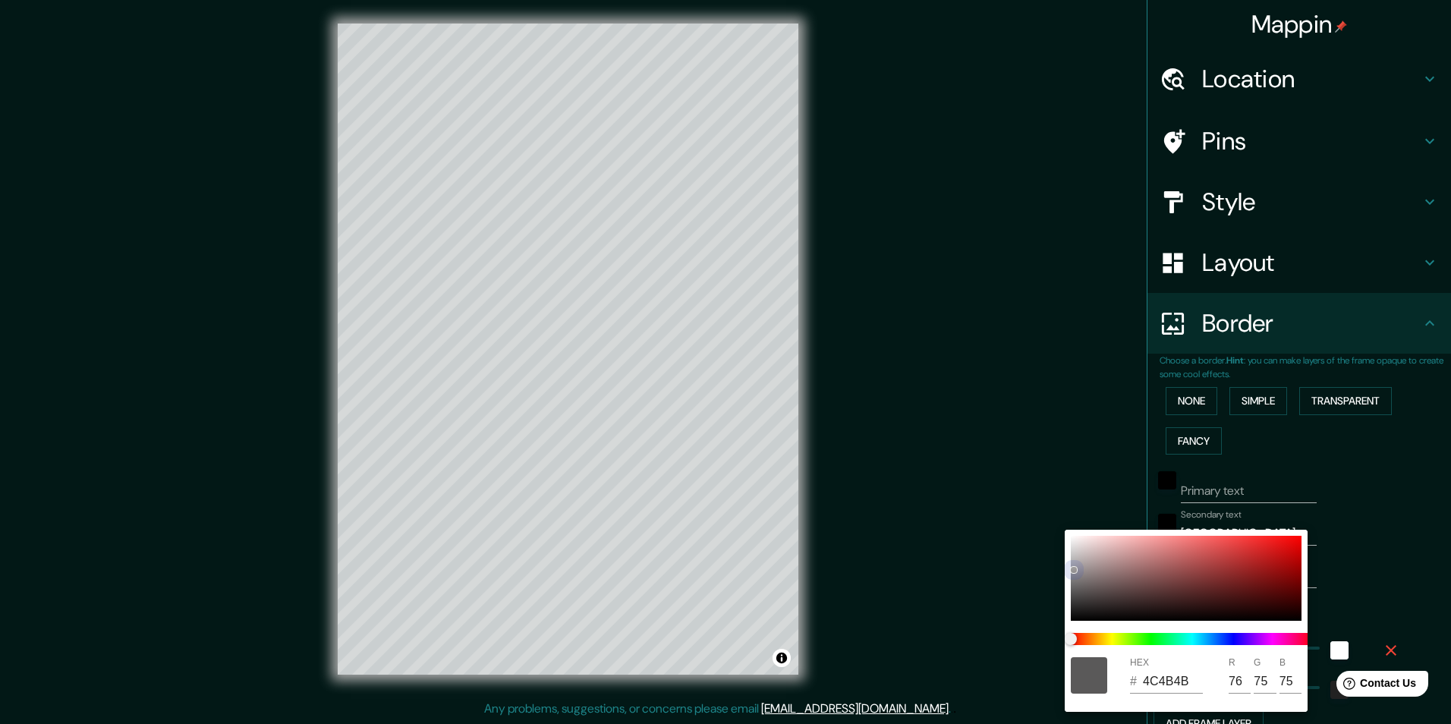
type input "73"
type input "454444"
type input "69"
type input "68"
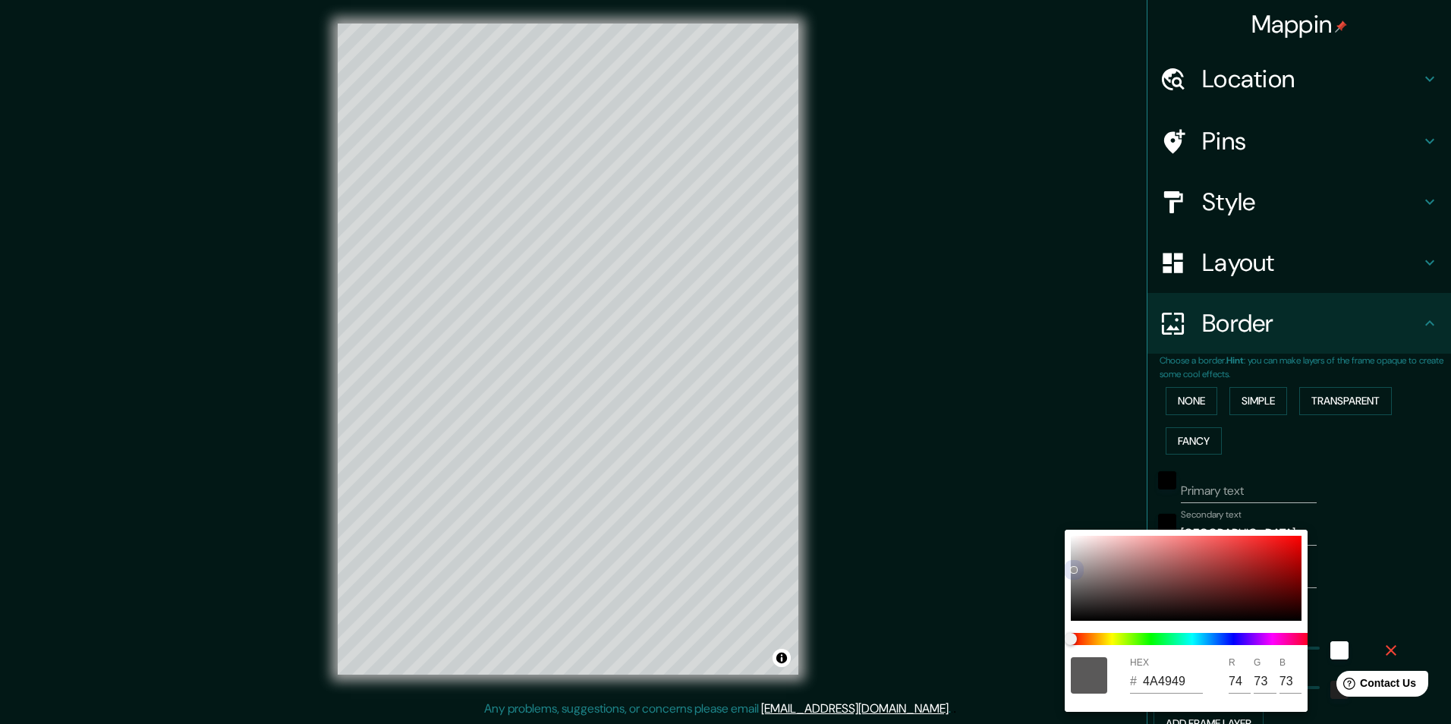
type input "68"
type input "434242"
type input "67"
type input "66"
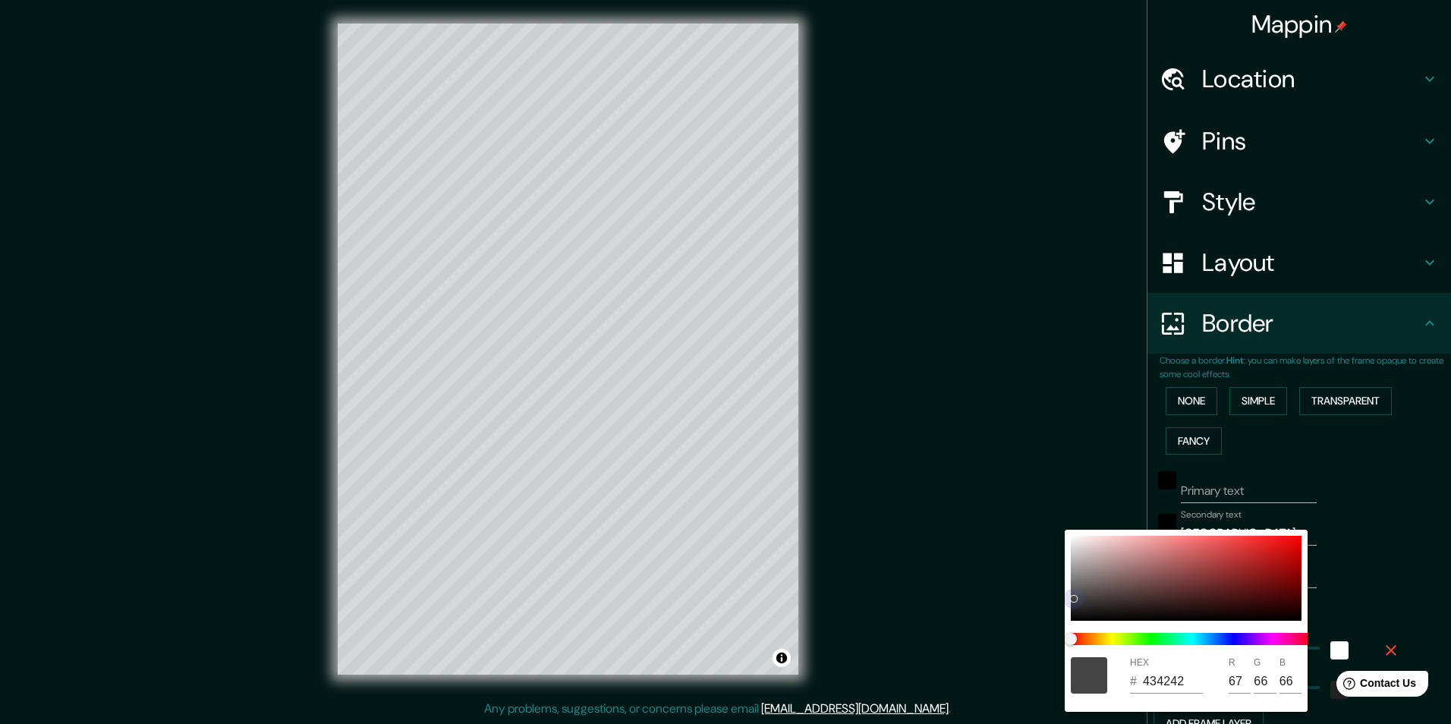
type input "3E3D3D"
type input "62"
type input "61"
type input "393939"
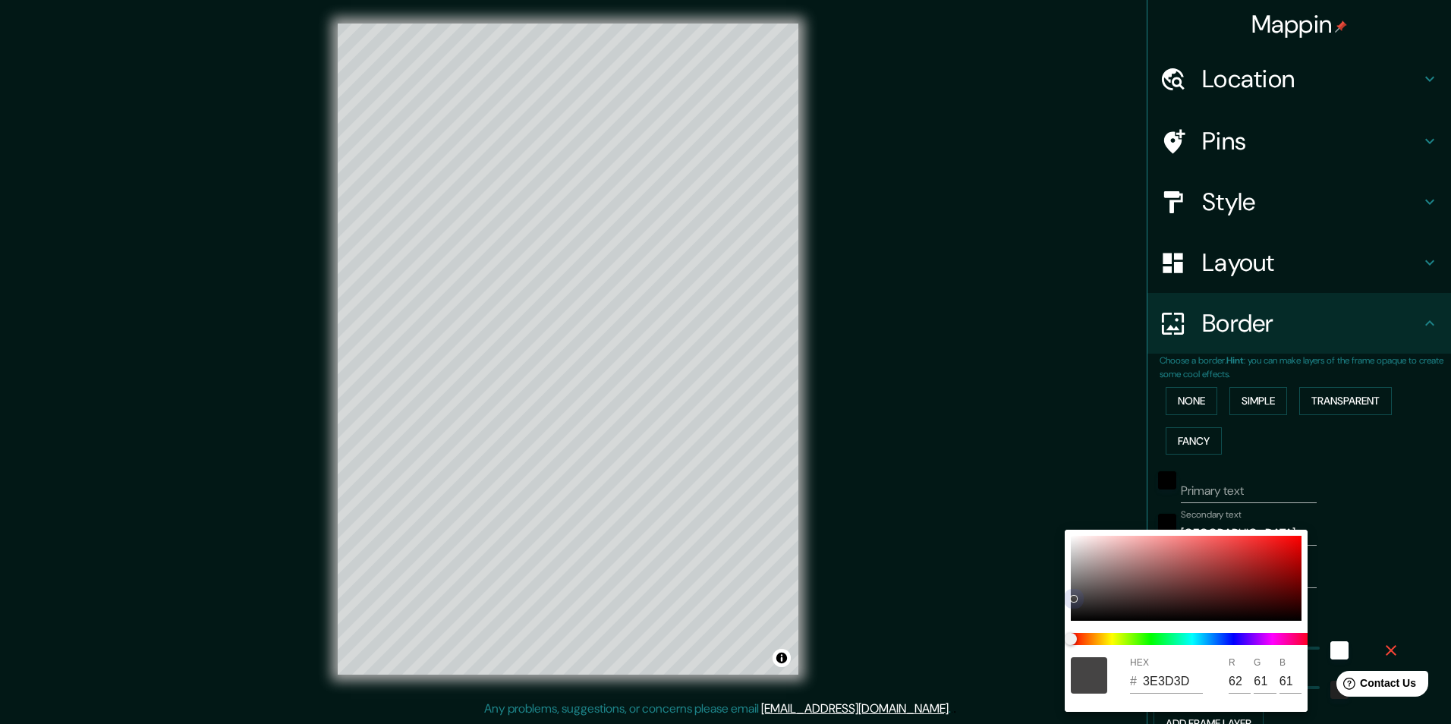
type input "57"
type input "333232"
type input "51"
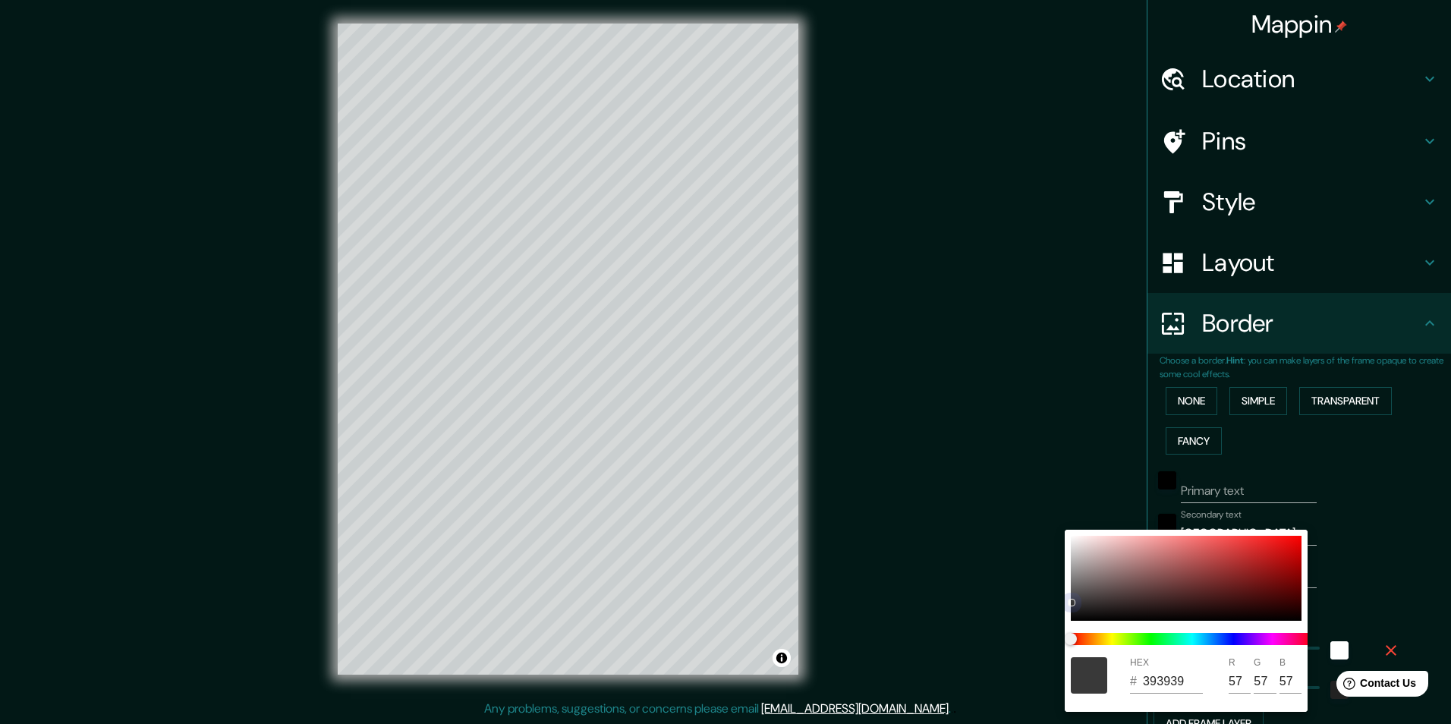
type input "50"
type input "5E5E5E"
type input "94"
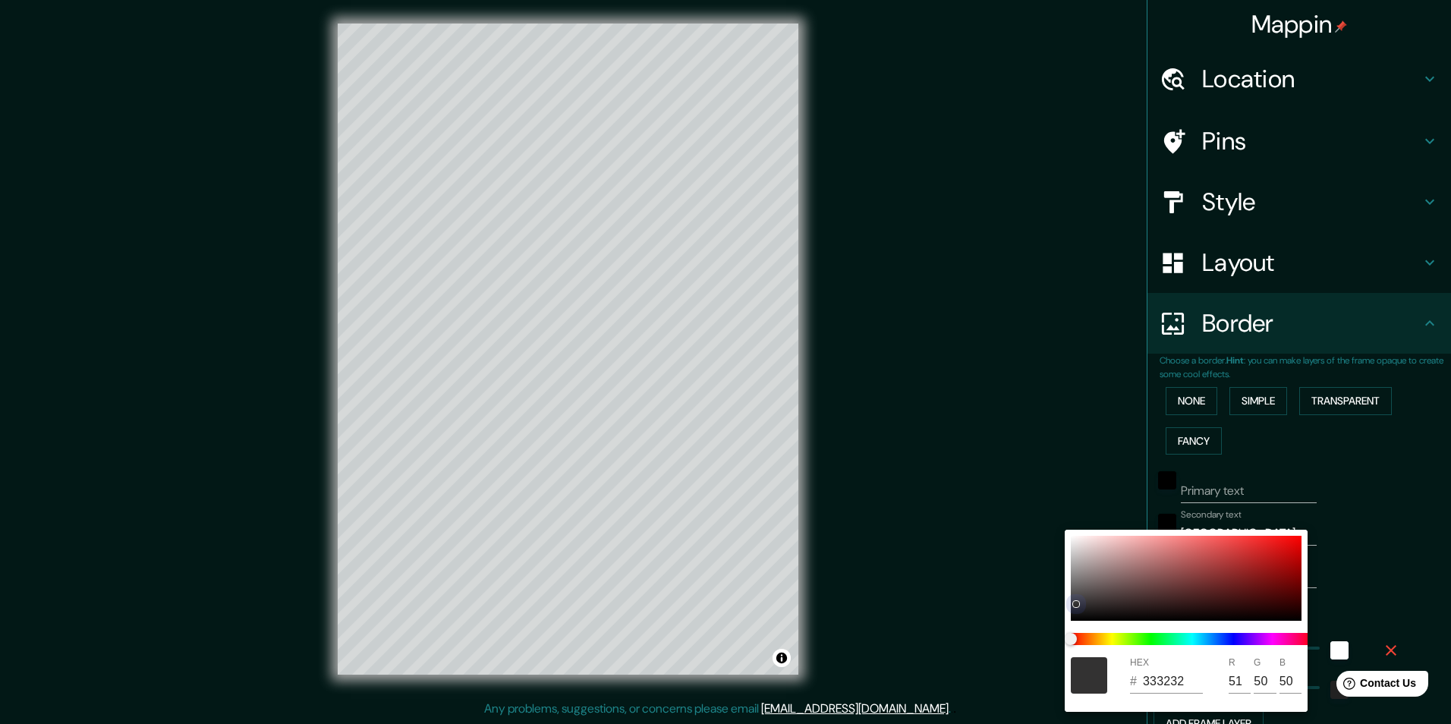
type input "94"
drag, startPoint x: 1073, startPoint y: 547, endPoint x: 1053, endPoint y: 514, distance: 38.1
click at [1053, 514] on div "HEX # 5E5E5E R 94 G 94 B 94" at bounding box center [725, 362] width 1451 height 724
type input "737272"
type input "115"
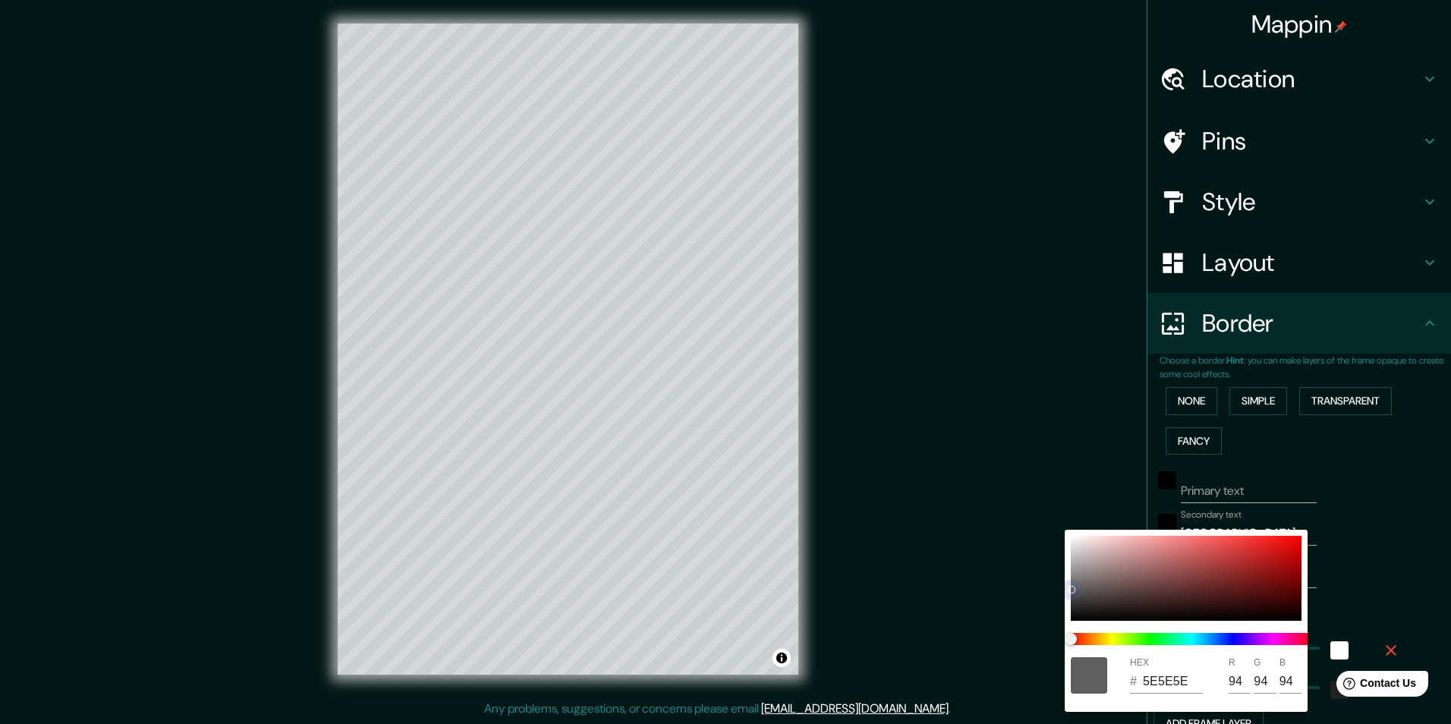
type input "114"
type input "8C8C8C"
type input "140"
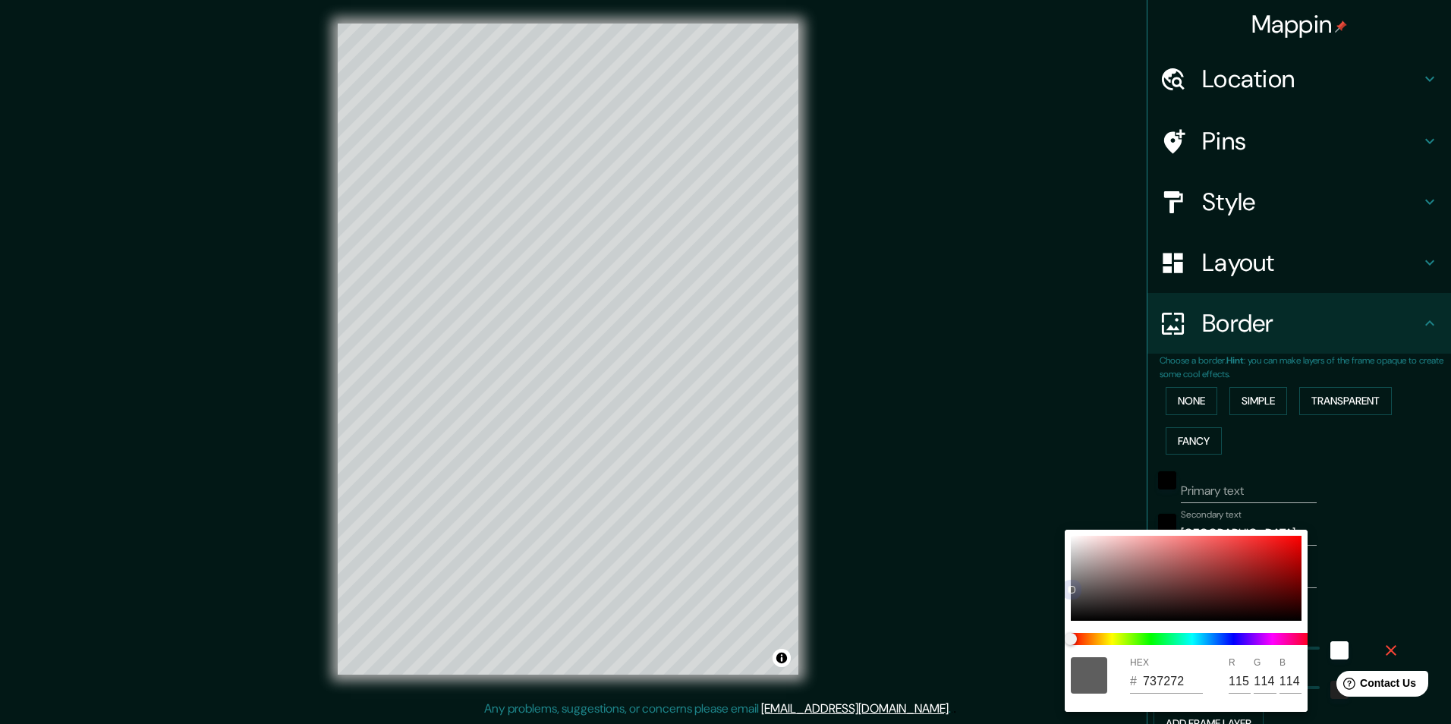
type input "140"
drag, startPoint x: 1074, startPoint y: 587, endPoint x: 1071, endPoint y: 546, distance: 41.0
click at [1070, 530] on div "HEX # 8C8C8C R 140 G 140 B 140" at bounding box center [1186, 621] width 243 height 182
type input "A5A4A4"
type input "165"
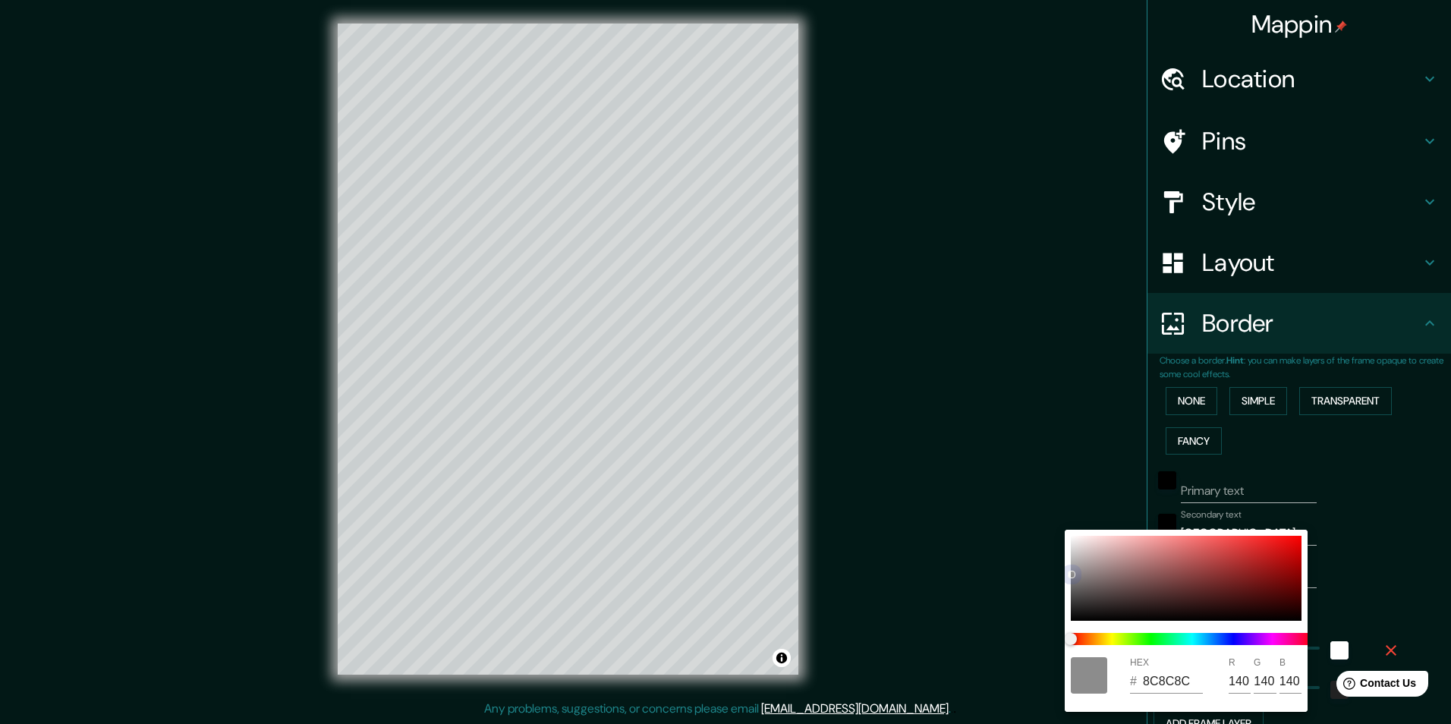
type input "164"
type input "AFADAD"
type input "175"
type input "173"
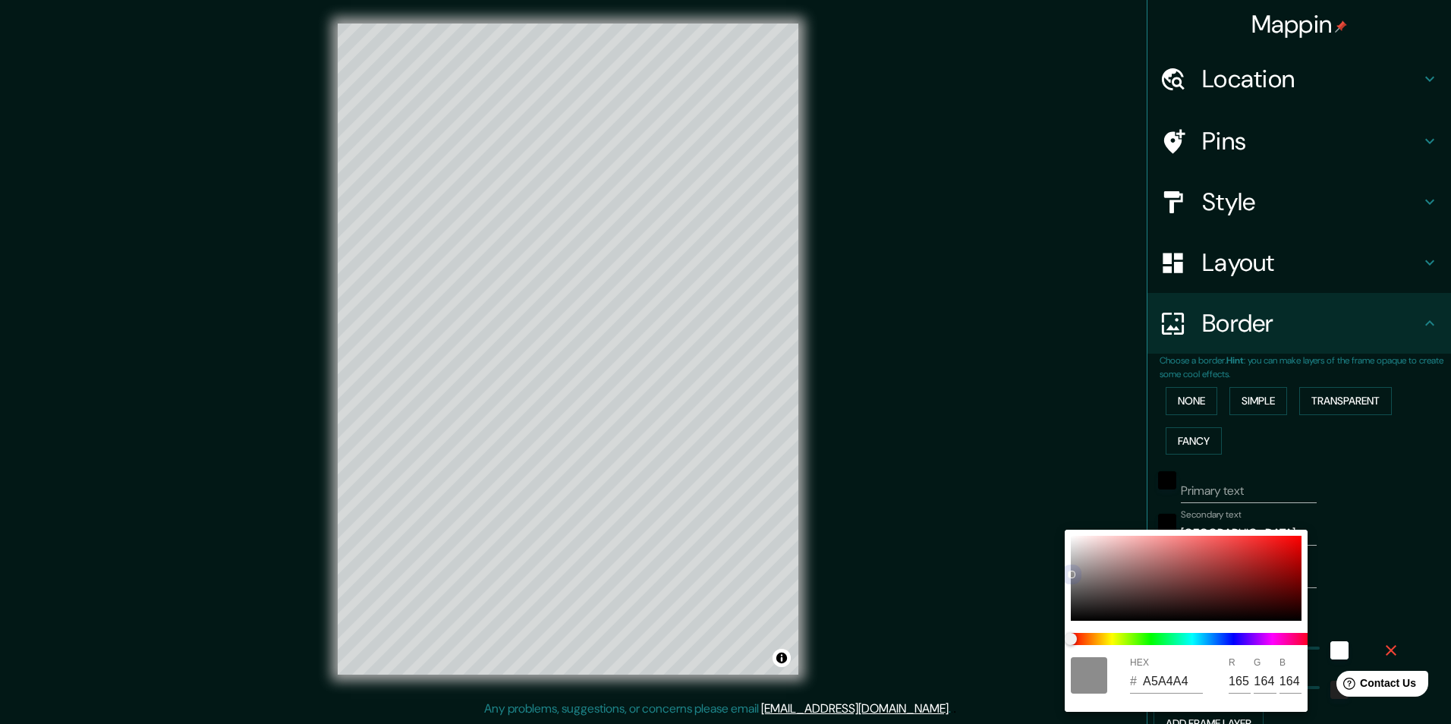
type input "173"
type input "B5B4B4"
type input "181"
type input "180"
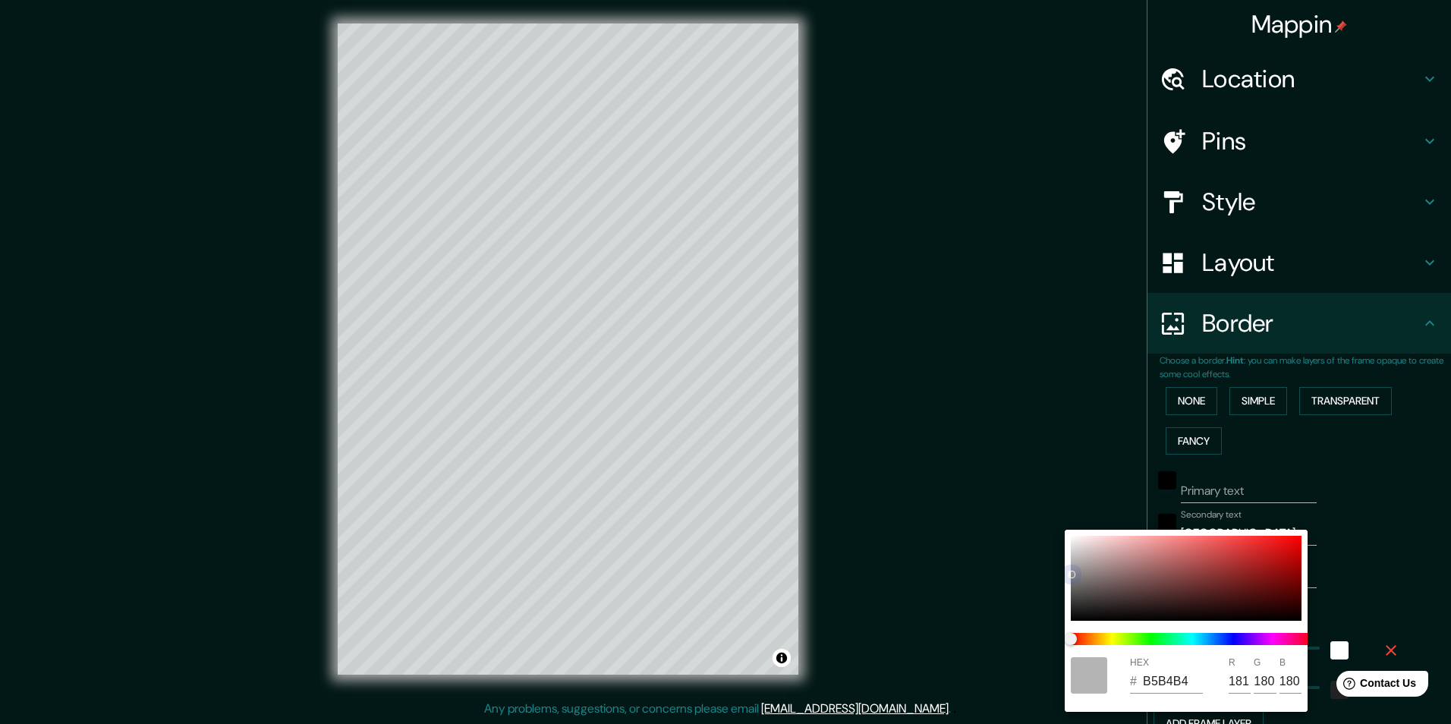
type input "BCBBBB"
drag, startPoint x: 1073, startPoint y: 576, endPoint x: 1080, endPoint y: 543, distance: 33.3
click at [1060, 546] on div "HEX # FFFFFF R 255 G 255 B 255" at bounding box center [725, 362] width 1451 height 724
click at [1067, 536] on div "HEX # FAFAFA R 250 G 250 B 250" at bounding box center [1186, 621] width 243 height 182
drag, startPoint x: 1078, startPoint y: 639, endPoint x: 1187, endPoint y: 635, distance: 108.6
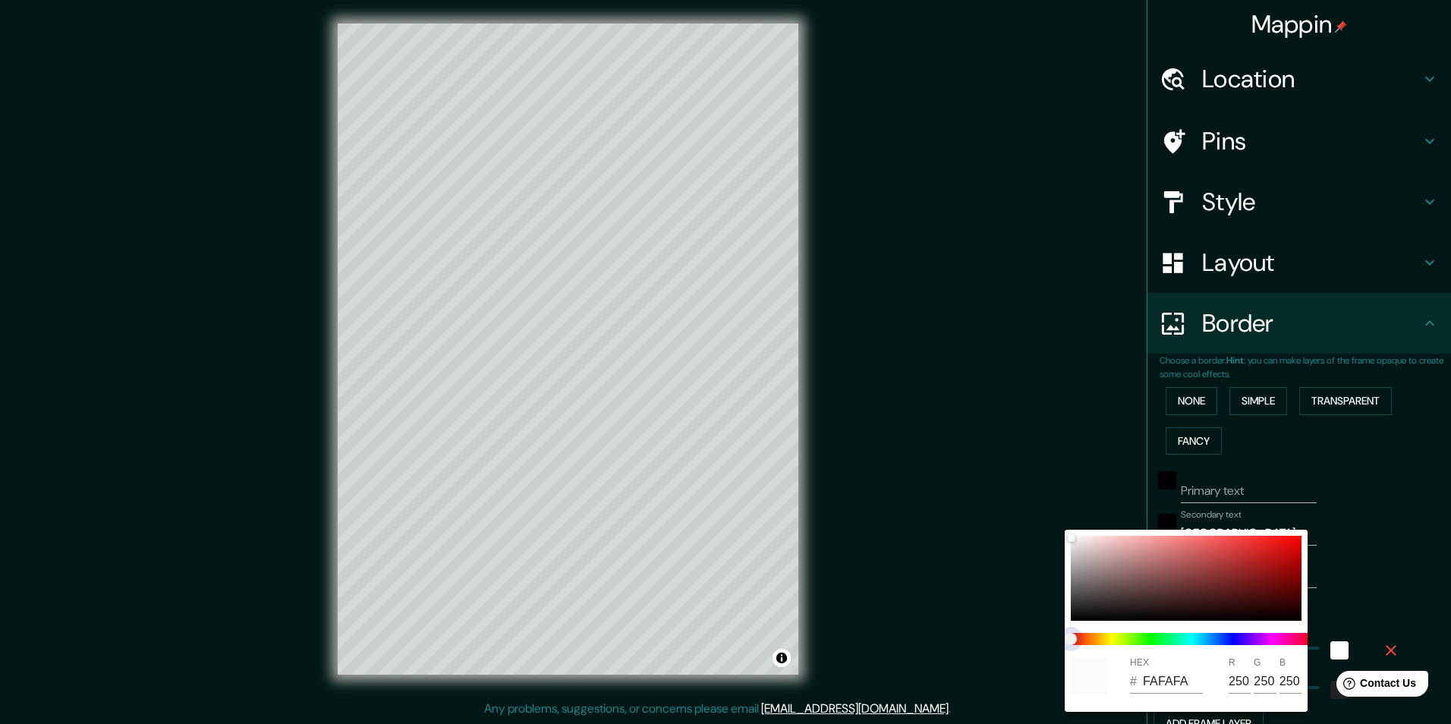
click at [1187, 635] on span at bounding box center [1192, 639] width 243 height 12
drag, startPoint x: 1079, startPoint y: 637, endPoint x: 1065, endPoint y: 634, distance: 14.7
click at [1107, 636] on span at bounding box center [1192, 639] width 243 height 12
drag, startPoint x: 1062, startPoint y: 634, endPoint x: 1079, endPoint y: 636, distance: 16.8
click at [1079, 636] on div "HEX # FAFAFA R 250 G 250 B 250" at bounding box center [725, 362] width 1451 height 724
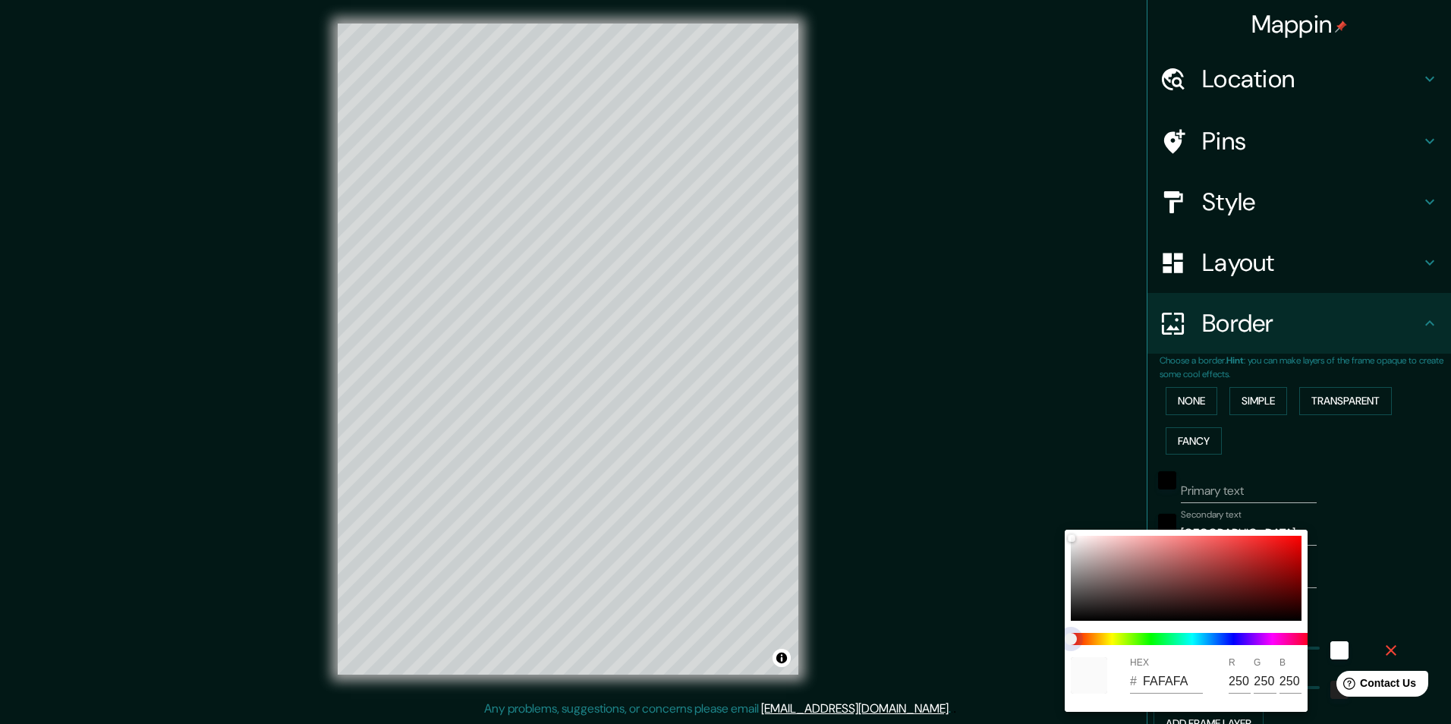
drag, startPoint x: 1070, startPoint y: 636, endPoint x: 1106, endPoint y: 640, distance: 36.6
click at [1106, 640] on span at bounding box center [1192, 639] width 243 height 12
click at [1382, 650] on div at bounding box center [725, 362] width 1451 height 724
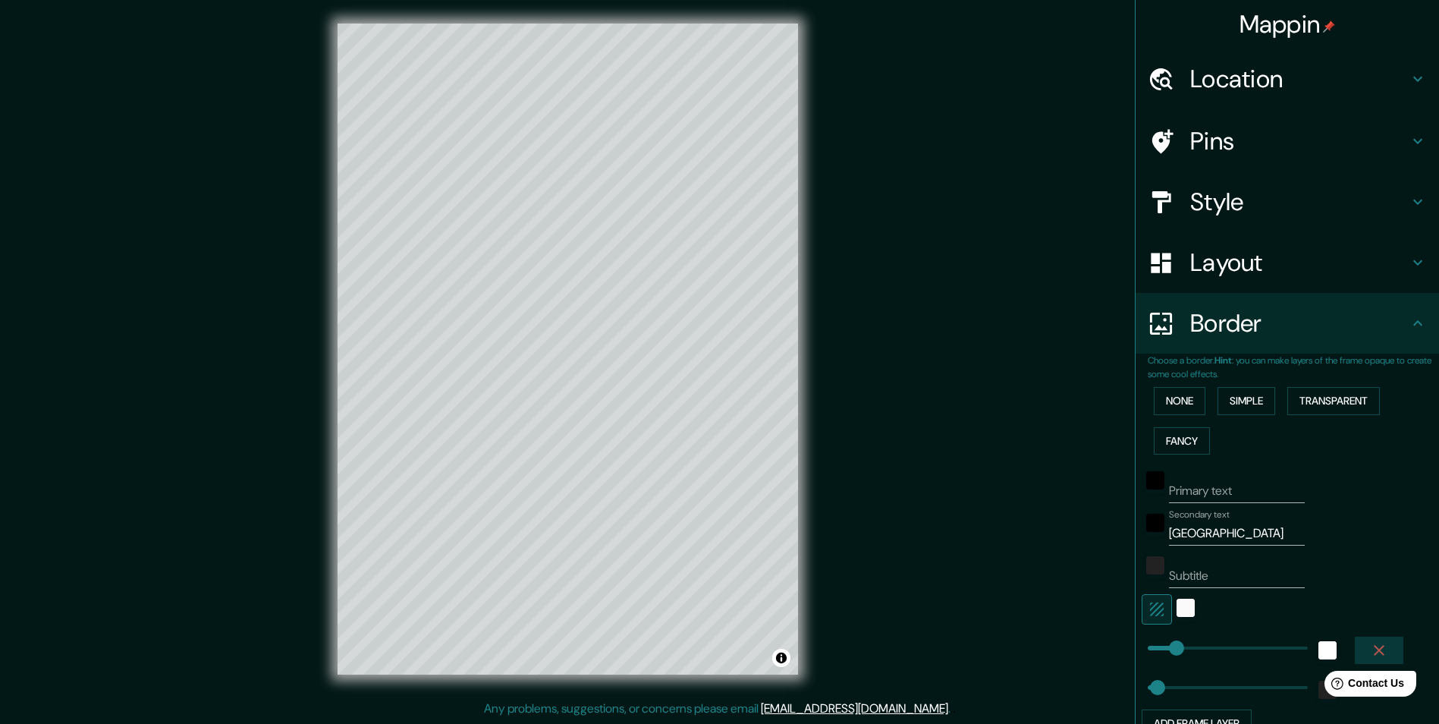
click at [1370, 650] on icon "button" at bounding box center [1379, 650] width 18 height 18
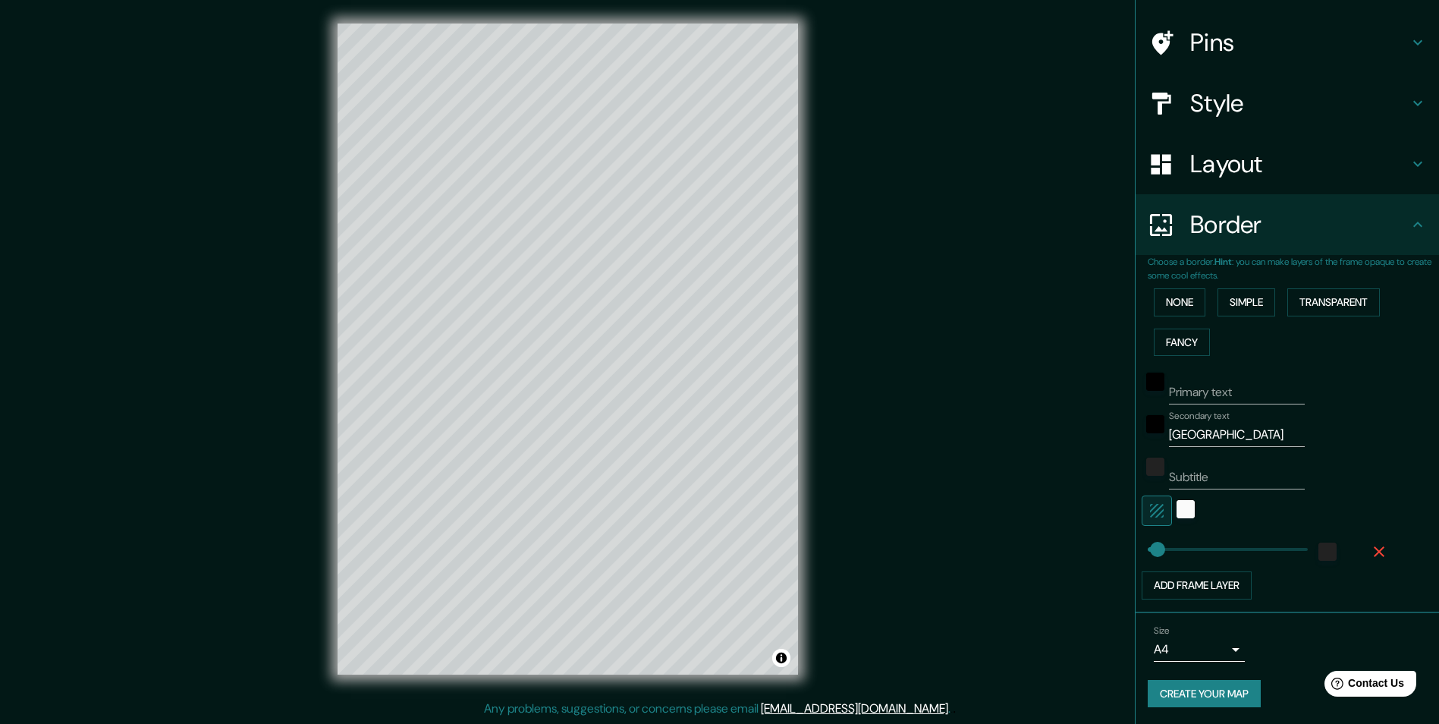
scroll to position [100, 0]
click at [1219, 698] on button "Create your map" at bounding box center [1204, 692] width 113 height 28
click at [1175, 689] on div "Create your map" at bounding box center [1287, 692] width 279 height 28
click at [1241, 691] on button "Create your map" at bounding box center [1204, 692] width 113 height 28
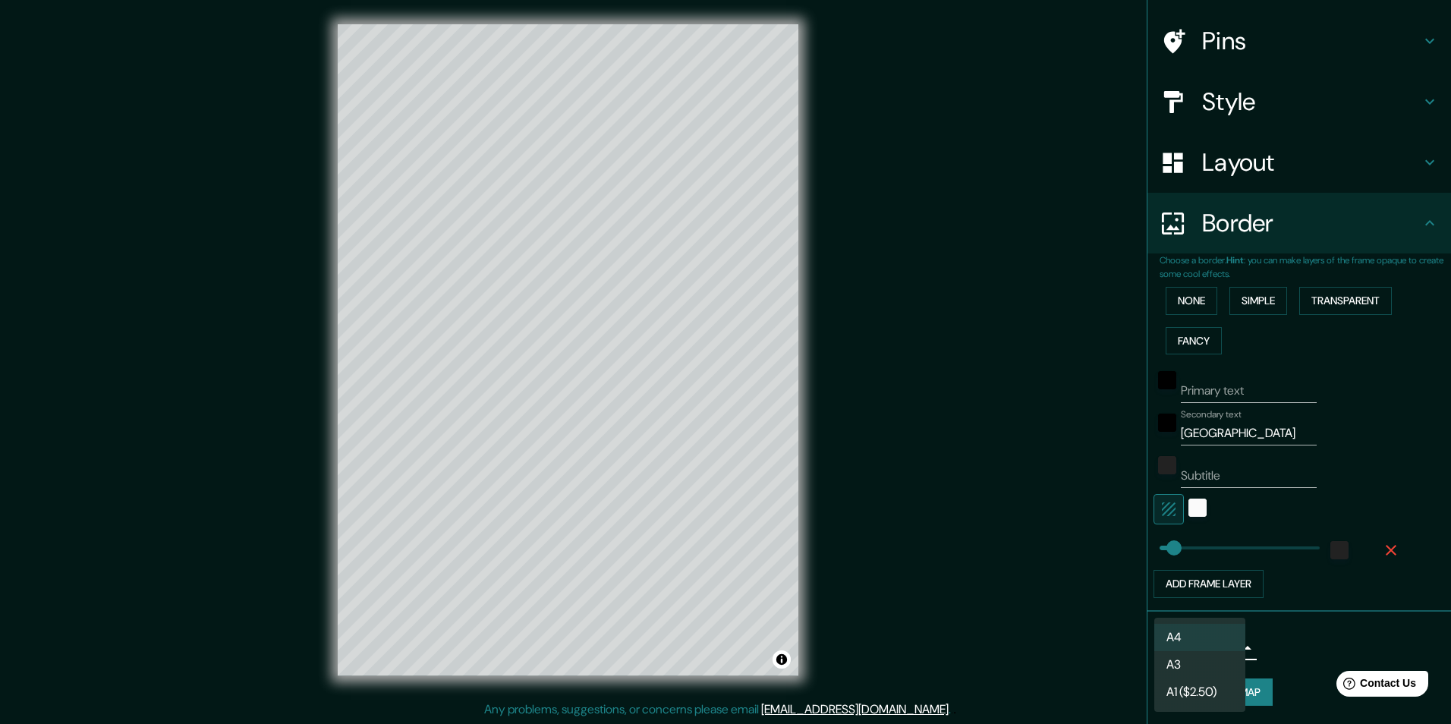
click at [1205, 648] on body "Mappin Location Pins Style Layout Border Choose a border. Hint : you can make l…" at bounding box center [725, 362] width 1451 height 724
click at [1208, 665] on li "A3" at bounding box center [1199, 664] width 91 height 27
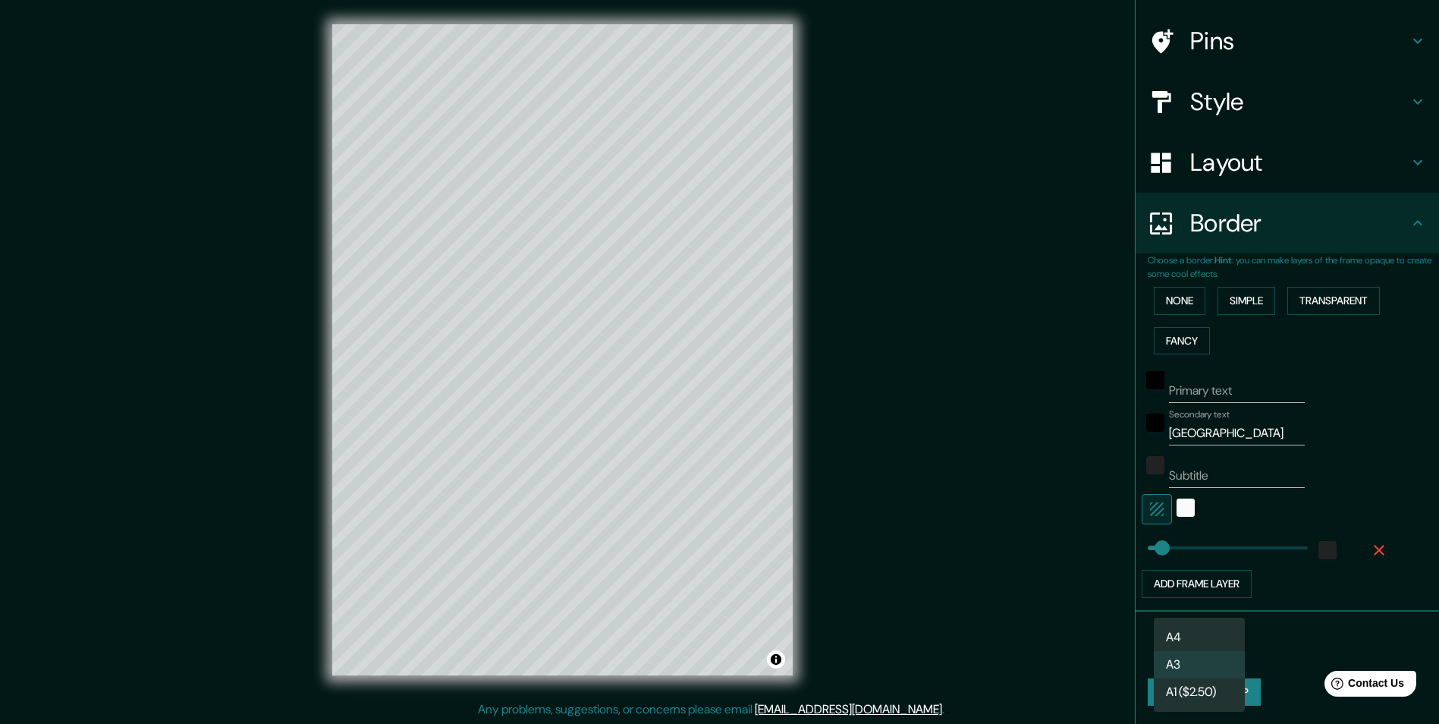
click at [1206, 657] on body "Mappin Location Pins Style Layout Border Choose a border. Hint : you can make l…" at bounding box center [719, 362] width 1439 height 724
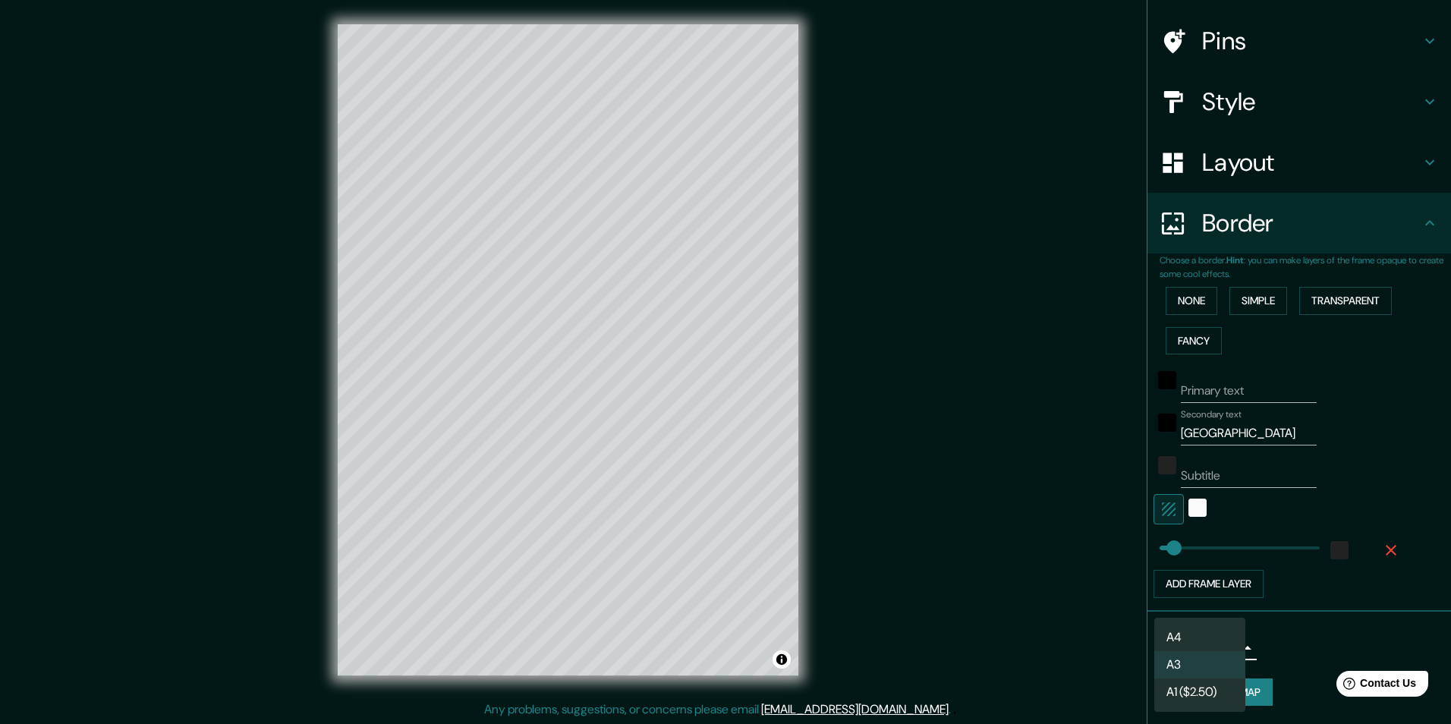
click at [1195, 631] on li "A4" at bounding box center [1199, 637] width 91 height 27
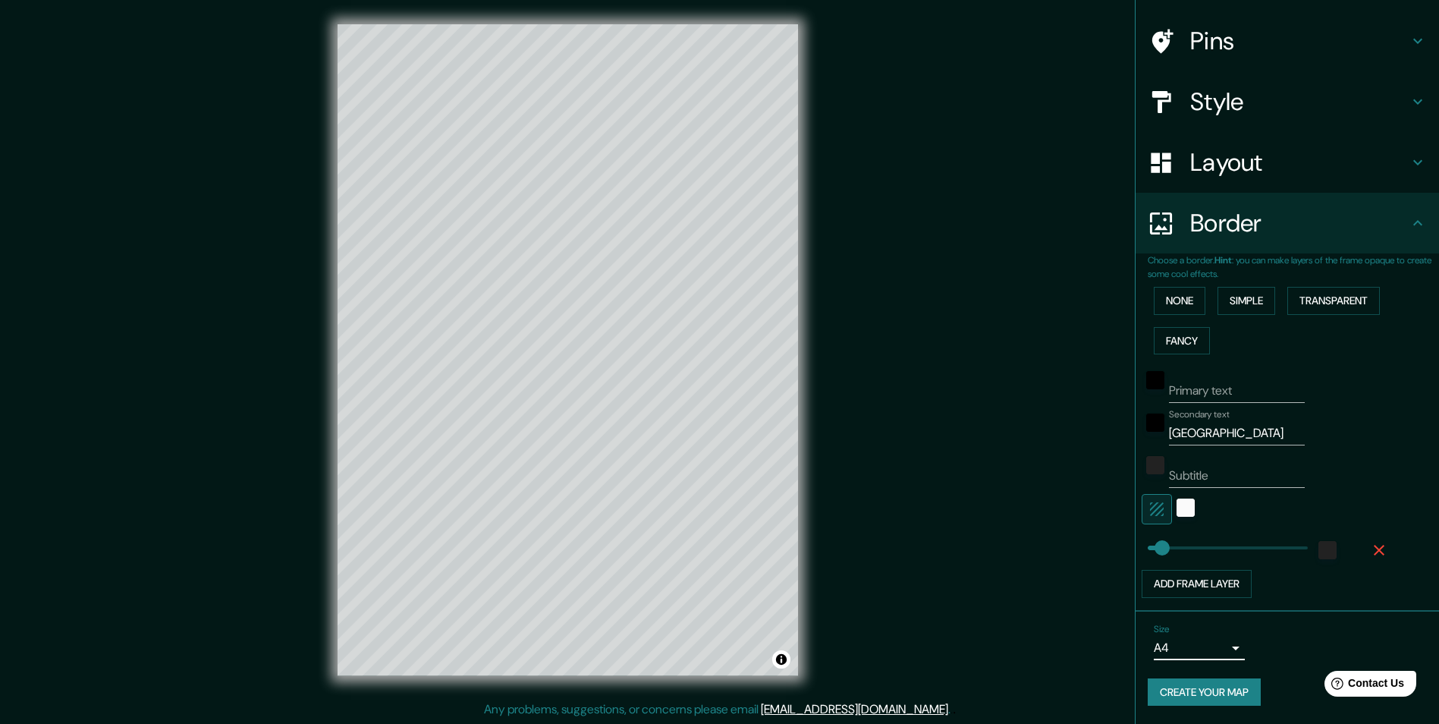
click at [1210, 696] on button "Create your map" at bounding box center [1204, 692] width 113 height 28
click at [1249, 179] on div "Layout" at bounding box center [1288, 162] width 304 height 61
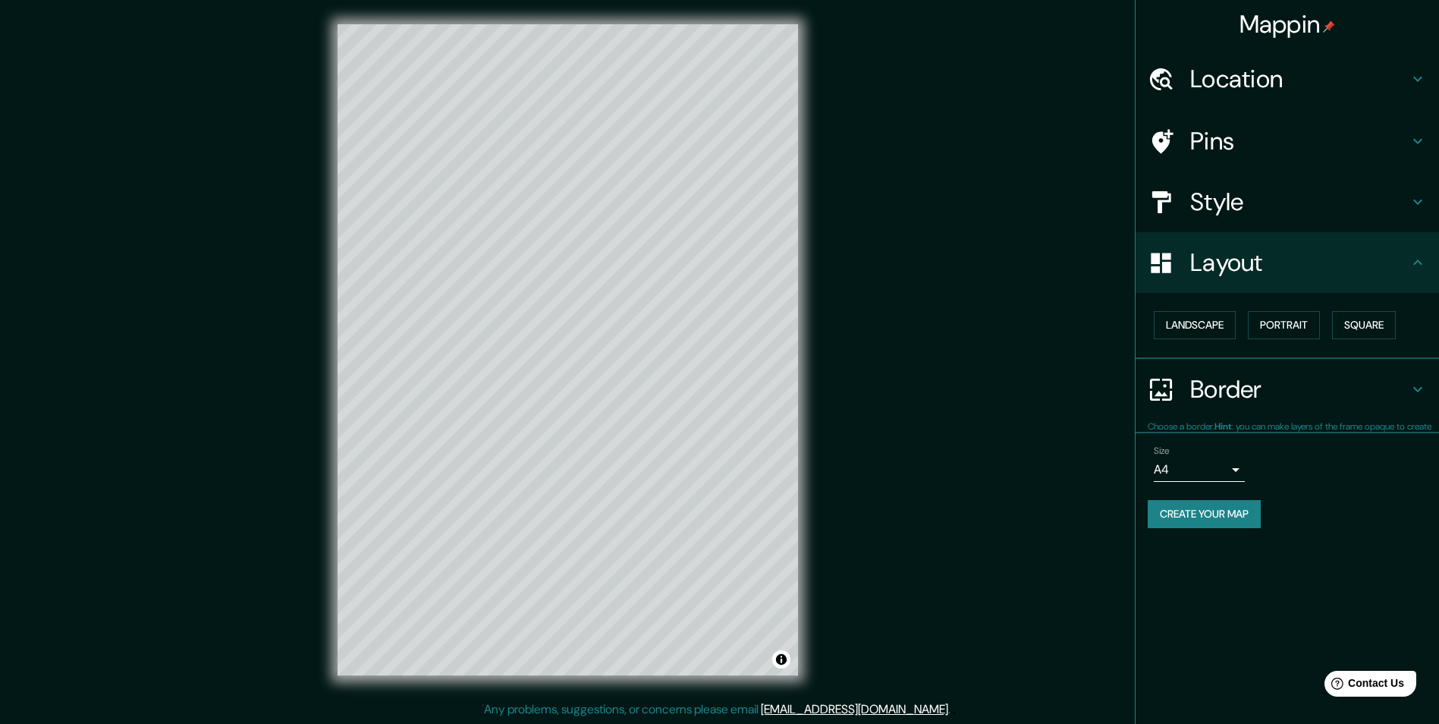
scroll to position [0, 0]
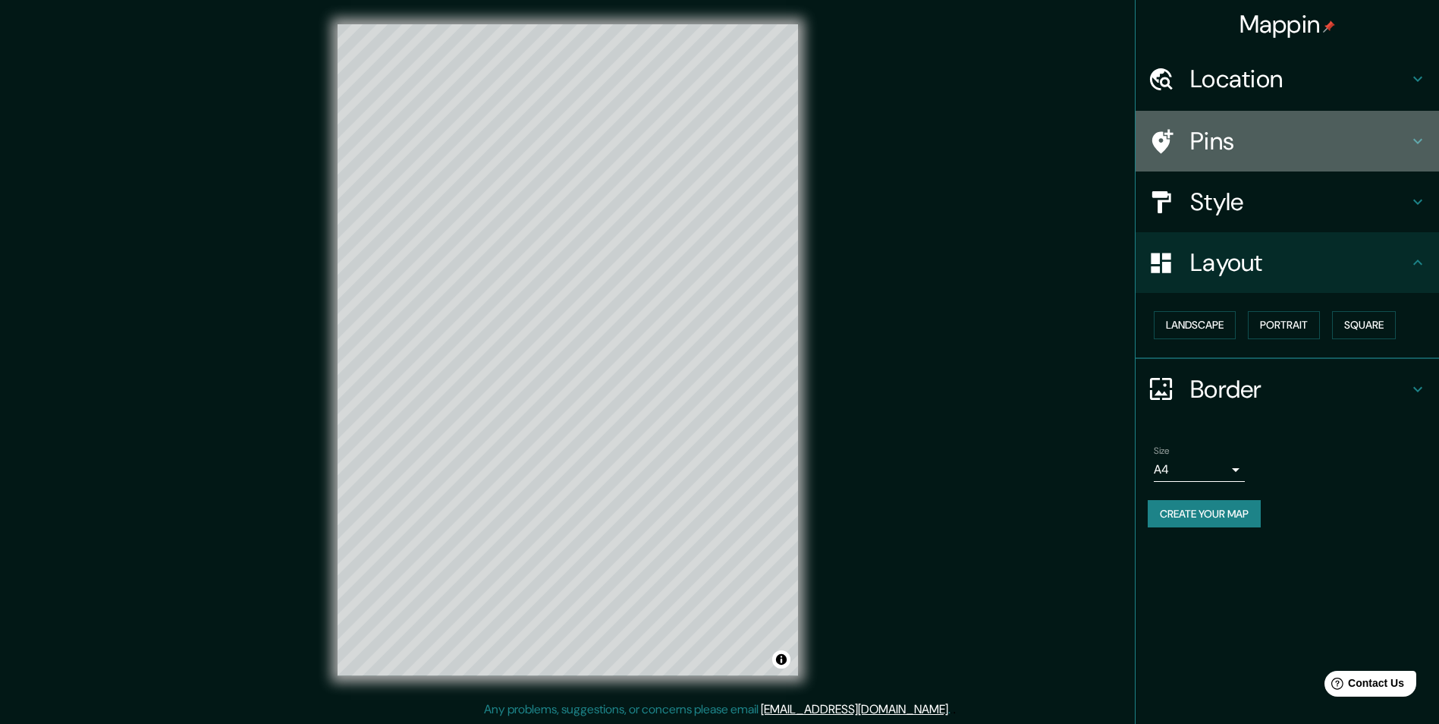
click at [1239, 145] on h4 "Pins" at bounding box center [1300, 141] width 219 height 30
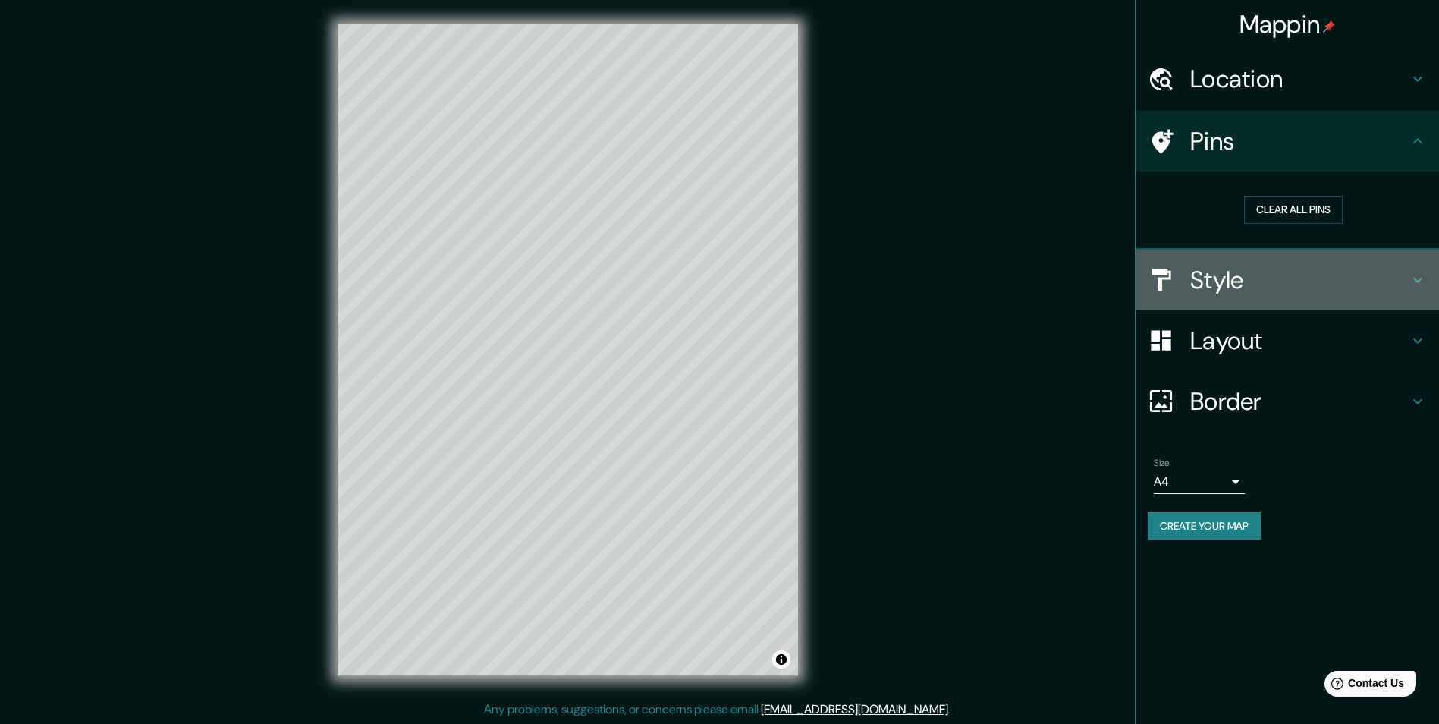
click at [1254, 279] on h4 "Style" at bounding box center [1300, 280] width 219 height 30
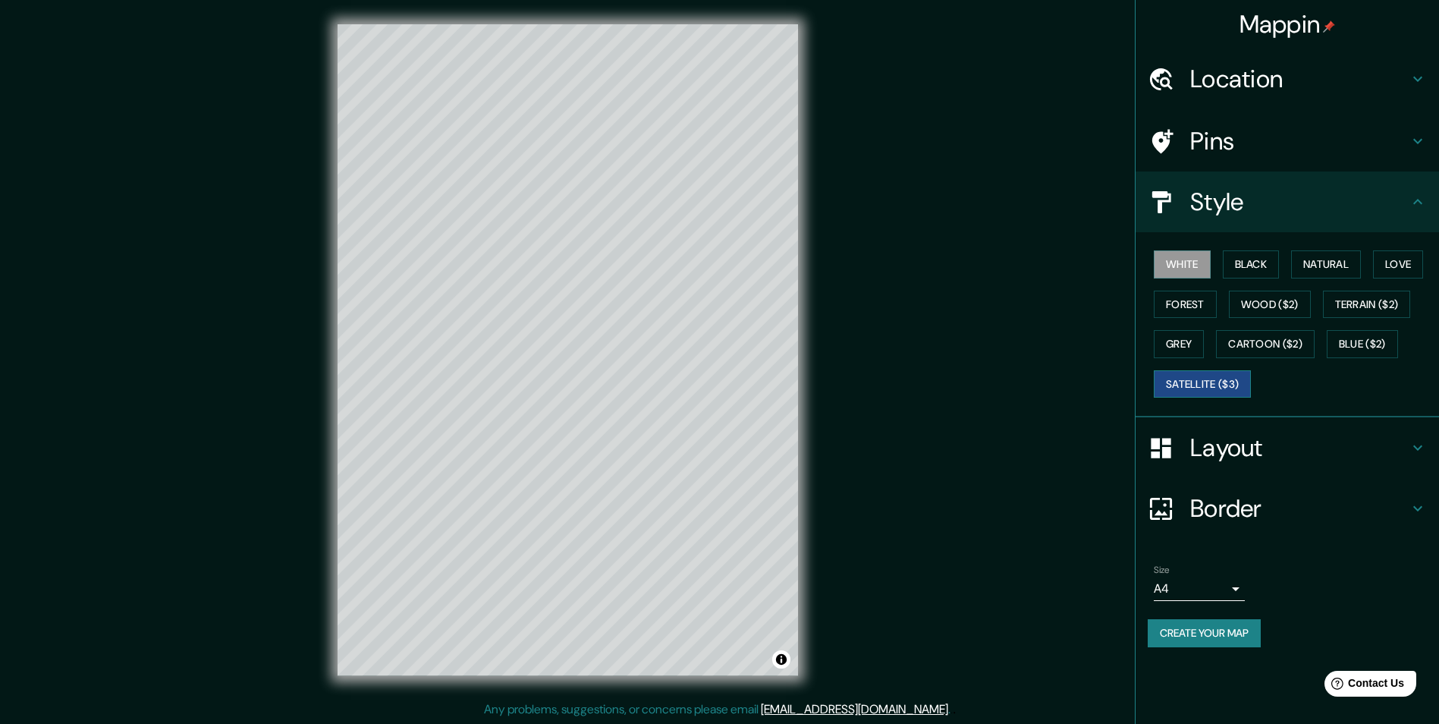
click at [1210, 393] on button "Satellite ($3)" at bounding box center [1202, 384] width 97 height 28
click at [1256, 443] on h4 "Layout" at bounding box center [1300, 448] width 219 height 30
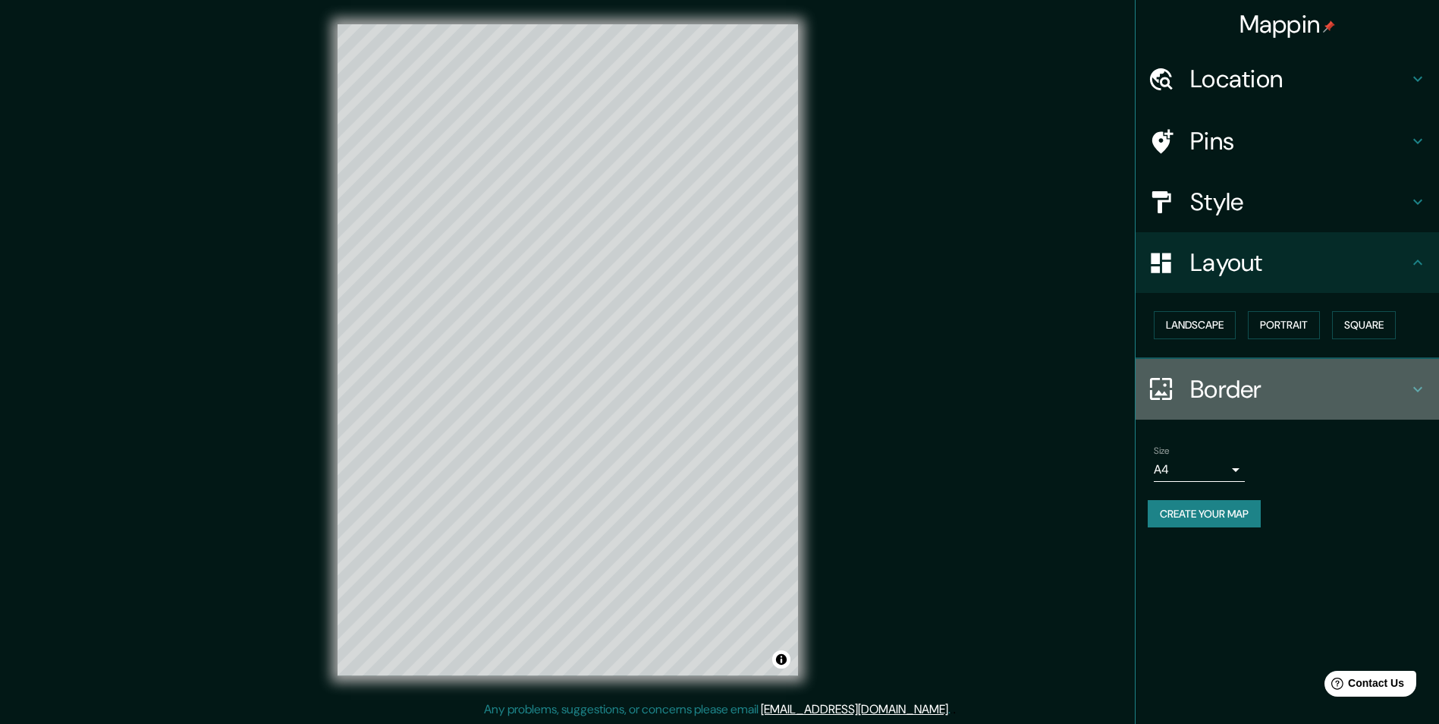
click at [1245, 392] on h4 "Border" at bounding box center [1300, 389] width 219 height 30
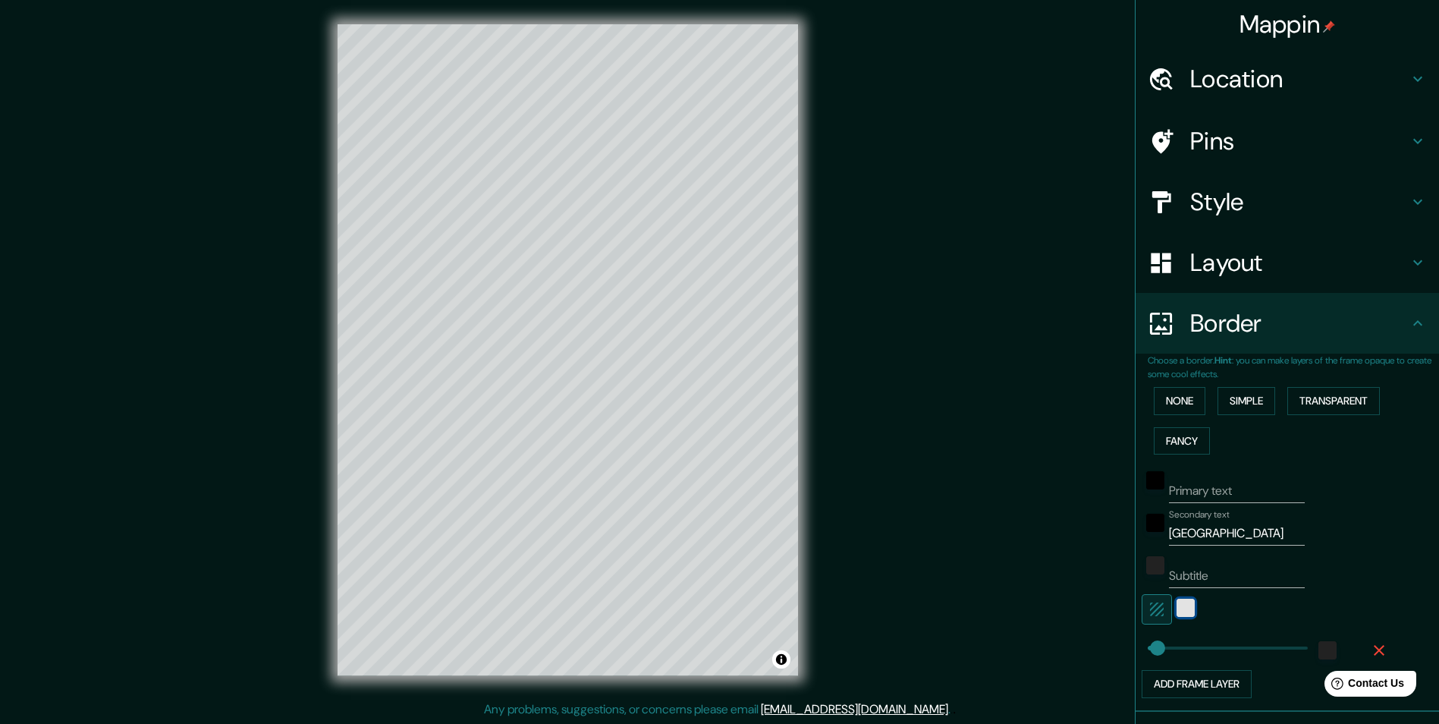
click at [1177, 613] on div "color-FAFAFA" at bounding box center [1186, 608] width 18 height 18
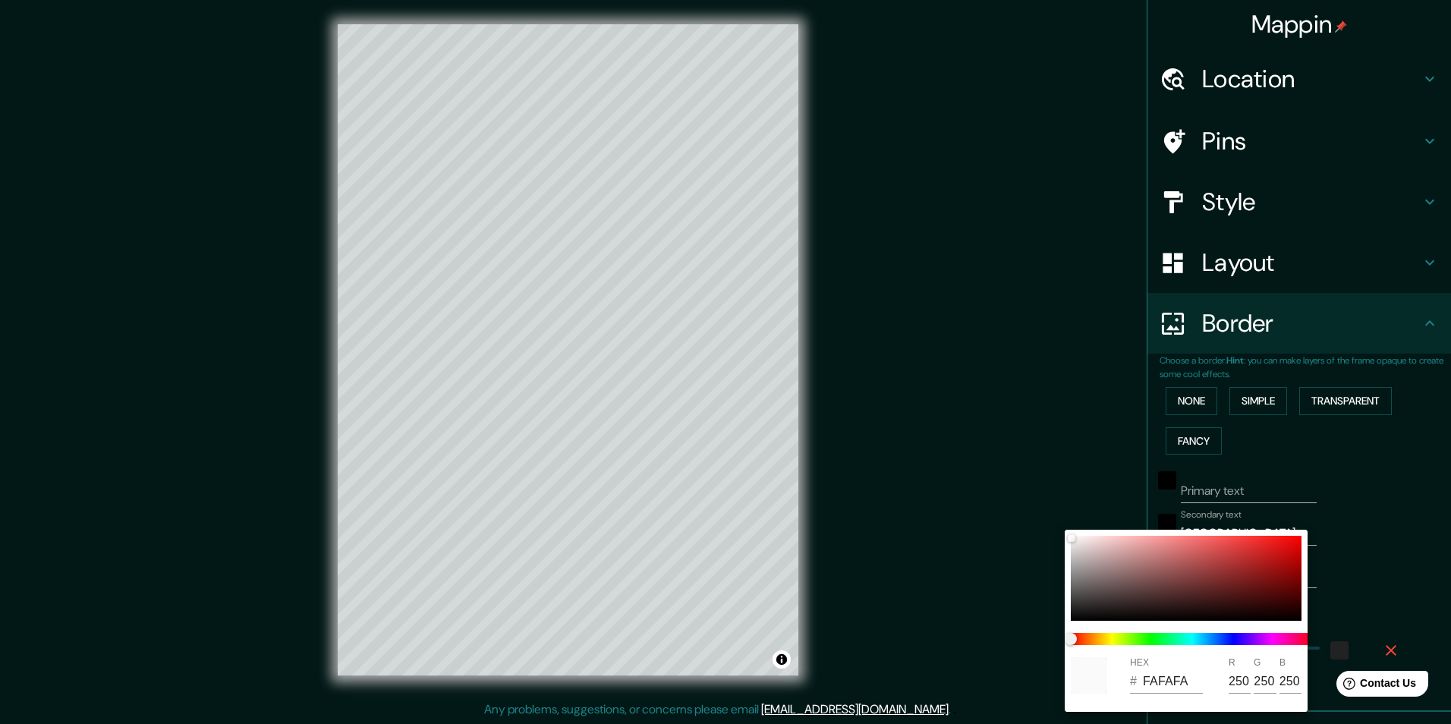
click at [1152, 492] on div at bounding box center [725, 362] width 1451 height 724
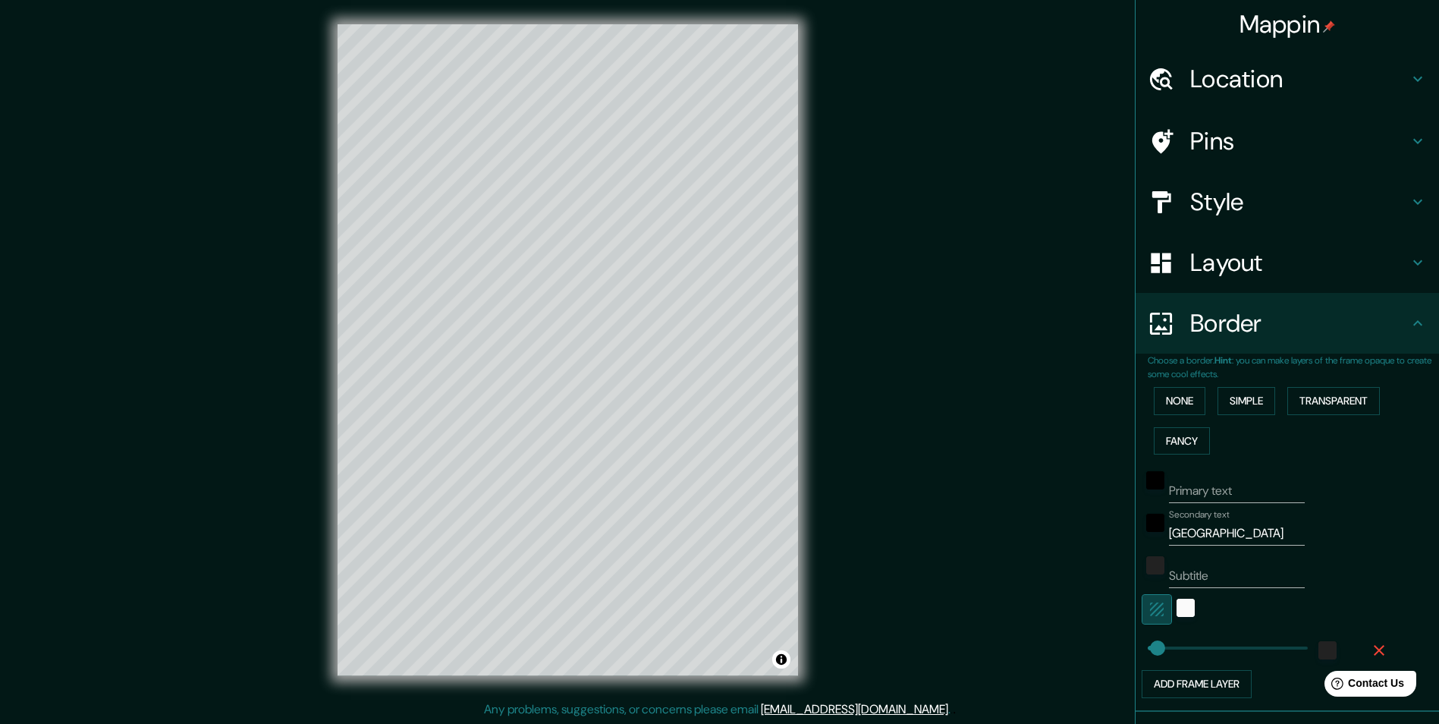
click at [1150, 606] on icon "button" at bounding box center [1157, 609] width 14 height 14
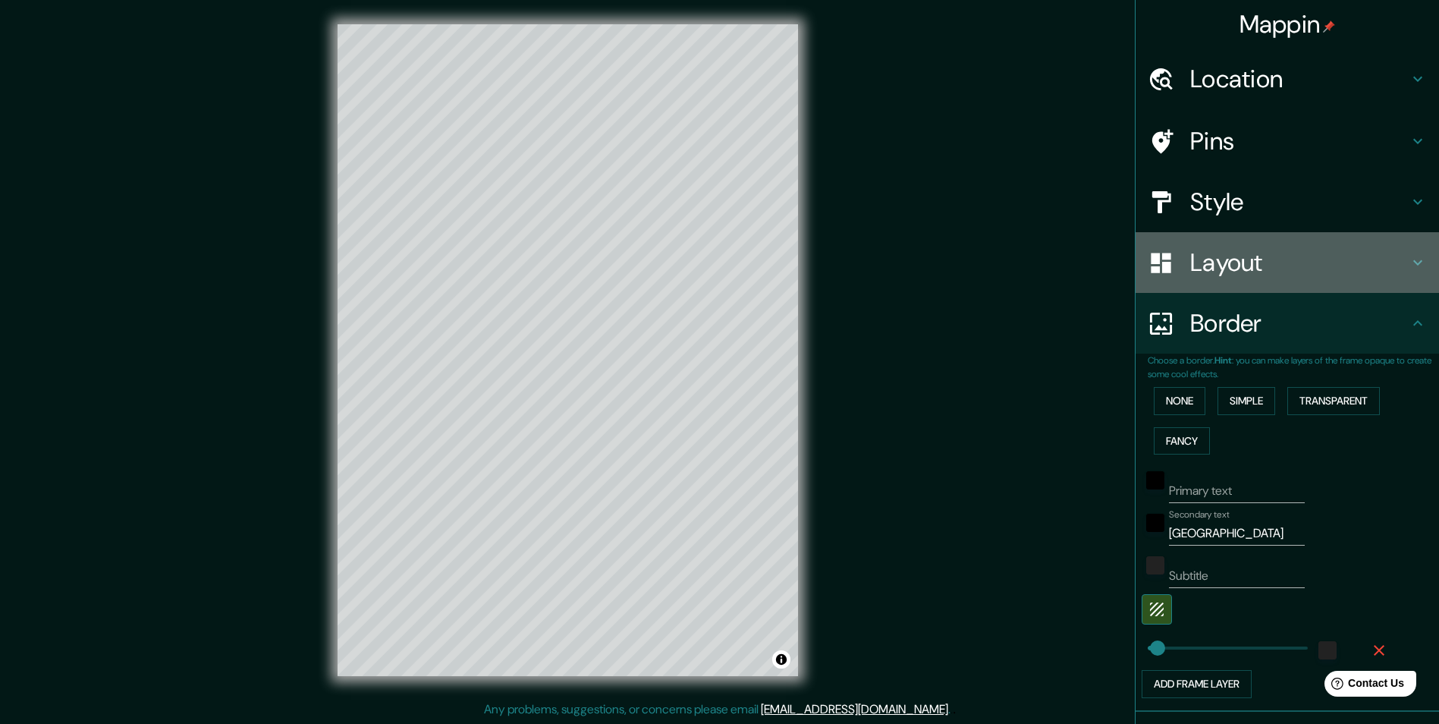
click at [1232, 269] on h4 "Layout" at bounding box center [1300, 262] width 219 height 30
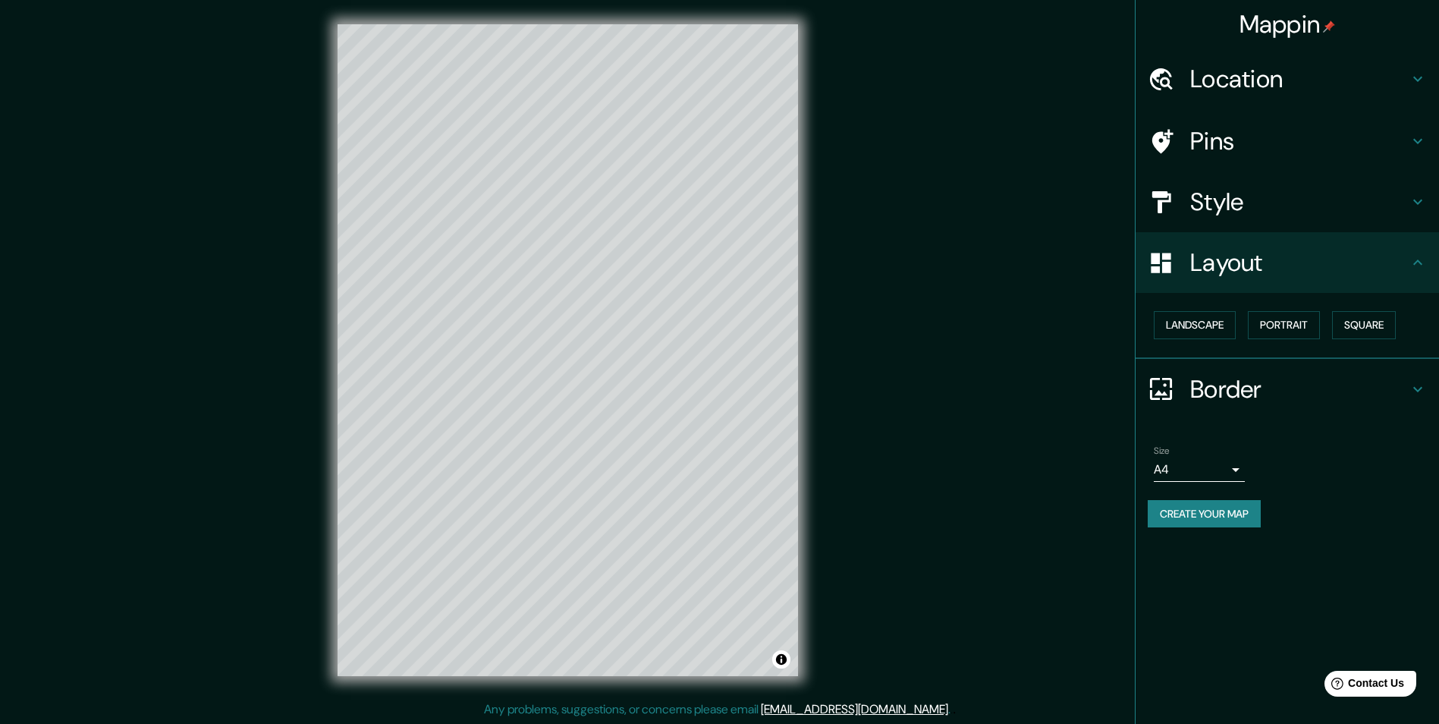
click at [1208, 203] on h4 "Style" at bounding box center [1300, 202] width 219 height 30
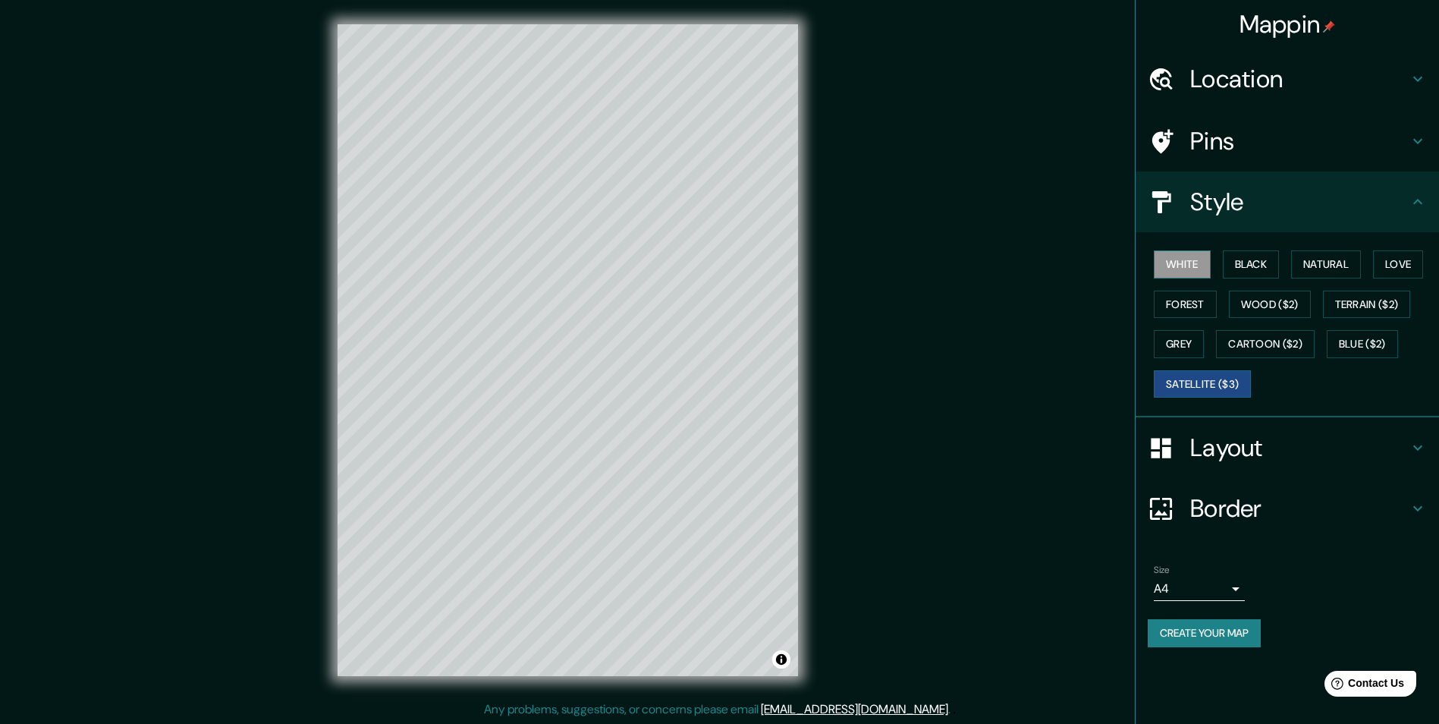
click at [1173, 258] on button "White" at bounding box center [1182, 264] width 57 height 28
click at [1208, 458] on h4 "Layout" at bounding box center [1300, 448] width 219 height 30
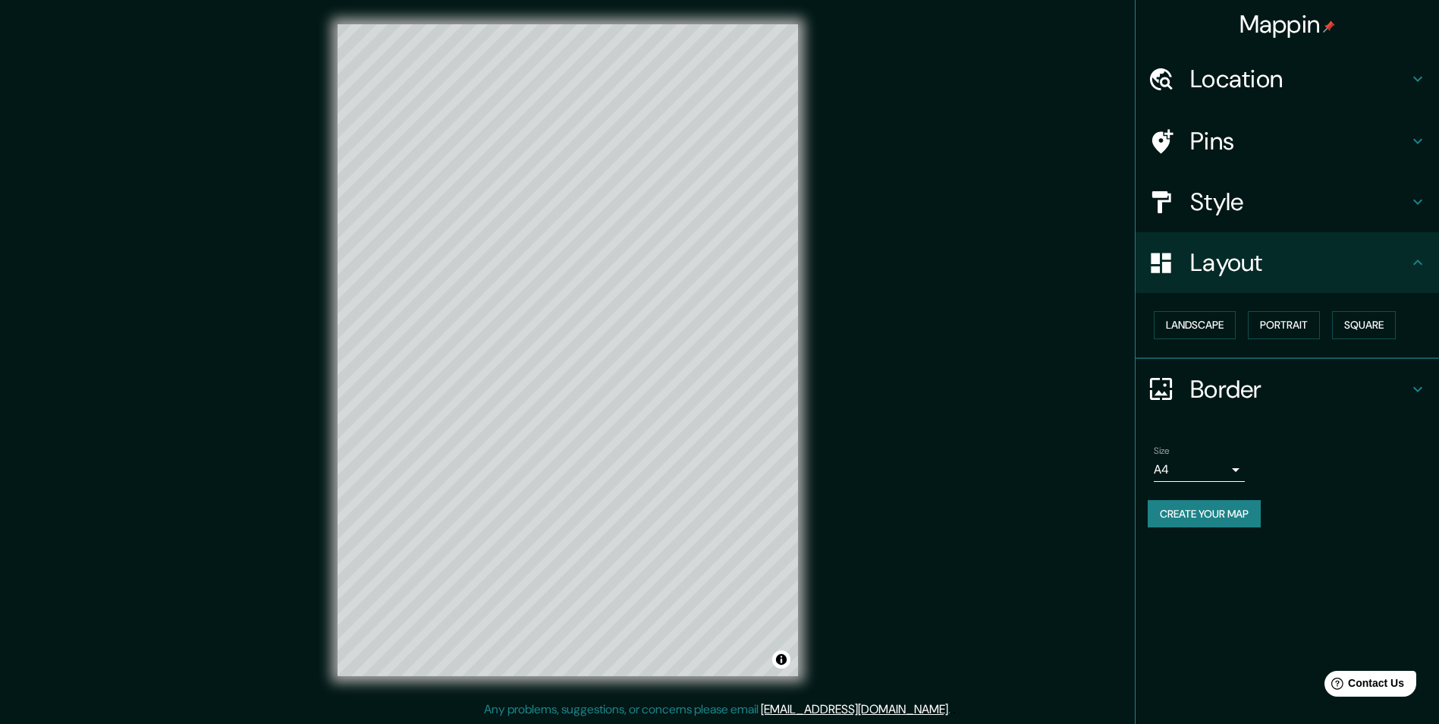
click at [1222, 385] on h4 "Border" at bounding box center [1300, 389] width 219 height 30
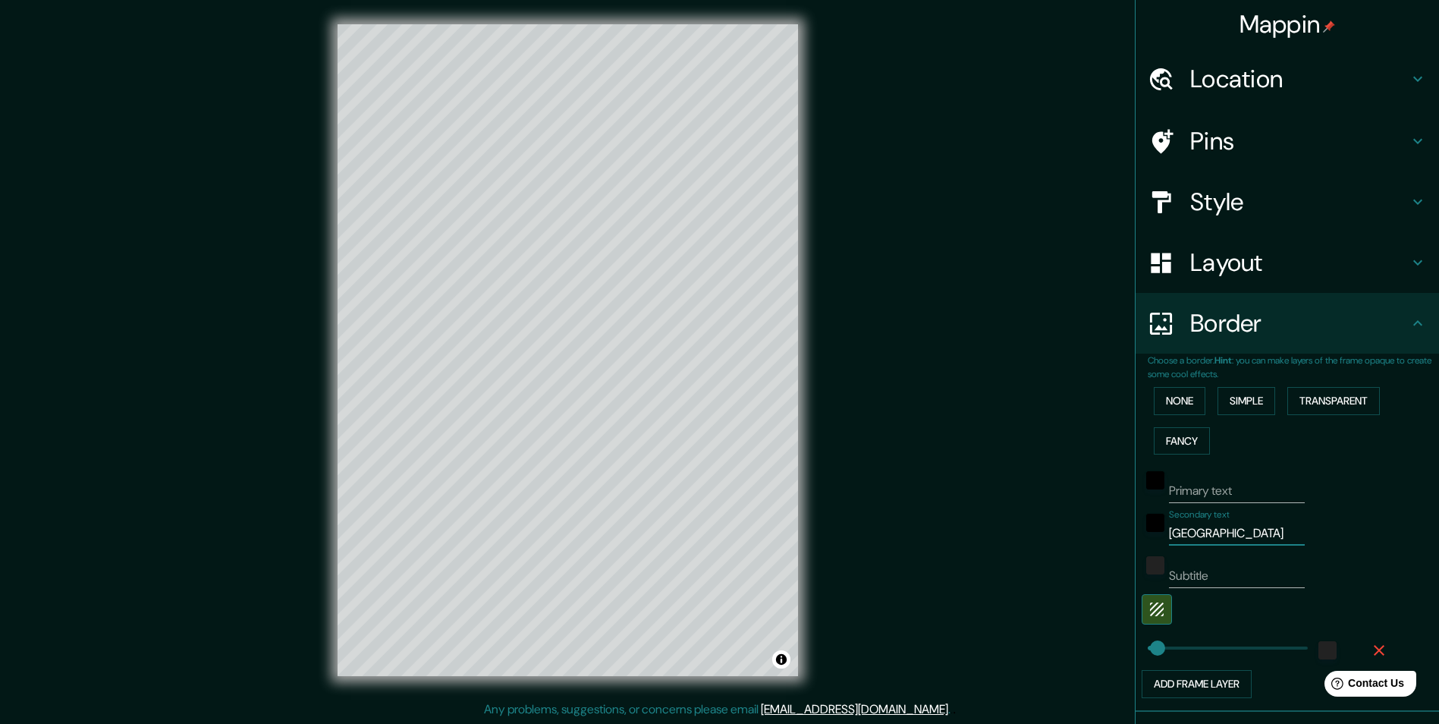
drag, startPoint x: 1214, startPoint y: 531, endPoint x: 1074, endPoint y: 524, distance: 140.6
click at [1074, 524] on div "Mappin Location Pins Style Layout Border Choose a border. Hint : you can make l…" at bounding box center [719, 362] width 1439 height 725
click at [1263, 285] on div "Layout" at bounding box center [1288, 262] width 304 height 61
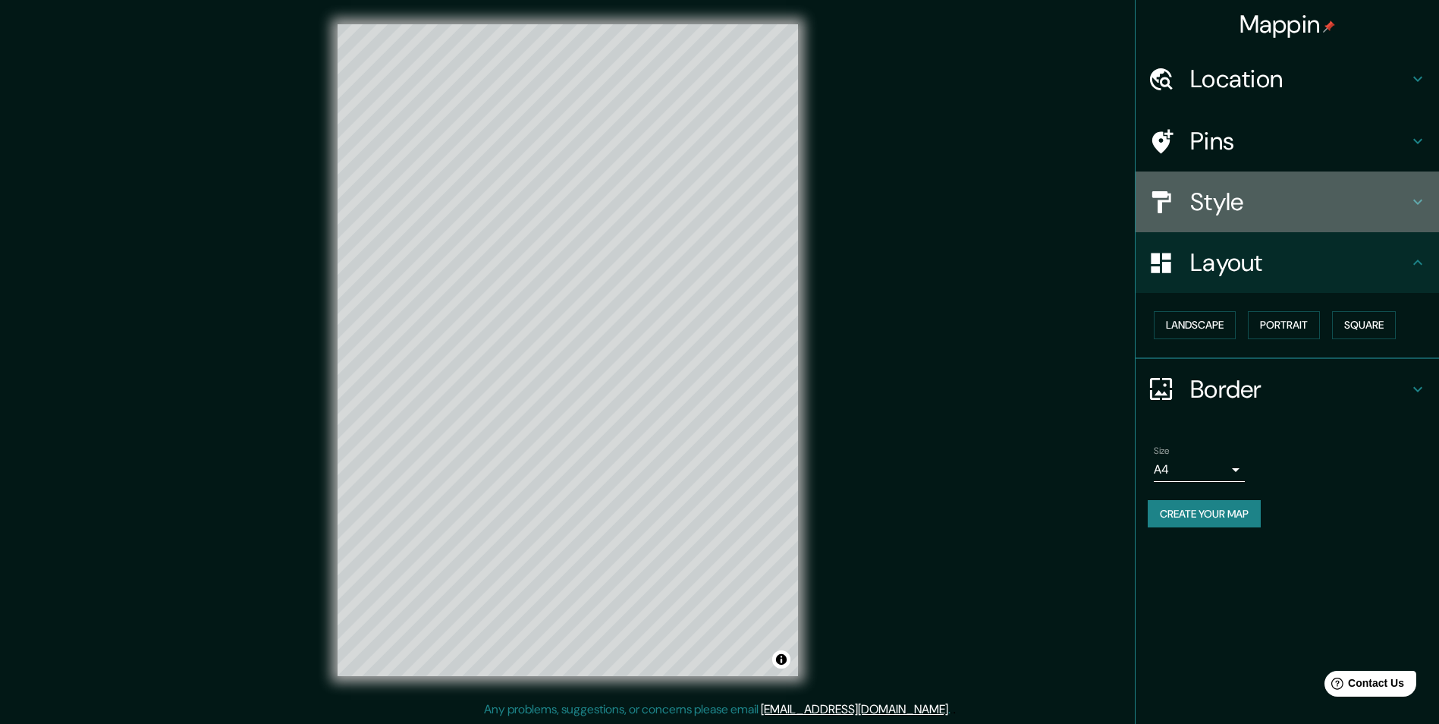
click at [1248, 215] on h4 "Style" at bounding box center [1300, 202] width 219 height 30
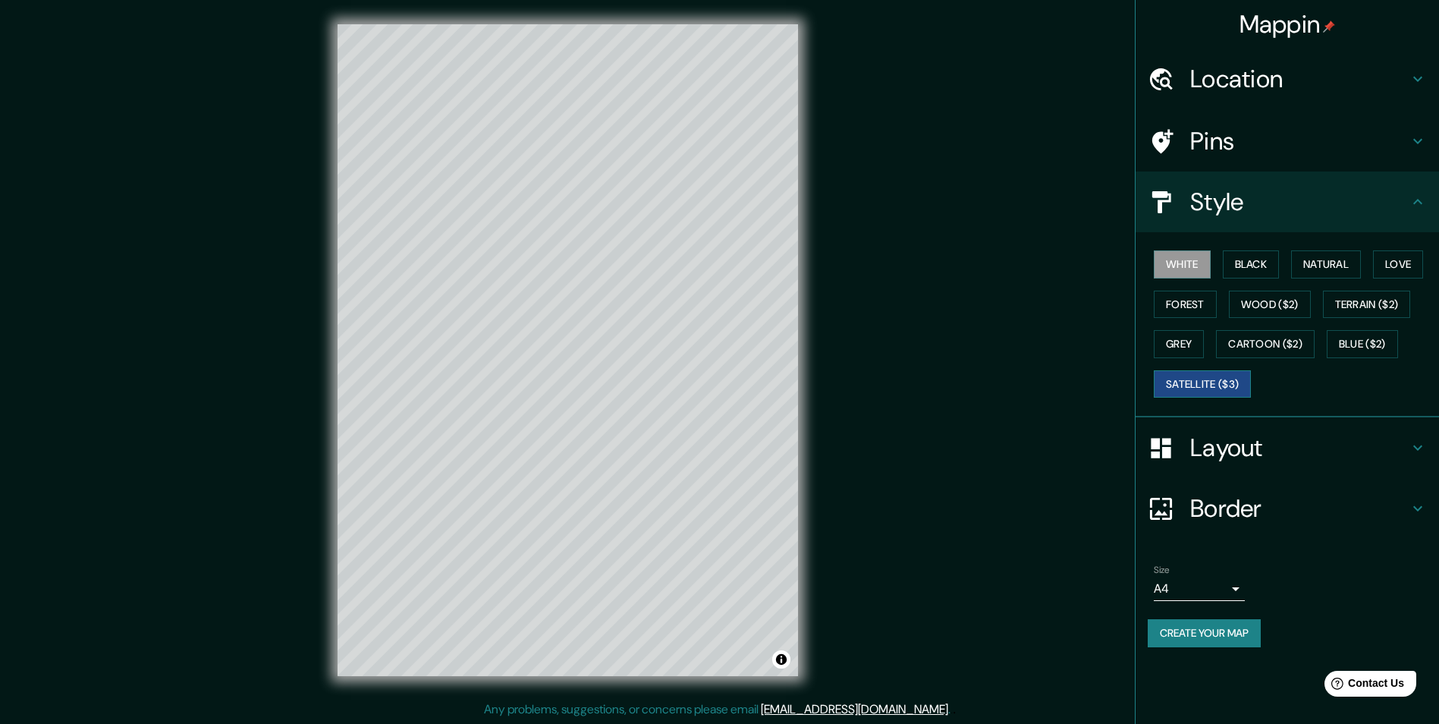
click at [1232, 381] on button "Satellite ($3)" at bounding box center [1202, 384] width 97 height 28
click at [1197, 259] on button "White" at bounding box center [1182, 264] width 57 height 28
click at [1219, 82] on h4 "Location" at bounding box center [1300, 79] width 219 height 30
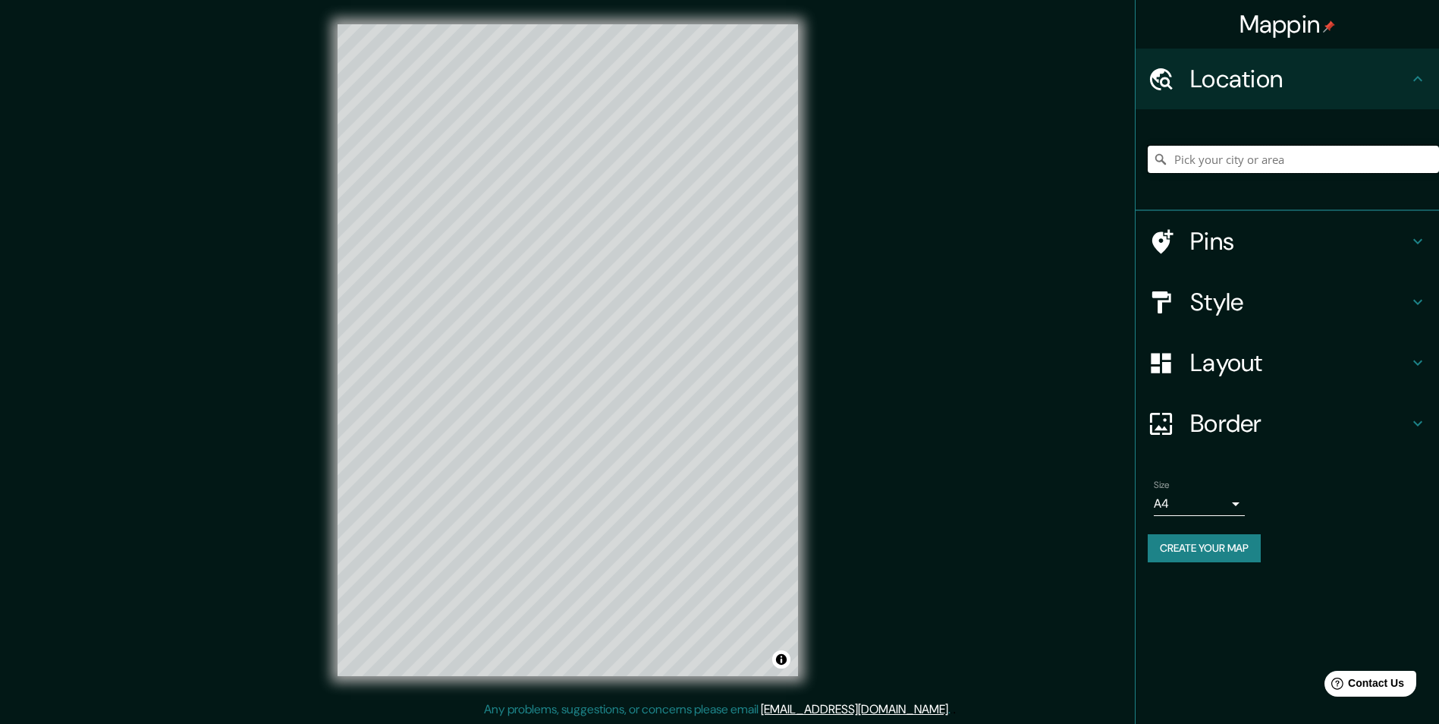
click at [1232, 169] on input "Pick your city or area" at bounding box center [1293, 159] width 291 height 27
click at [1243, 419] on h4 "Border" at bounding box center [1300, 423] width 219 height 30
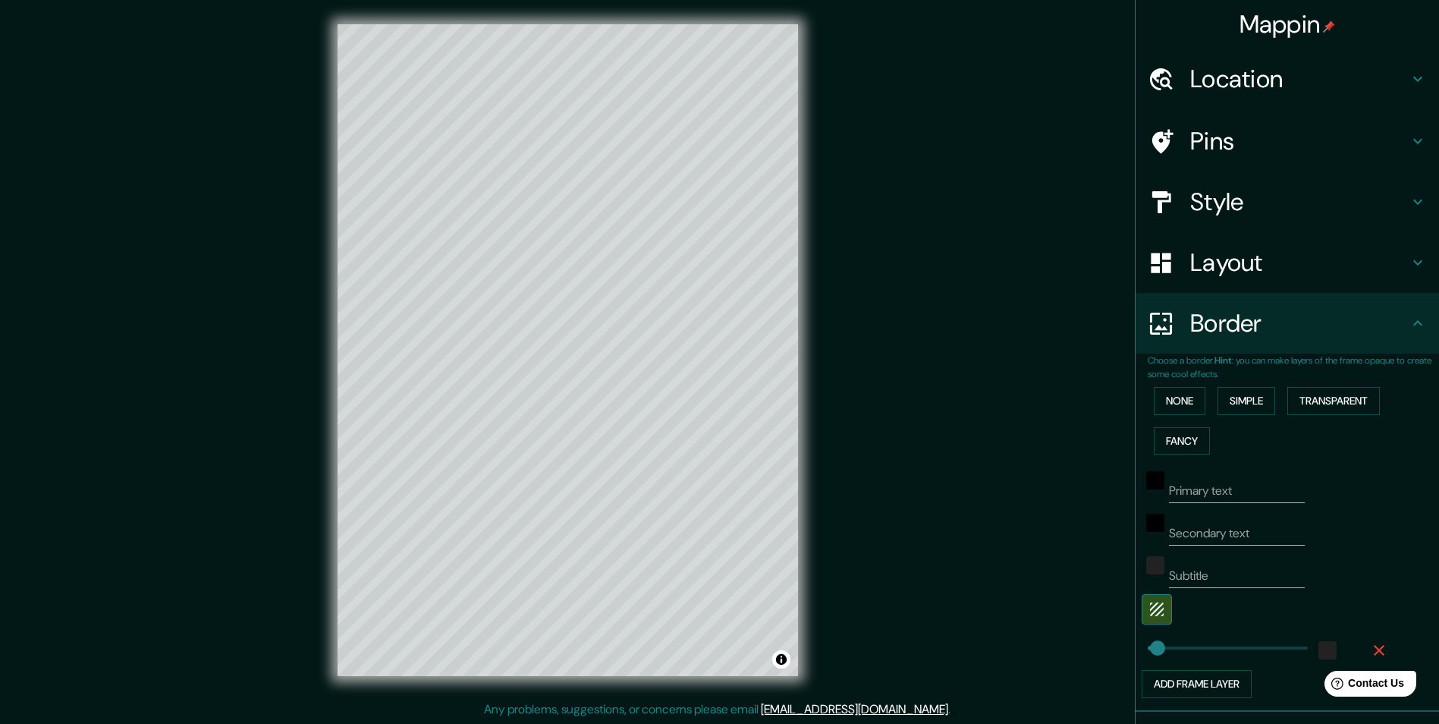
click at [1197, 275] on h4 "Layout" at bounding box center [1300, 262] width 219 height 30
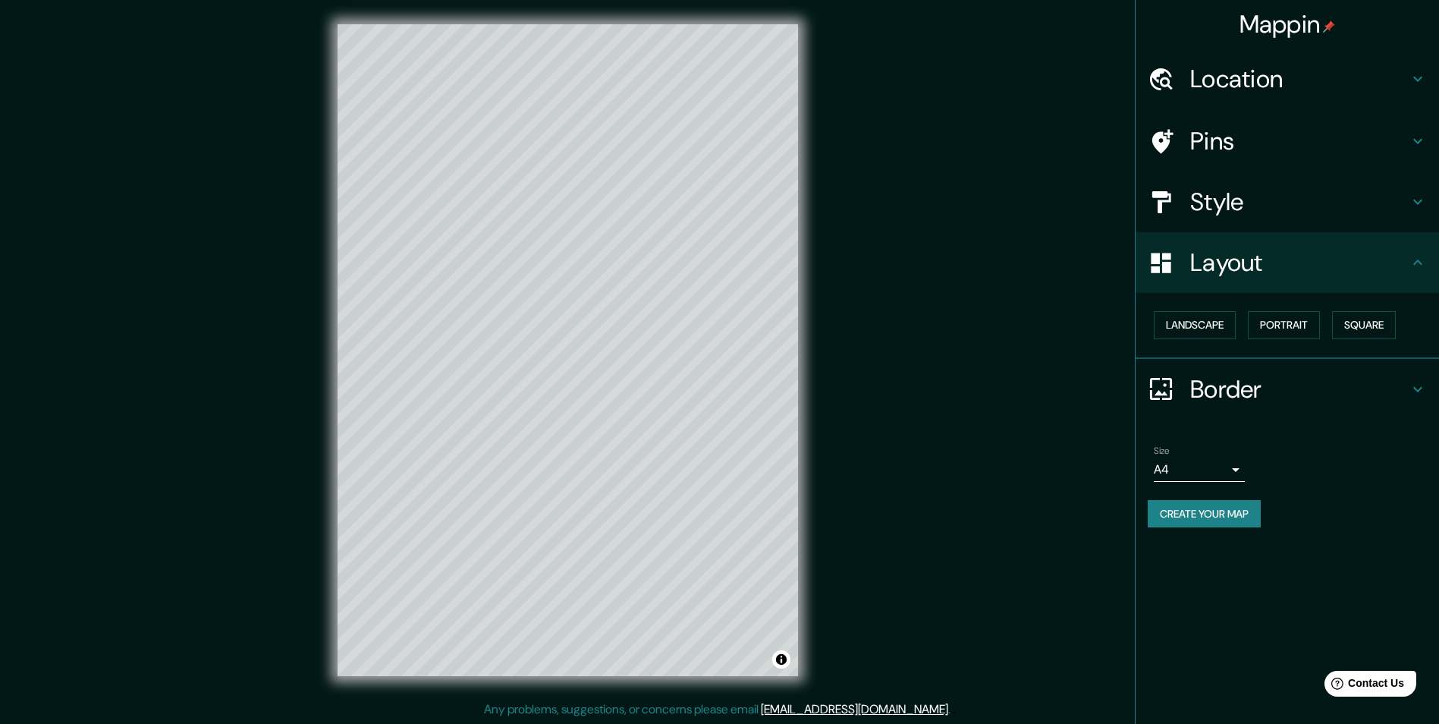
click at [1208, 221] on div "Style" at bounding box center [1288, 201] width 304 height 61
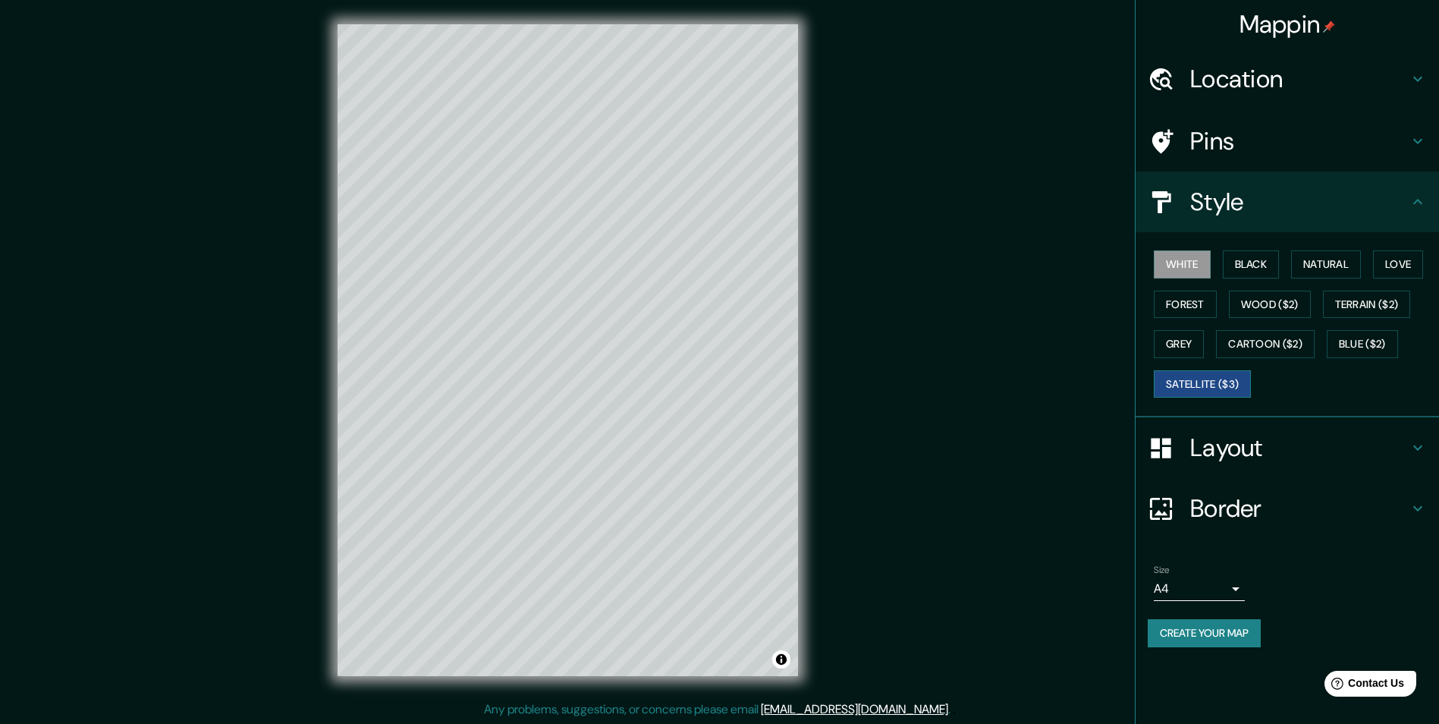
click at [1203, 390] on button "Satellite ($3)" at bounding box center [1202, 384] width 97 height 28
click at [1196, 270] on button "White" at bounding box center [1182, 264] width 57 height 28
click at [1202, 376] on button "Satellite ($3)" at bounding box center [1202, 384] width 97 height 28
click at [1188, 351] on button "Grey" at bounding box center [1179, 344] width 50 height 28
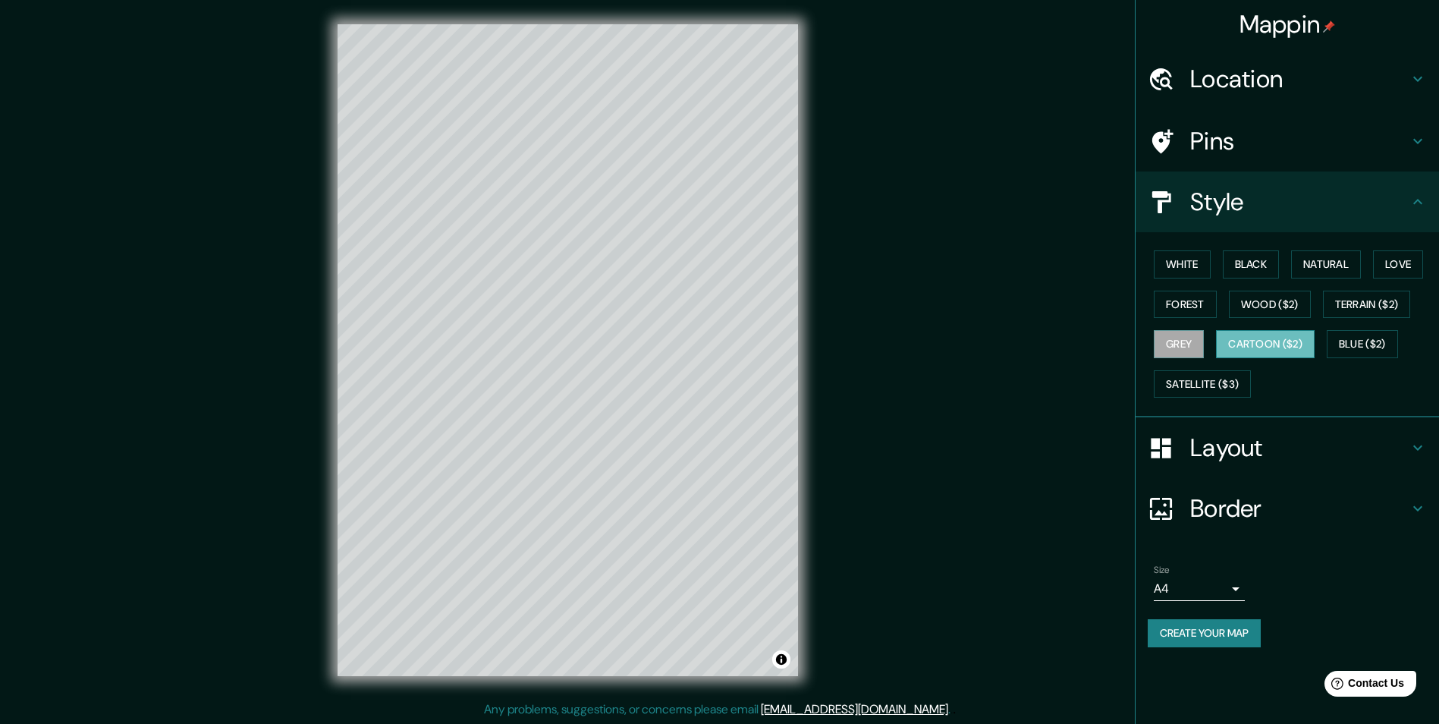
click at [1241, 352] on button "Cartoon ($2)" at bounding box center [1265, 344] width 99 height 28
click at [1372, 332] on button "Blue ($2)" at bounding box center [1362, 344] width 71 height 28
click at [1364, 310] on button "Terrain ($2)" at bounding box center [1367, 305] width 88 height 28
click at [1288, 305] on button "Wood ($2)" at bounding box center [1270, 305] width 82 height 28
click at [1353, 296] on button "Terrain ($2)" at bounding box center [1367, 305] width 88 height 28
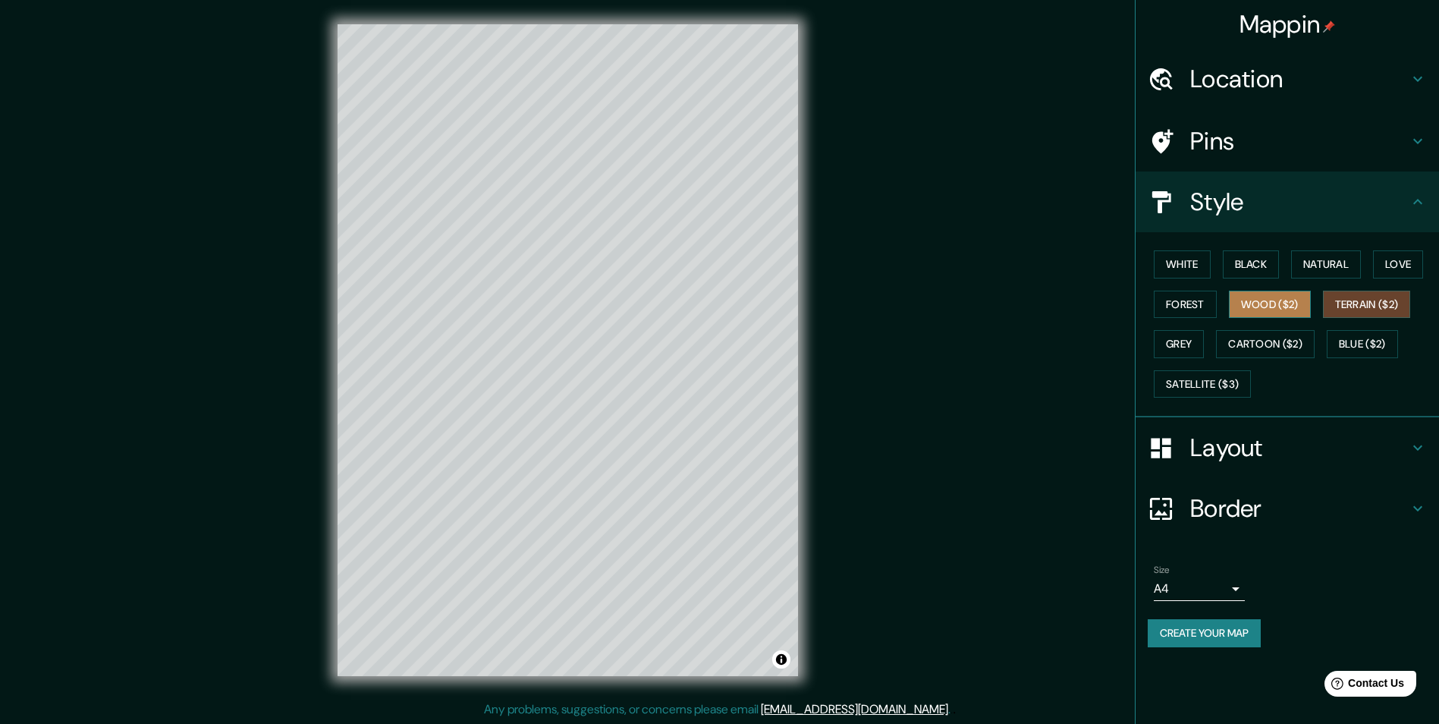
click at [1261, 311] on button "Wood ($2)" at bounding box center [1270, 305] width 82 height 28
click at [1163, 318] on div "White Black Natural Love Forest Wood ($2) Terrain ($2) Grey Cartoon ($2) Blue (…" at bounding box center [1293, 323] width 291 height 159
click at [1175, 314] on button "Forest" at bounding box center [1185, 305] width 63 height 28
click at [1285, 259] on div "White Black Natural Love Forest Wood ($2) Terrain ($2) Grey Cartoon ($2) Blue (…" at bounding box center [1293, 323] width 291 height 159
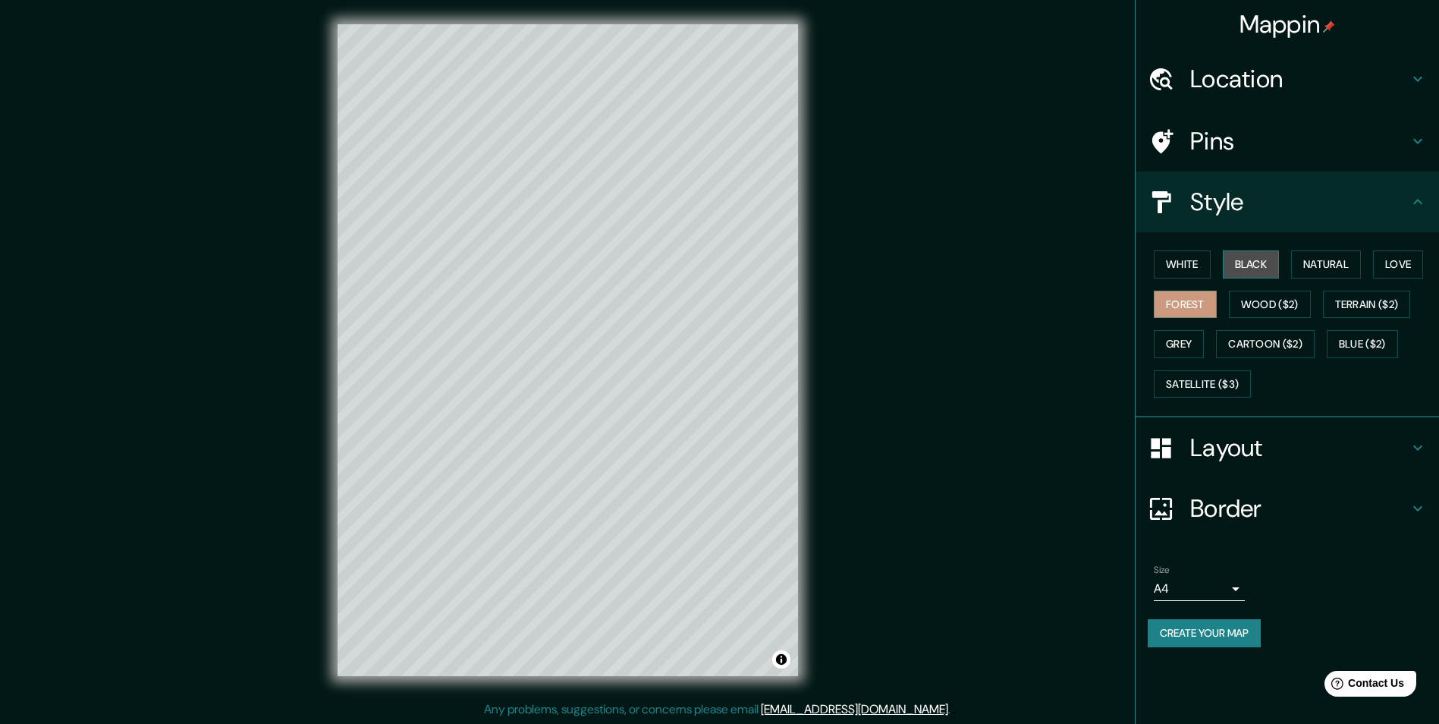
click at [1273, 259] on button "Black" at bounding box center [1251, 264] width 57 height 28
click at [1323, 258] on button "Natural" at bounding box center [1326, 264] width 70 height 28
drag, startPoint x: 1404, startPoint y: 266, endPoint x: 1386, endPoint y: 267, distance: 17.5
click at [1404, 267] on button "Love" at bounding box center [1398, 264] width 50 height 28
drag, startPoint x: 1172, startPoint y: 274, endPoint x: 1174, endPoint y: 327, distance: 53.2
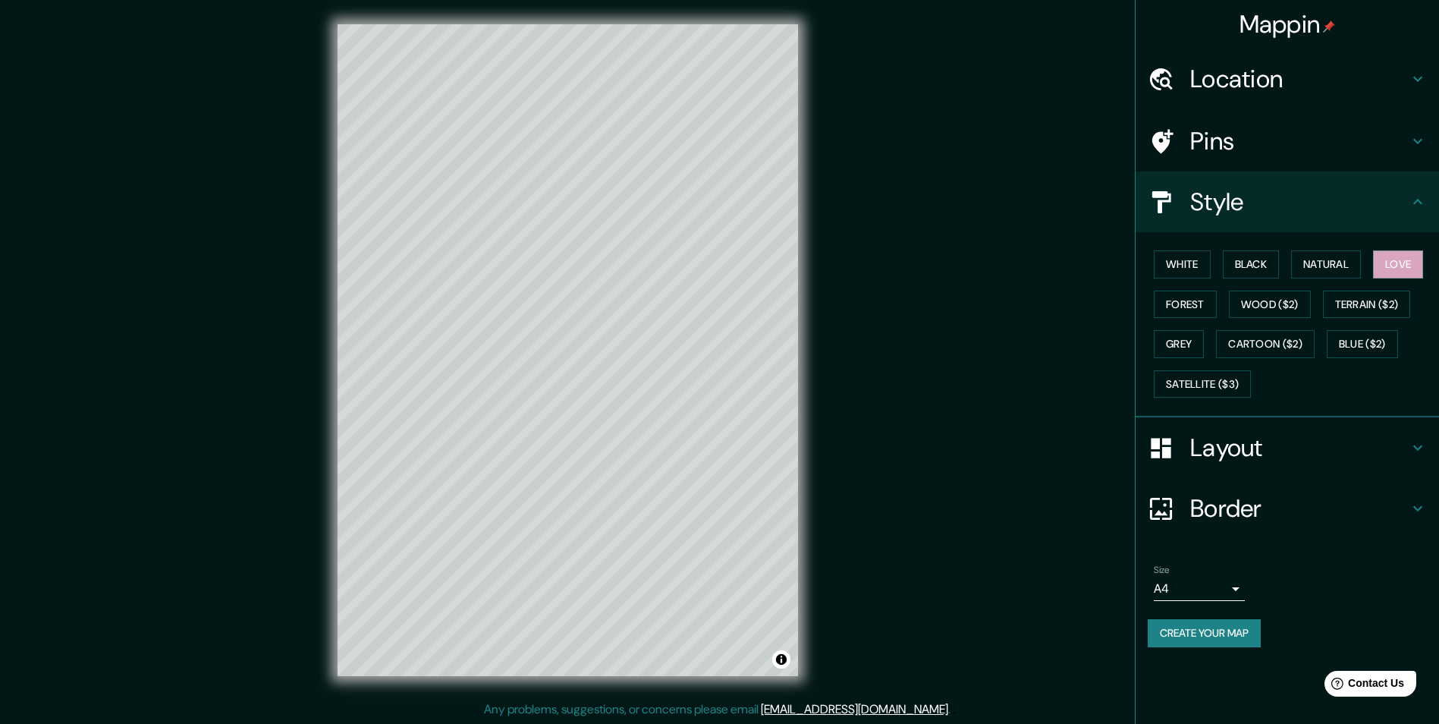
click at [1172, 274] on button "White" at bounding box center [1182, 264] width 57 height 28
click at [1194, 386] on button "Satellite ($3)" at bounding box center [1202, 384] width 97 height 28
